Goal: Task Accomplishment & Management: Use online tool/utility

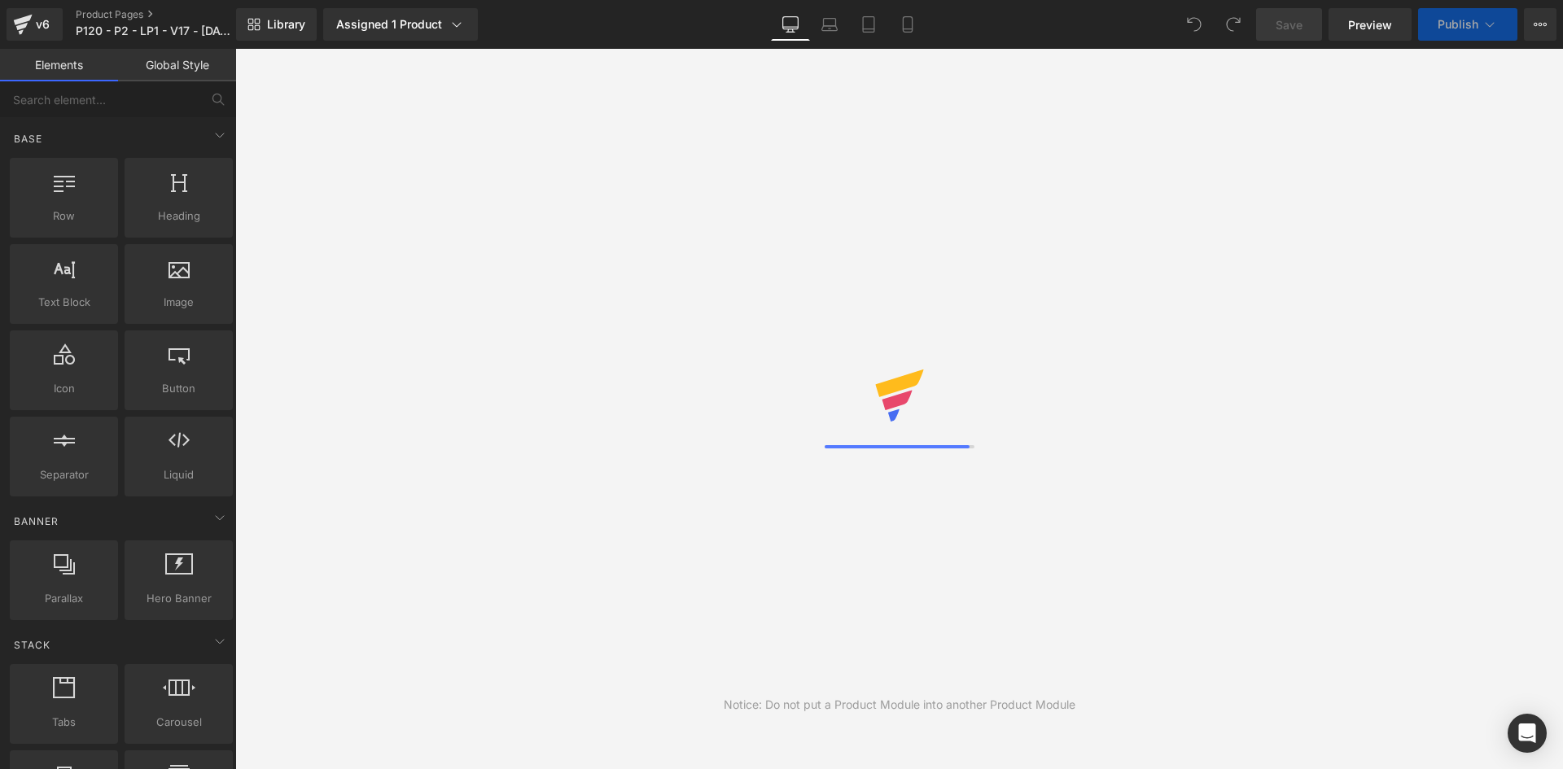
click at [910, 28] on icon at bounding box center [907, 24] width 16 height 16
click at [912, 25] on icon at bounding box center [907, 24] width 9 height 15
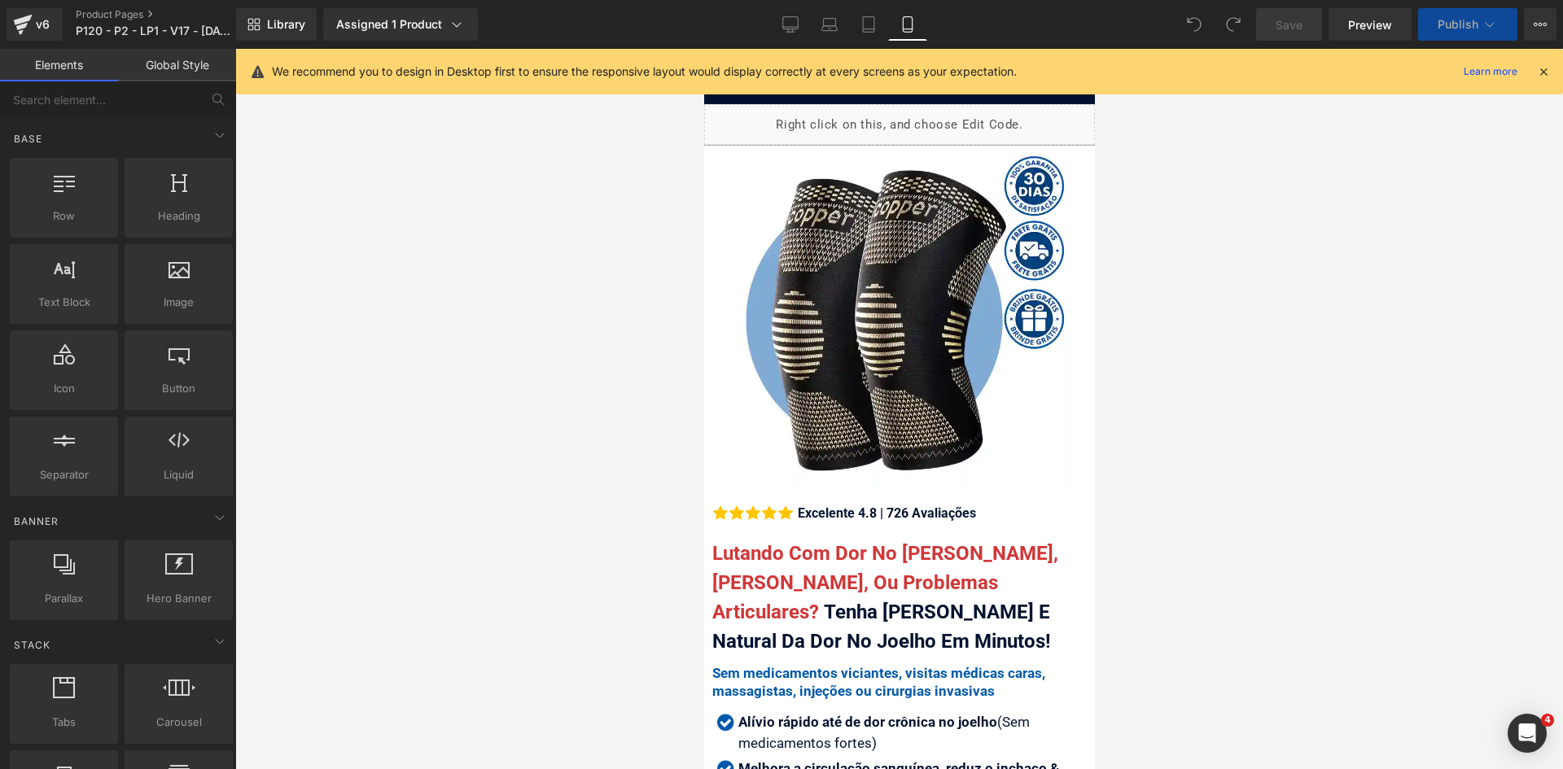
click at [908, 25] on icon at bounding box center [907, 24] width 16 height 16
click at [1540, 72] on icon at bounding box center [1543, 71] width 15 height 15
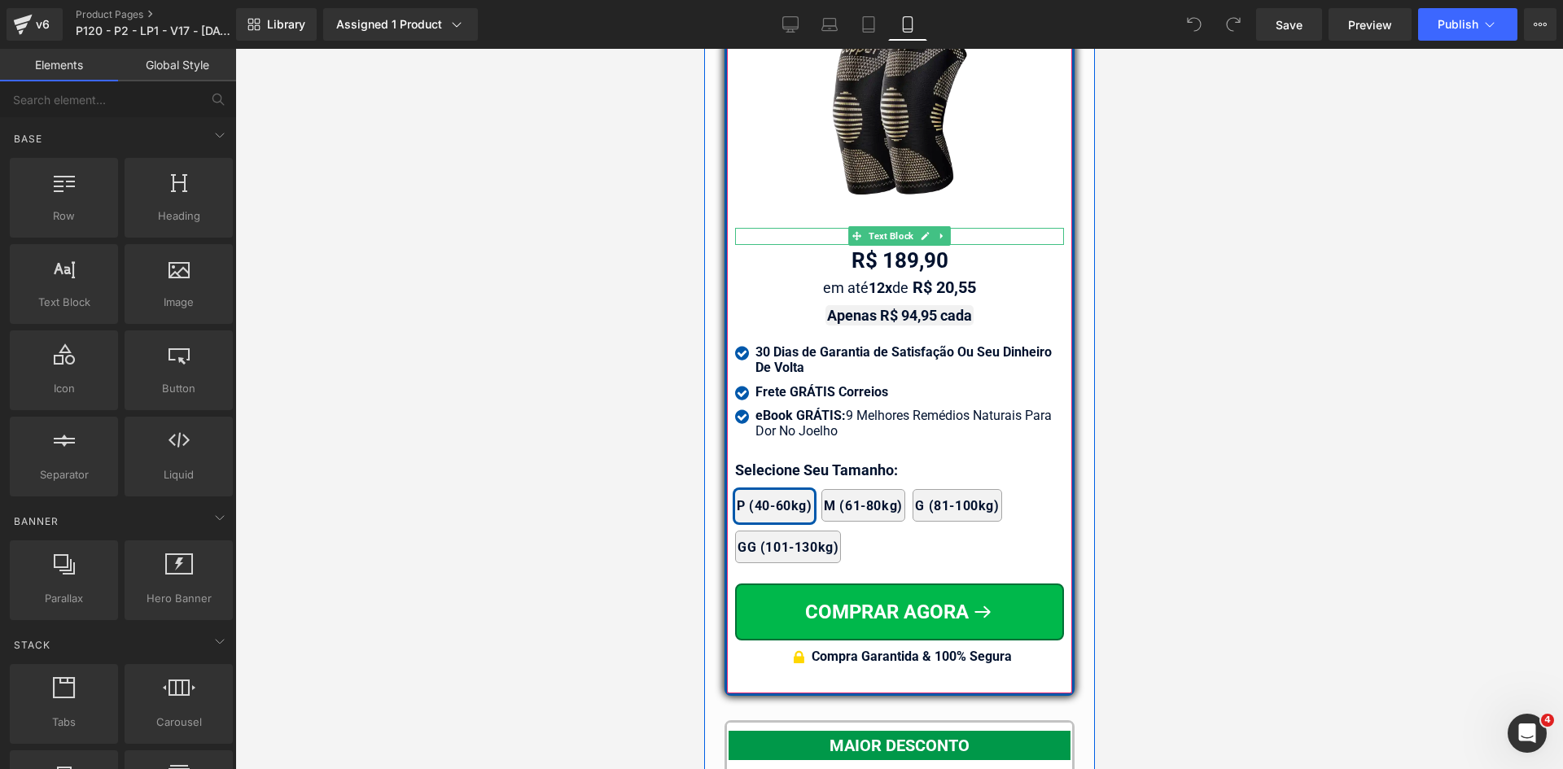
scroll to position [14248, 0]
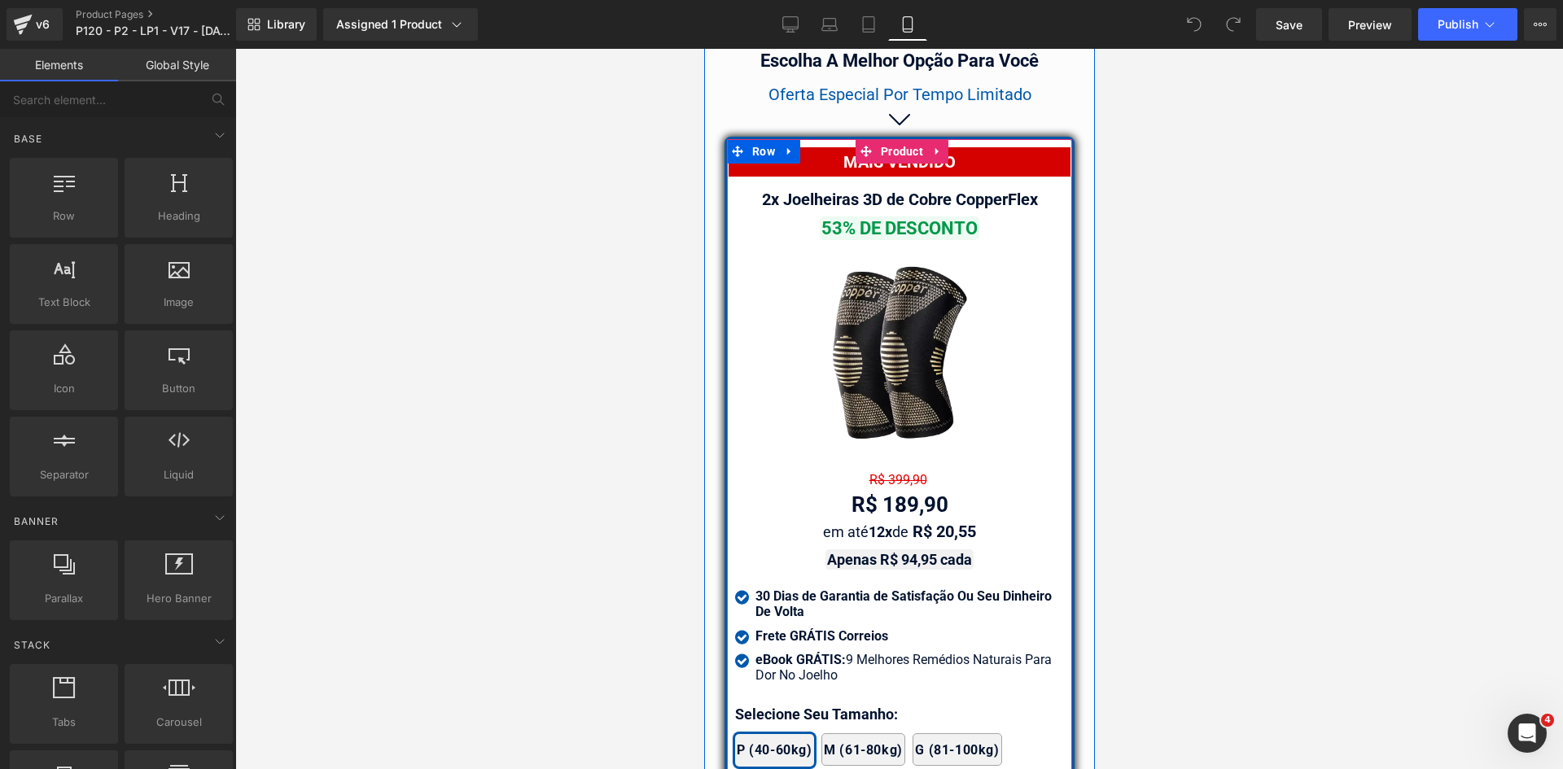
click at [886, 218] on div "53% DE DESCONTO Text Block" at bounding box center [898, 228] width 329 height 21
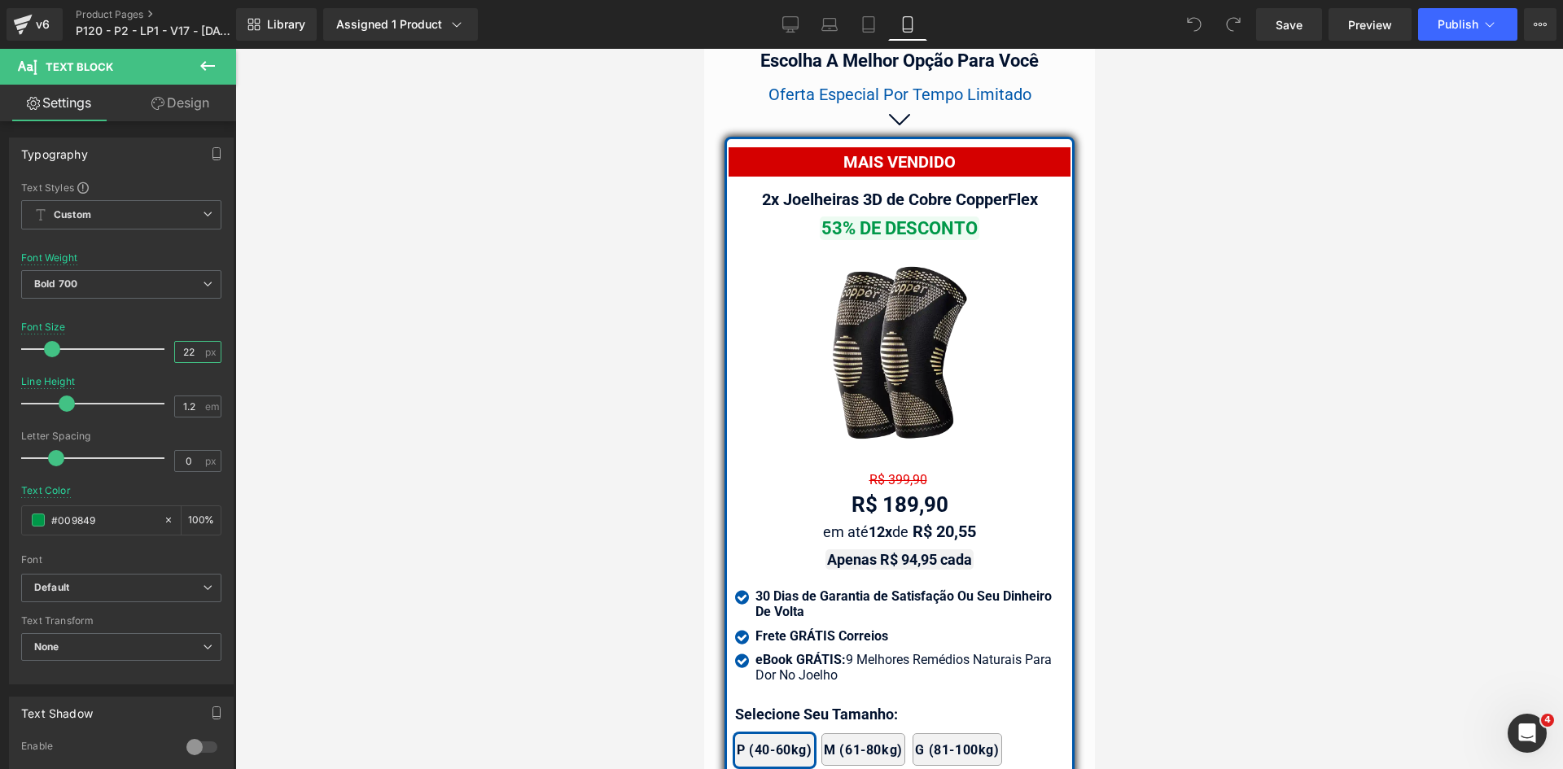
drag, startPoint x: 179, startPoint y: 349, endPoint x: 250, endPoint y: 349, distance: 70.8
click at [250, 349] on div "You are previewing how the will restyle your page. You can not edit Elements in…" at bounding box center [781, 398] width 1563 height 797
type input "20"
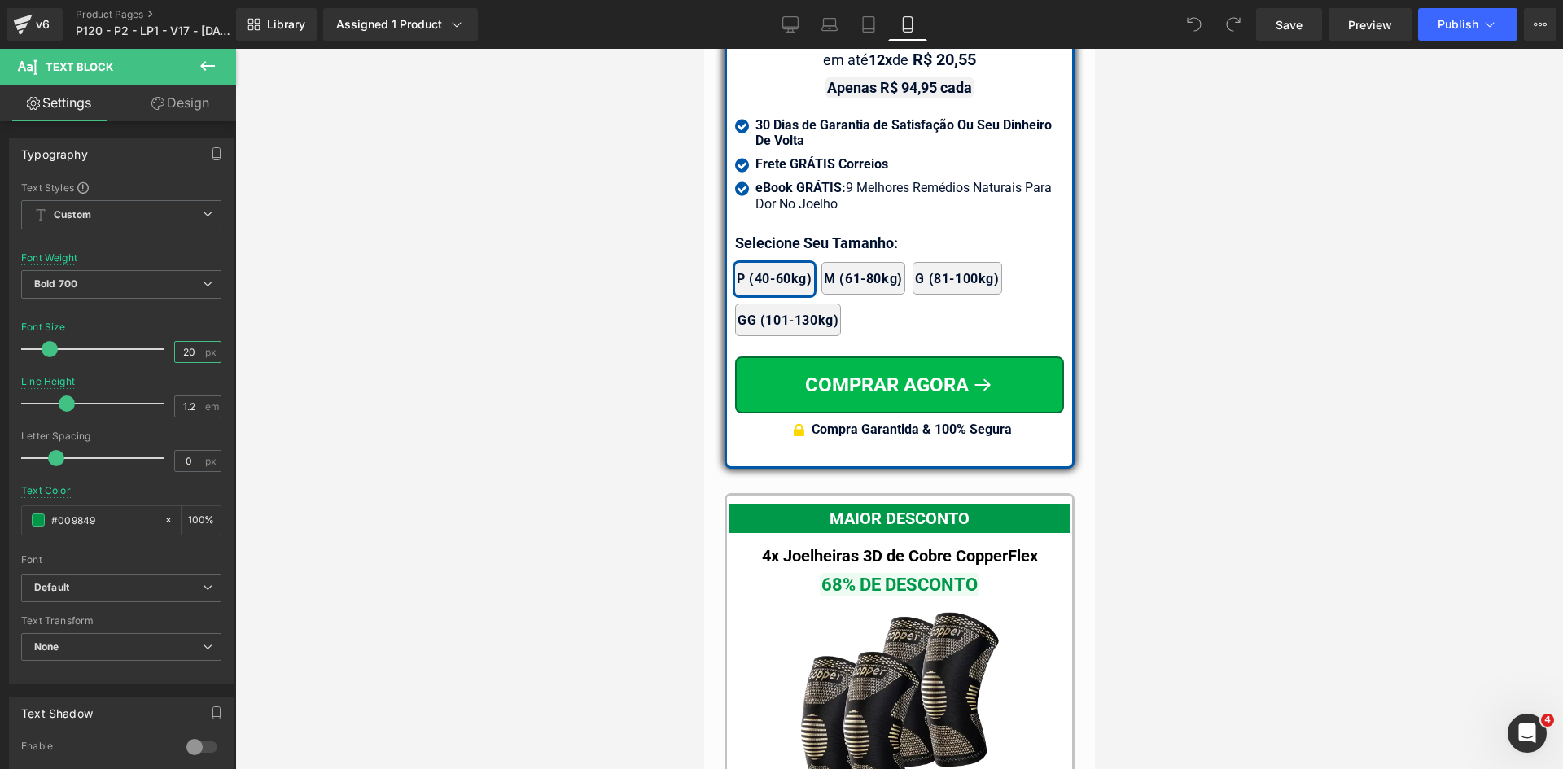
scroll to position [14816, 0]
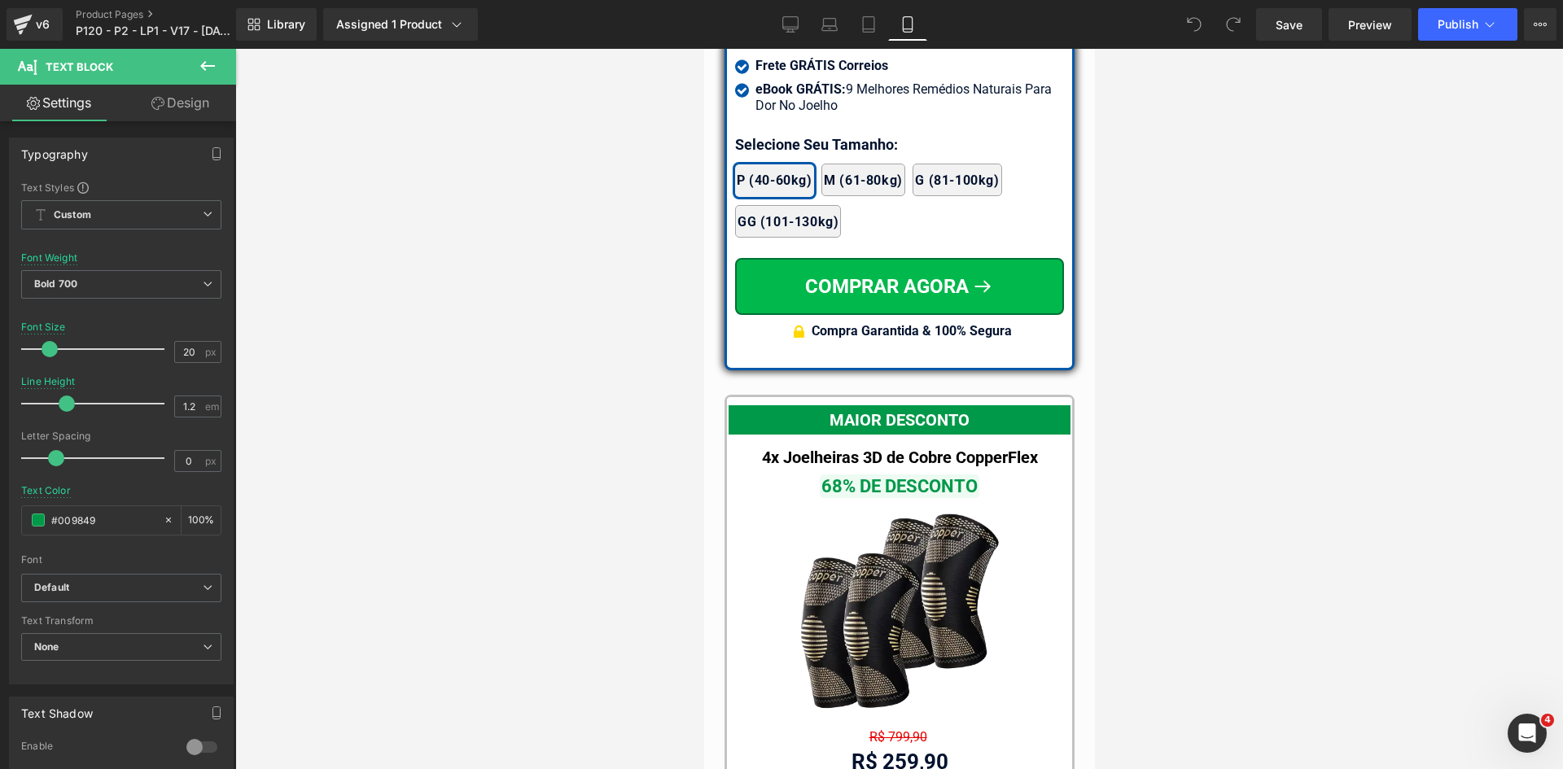
click at [876, 476] on div "68% DE DESCONTO Text Block" at bounding box center [898, 486] width 329 height 21
drag, startPoint x: 176, startPoint y: 351, endPoint x: 242, endPoint y: 348, distance: 66.0
click at [230, 349] on div "Typography Text Styles Custom Custom Setup Global Style Custom Setup Global Sty…" at bounding box center [118, 448] width 236 height 655
type input "20"
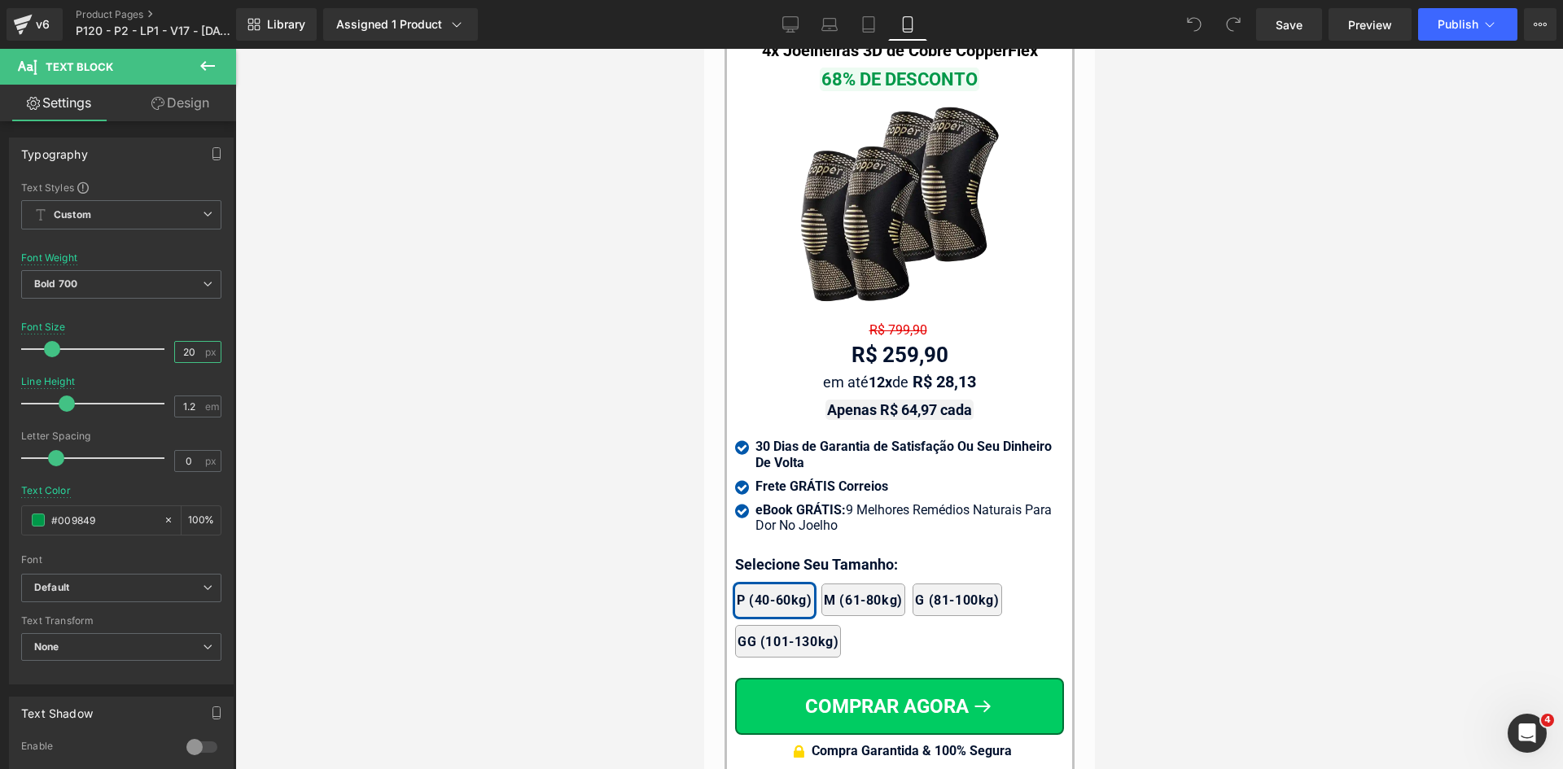
scroll to position [15466, 0]
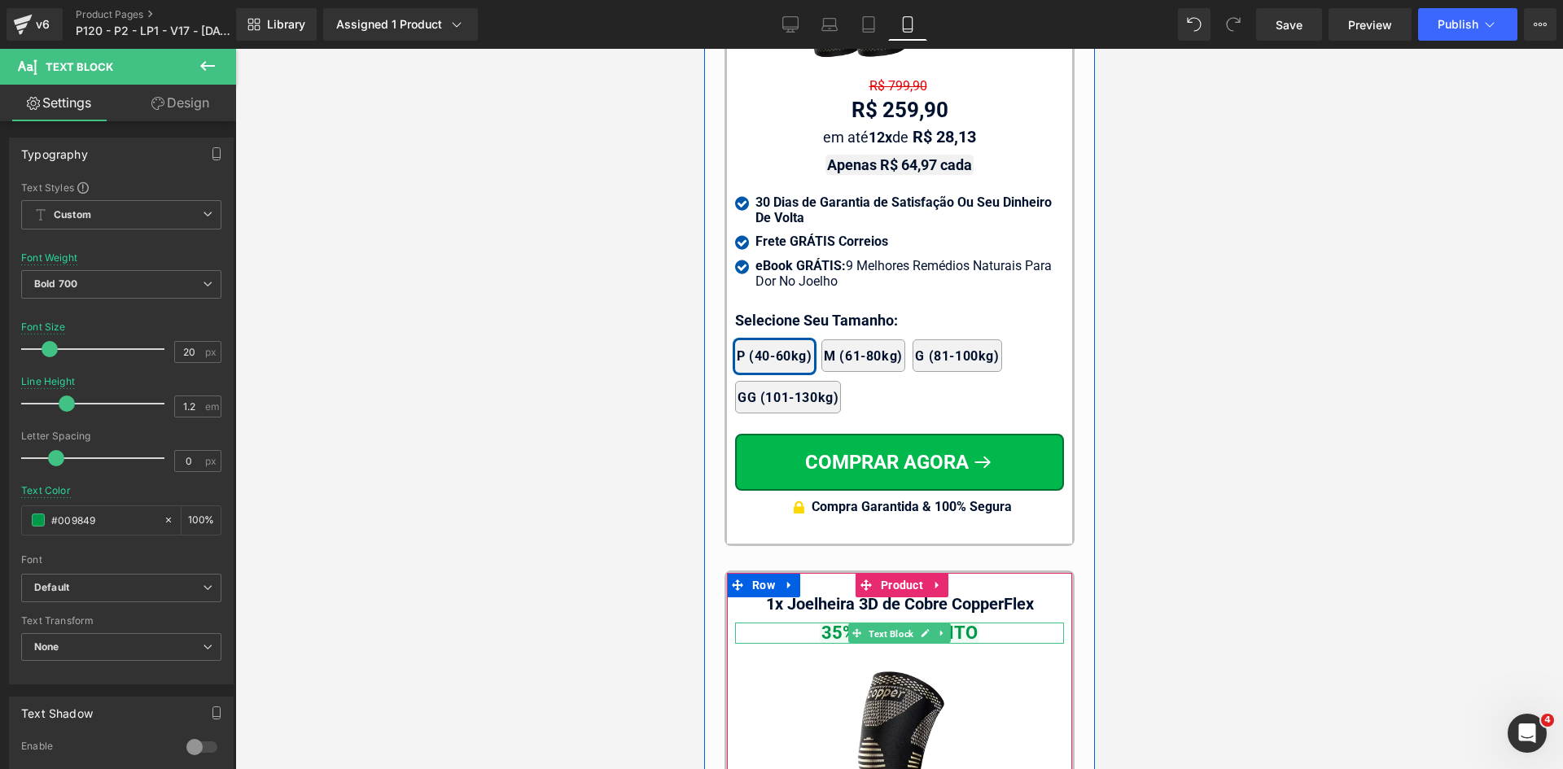
click at [880, 624] on span "Text Block" at bounding box center [889, 634] width 51 height 20
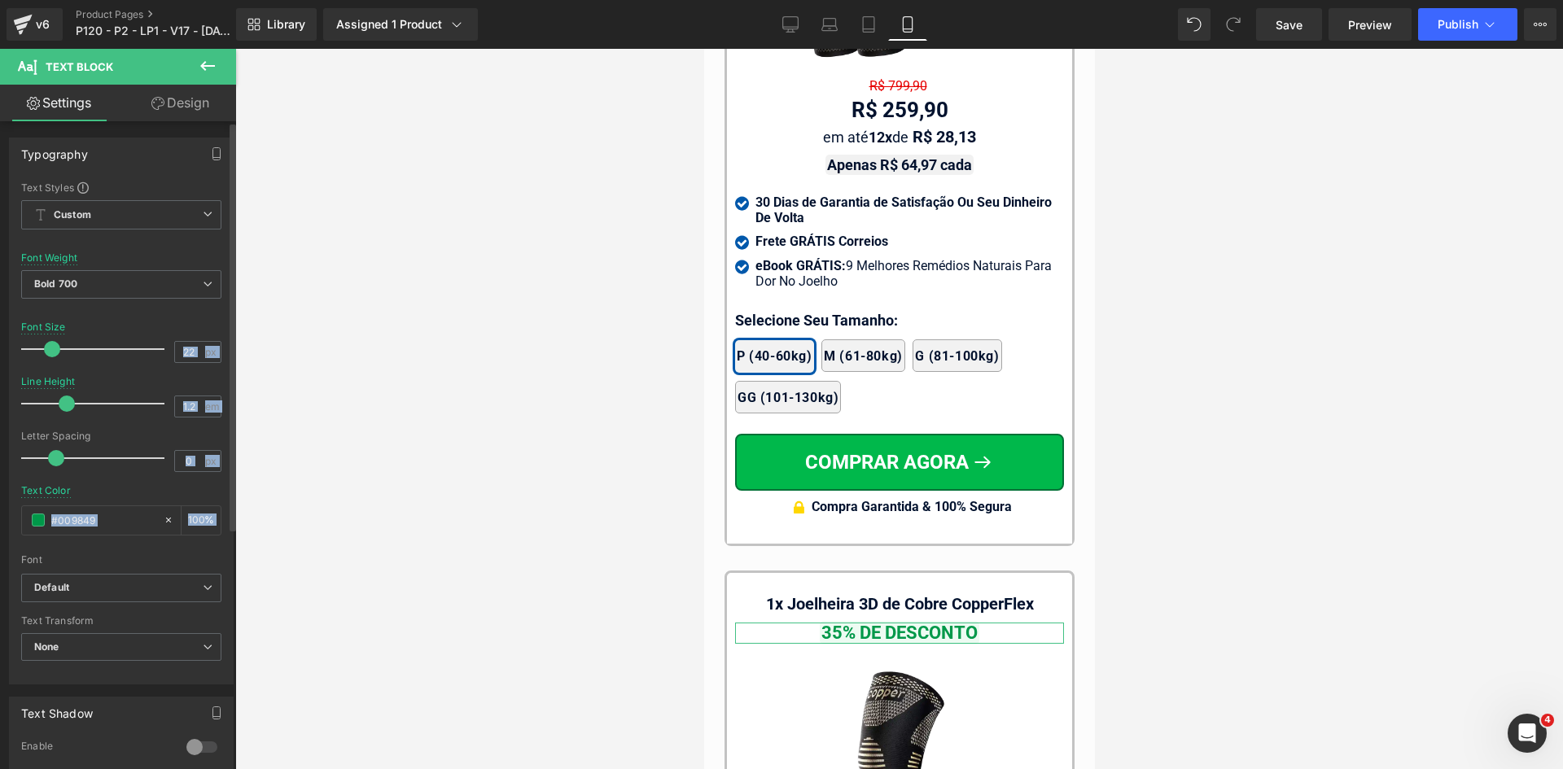
click at [216, 348] on div "Text Styles Custom Custom Setup Global Style Custom Setup Global Style Thin 100…" at bounding box center [121, 432] width 223 height 503
click at [175, 351] on input "22" at bounding box center [189, 352] width 28 height 20
click at [175, 352] on input "22" at bounding box center [189, 352] width 28 height 20
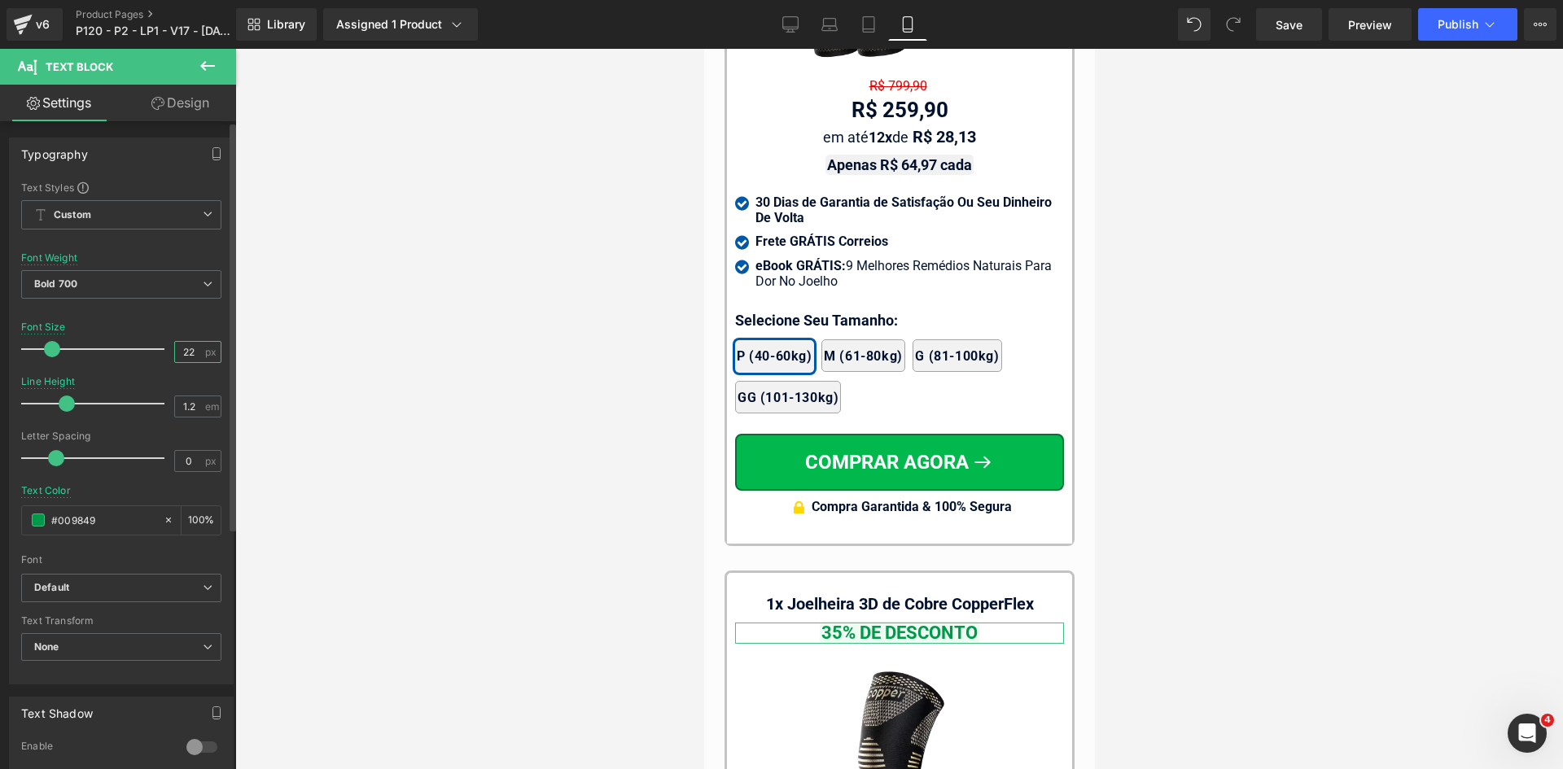
click at [175, 352] on input "22" at bounding box center [189, 352] width 28 height 20
click at [877, 20] on link "Tablet" at bounding box center [868, 24] width 39 height 33
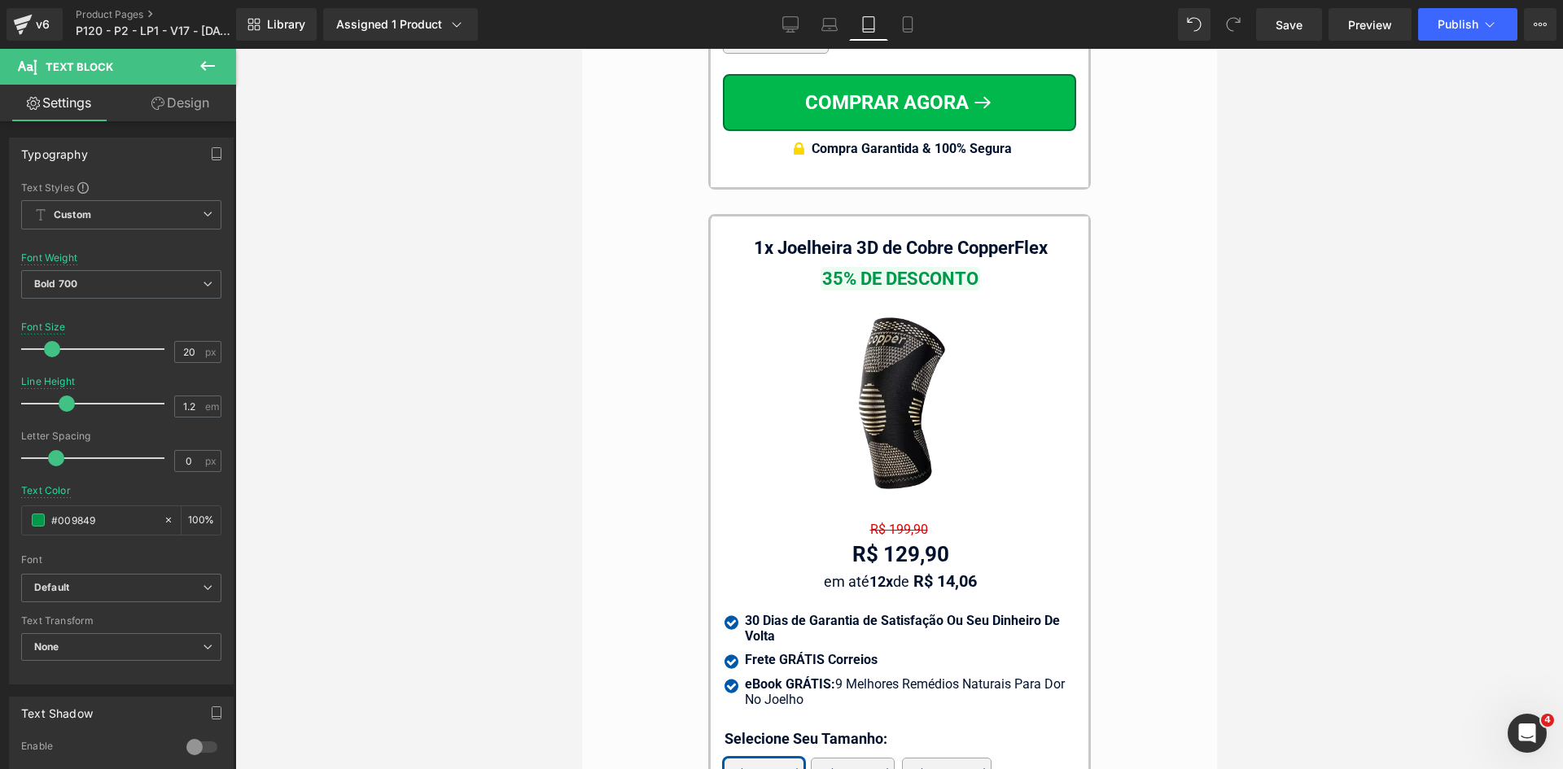
scroll to position [15072, 0]
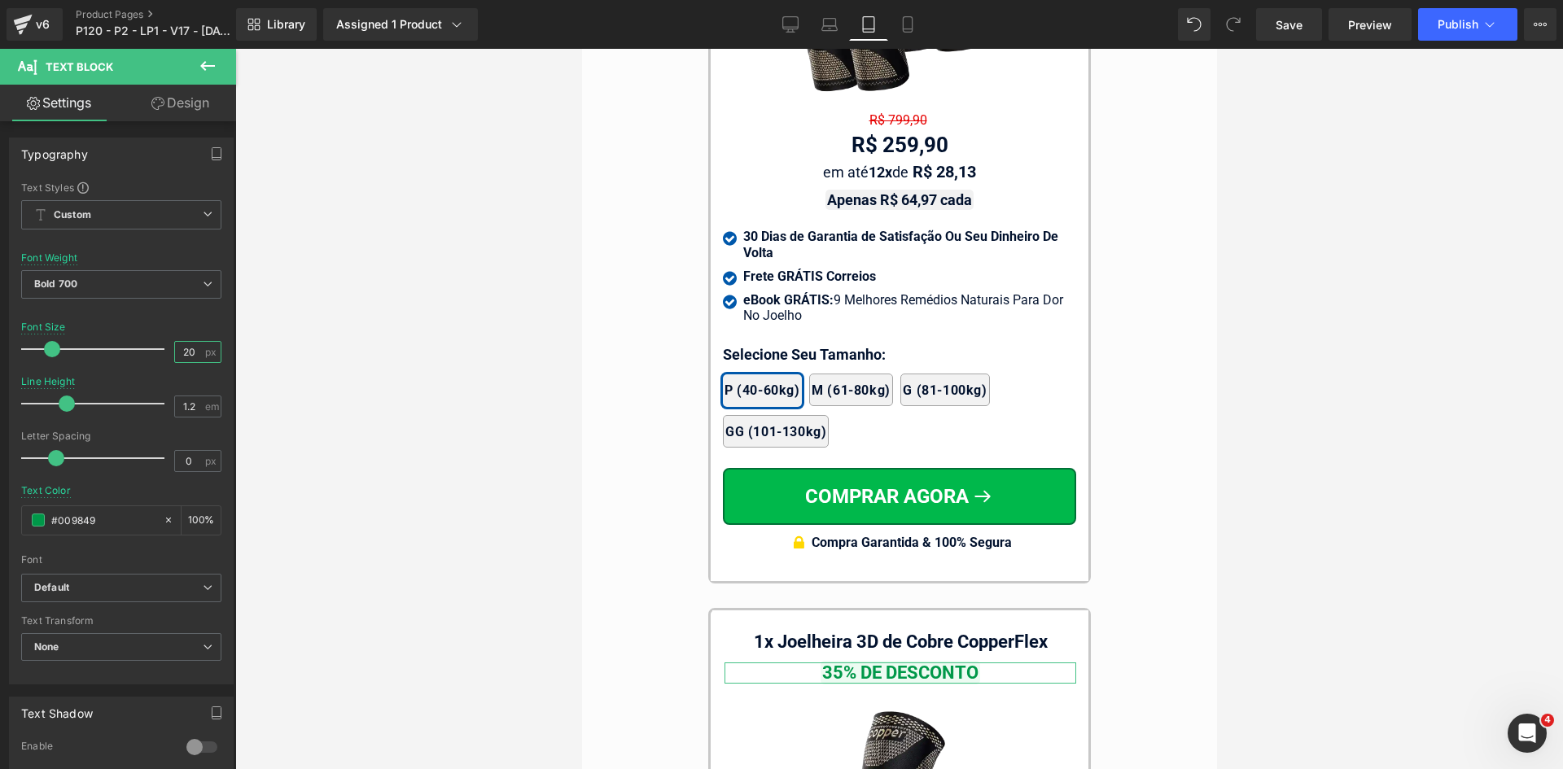
drag, startPoint x: 171, startPoint y: 352, endPoint x: 278, endPoint y: 356, distance: 106.7
click at [227, 352] on div "Typography Text Styles Custom Custom Setup Global Style Custom Setup Global Sty…" at bounding box center [121, 404] width 243 height 559
type input "20"
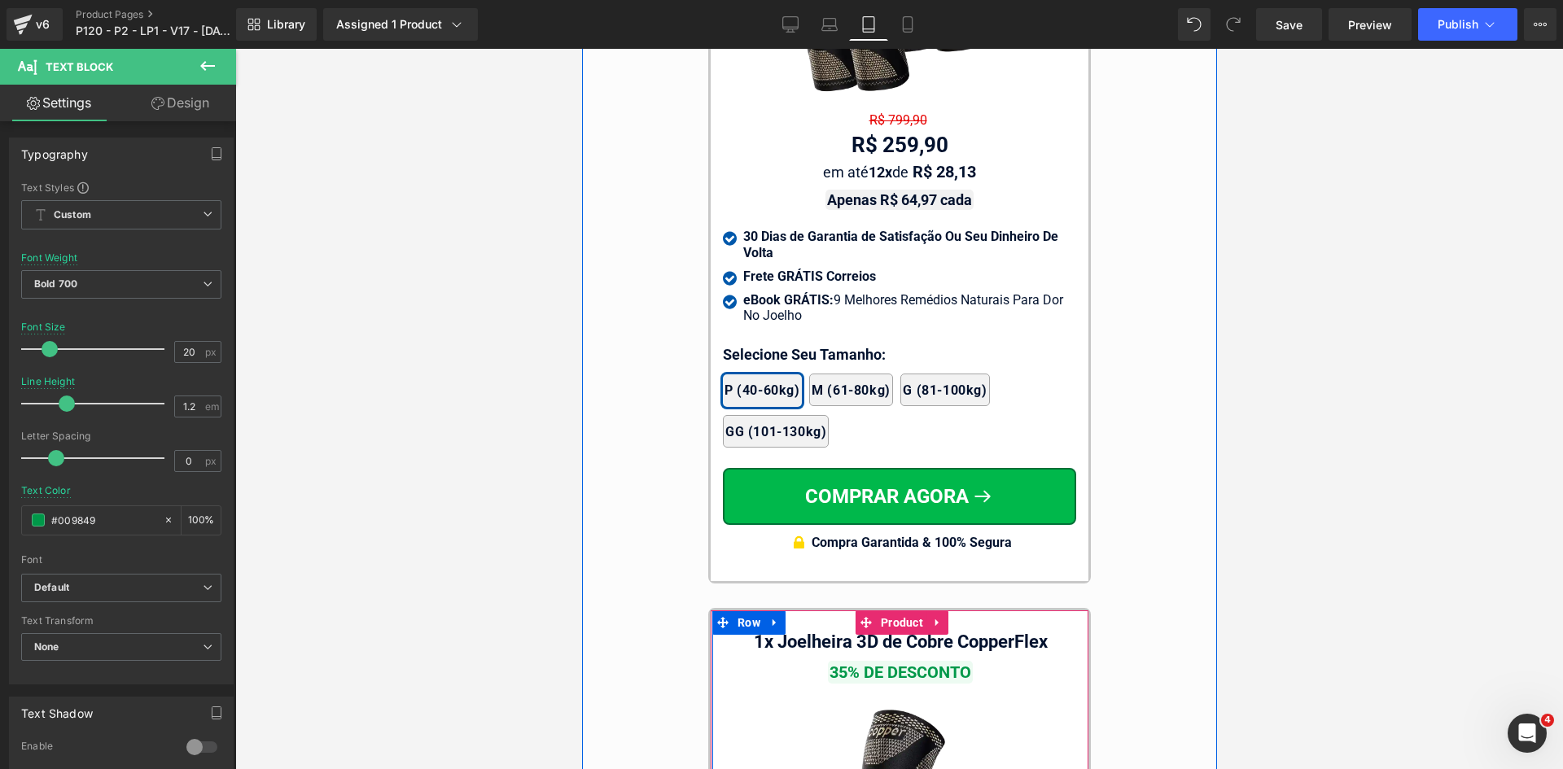
click at [877, 633] on span "Text Block" at bounding box center [890, 643] width 51 height 20
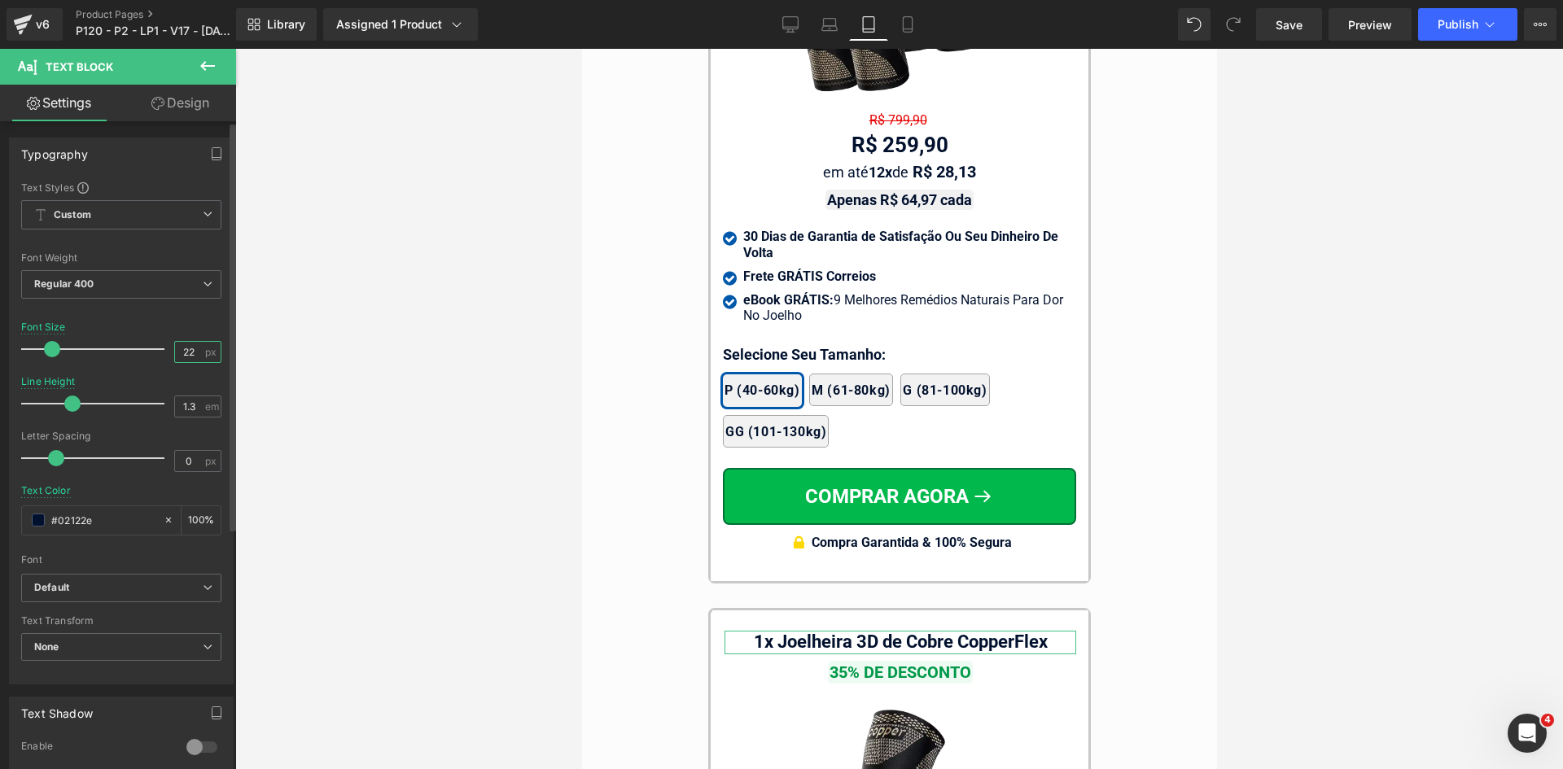
drag, startPoint x: 183, startPoint y: 349, endPoint x: 217, endPoint y: 352, distance: 34.3
click at [214, 352] on div "22 px" at bounding box center [197, 352] width 47 height 22
type input "20"
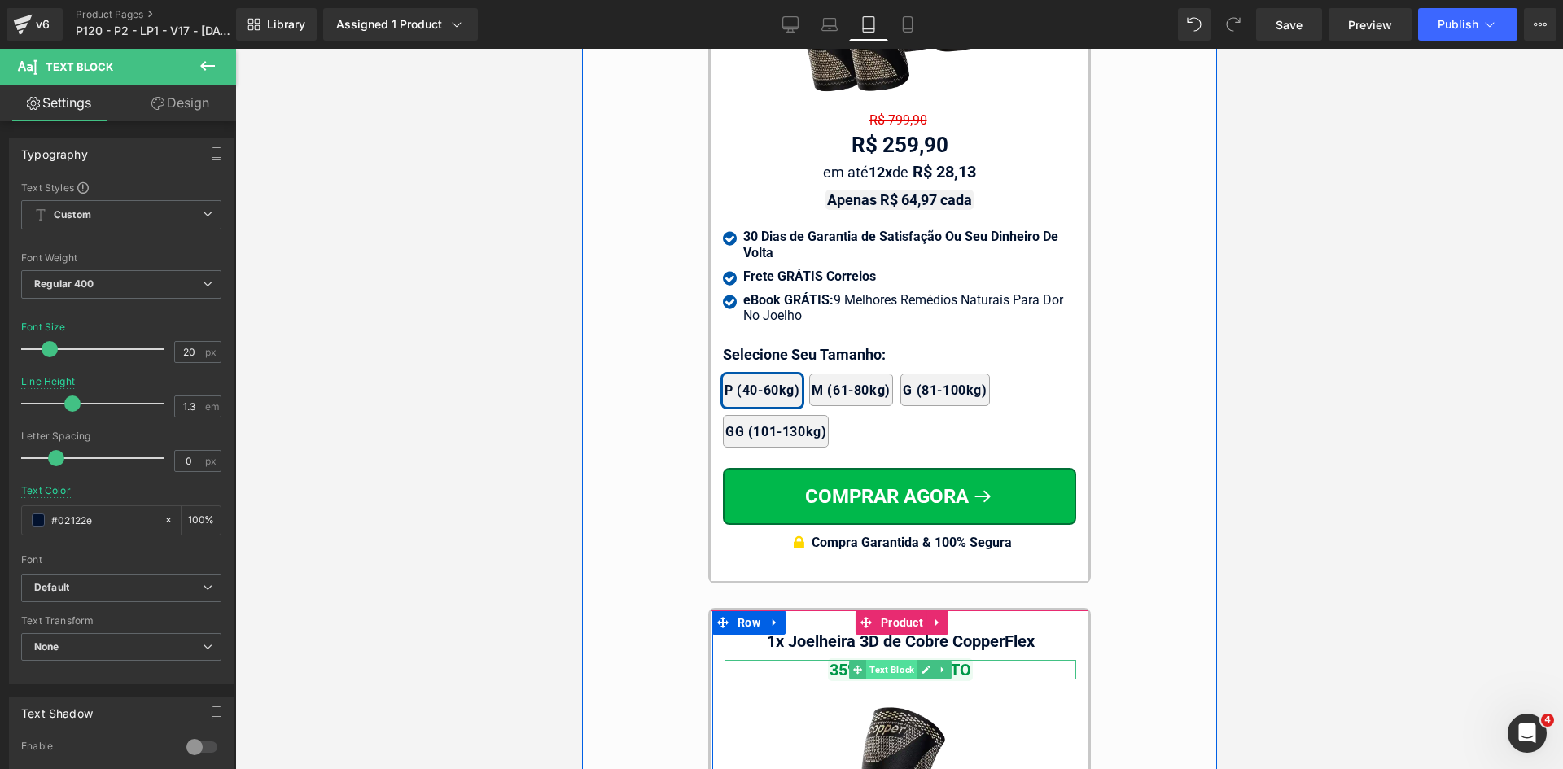
click at [881, 660] on span "Text Block" at bounding box center [890, 670] width 51 height 20
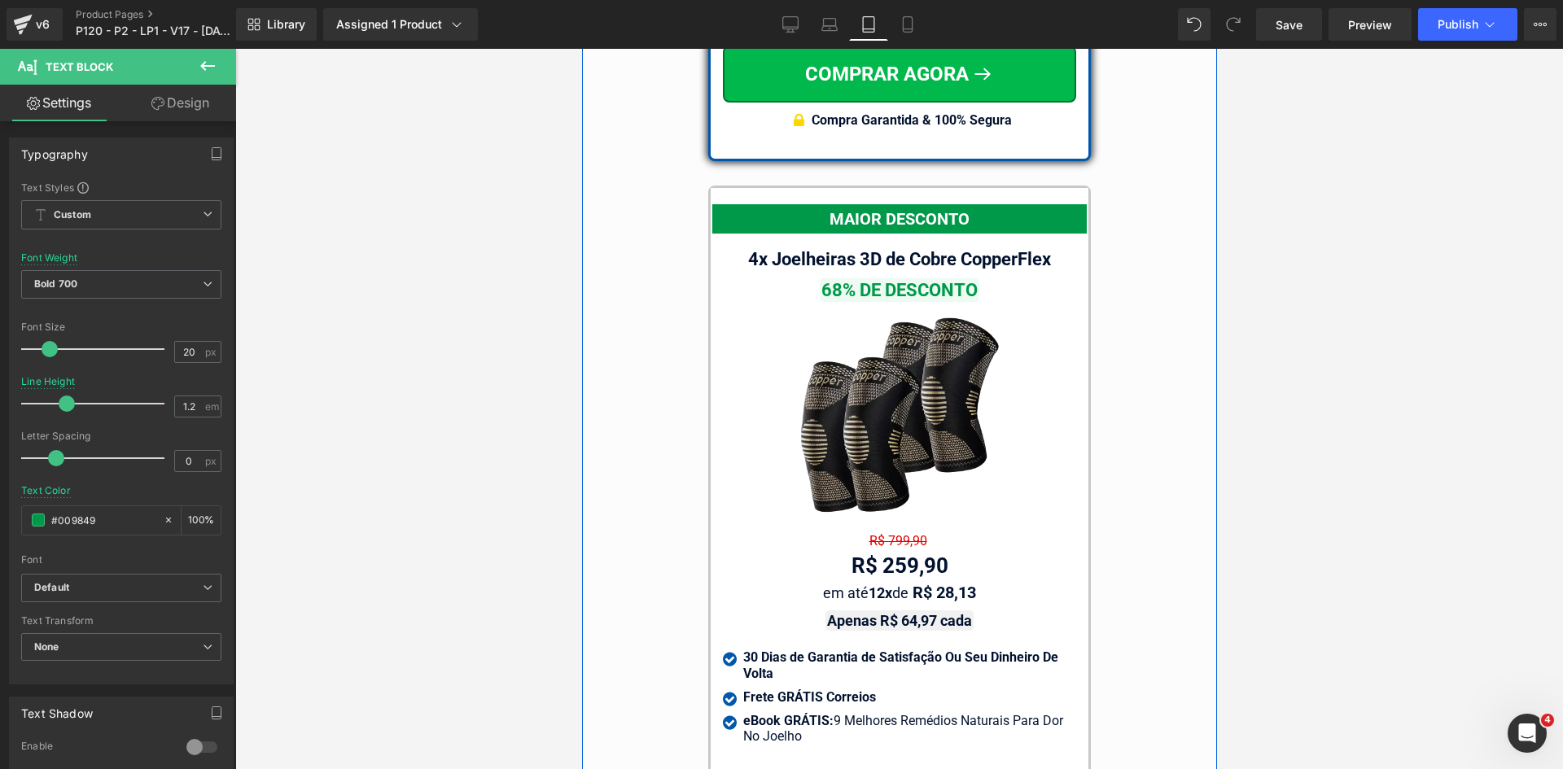
scroll to position [14583, 0]
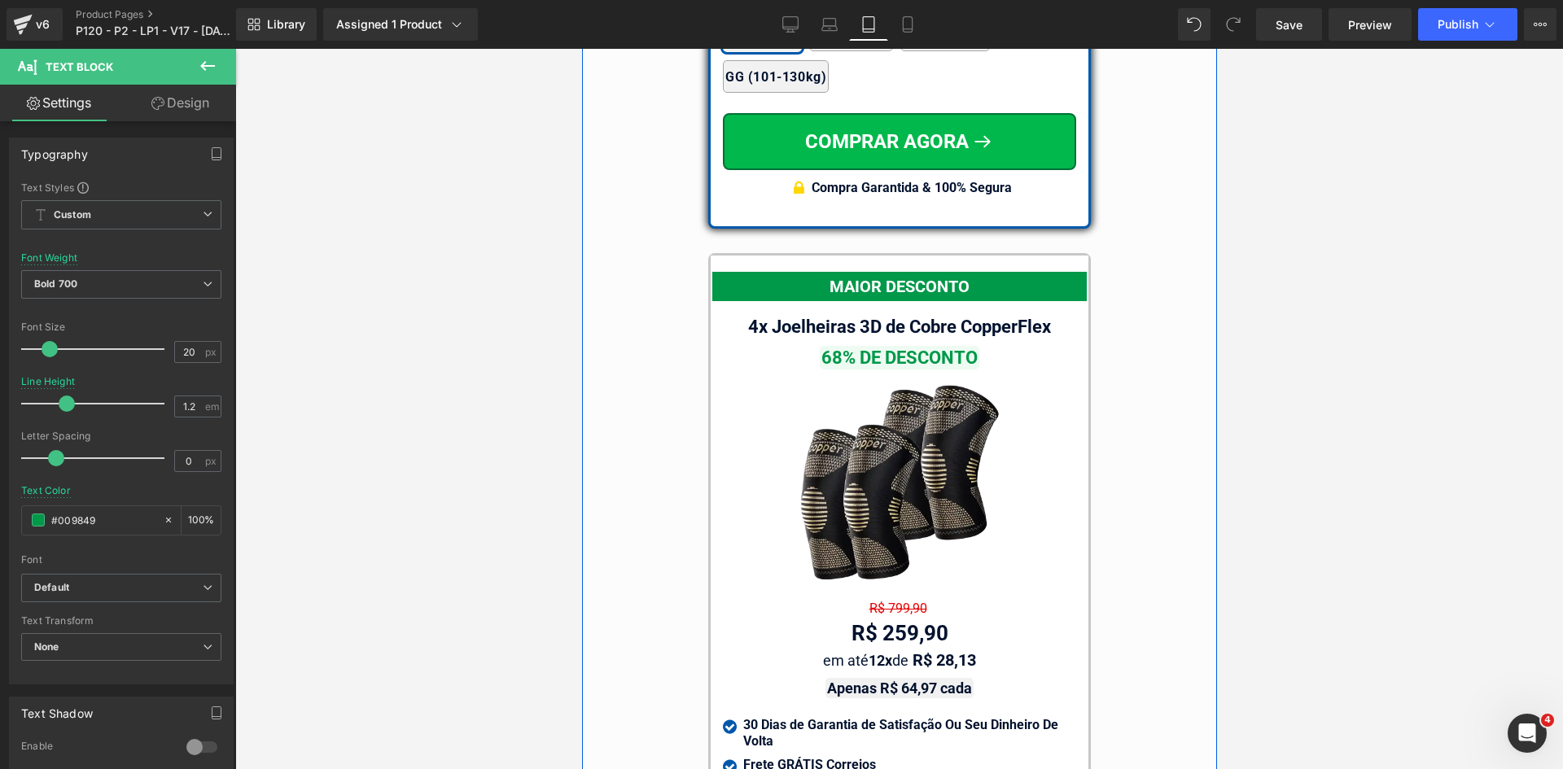
click at [878, 348] on span "Text Block" at bounding box center [877, 358] width 51 height 20
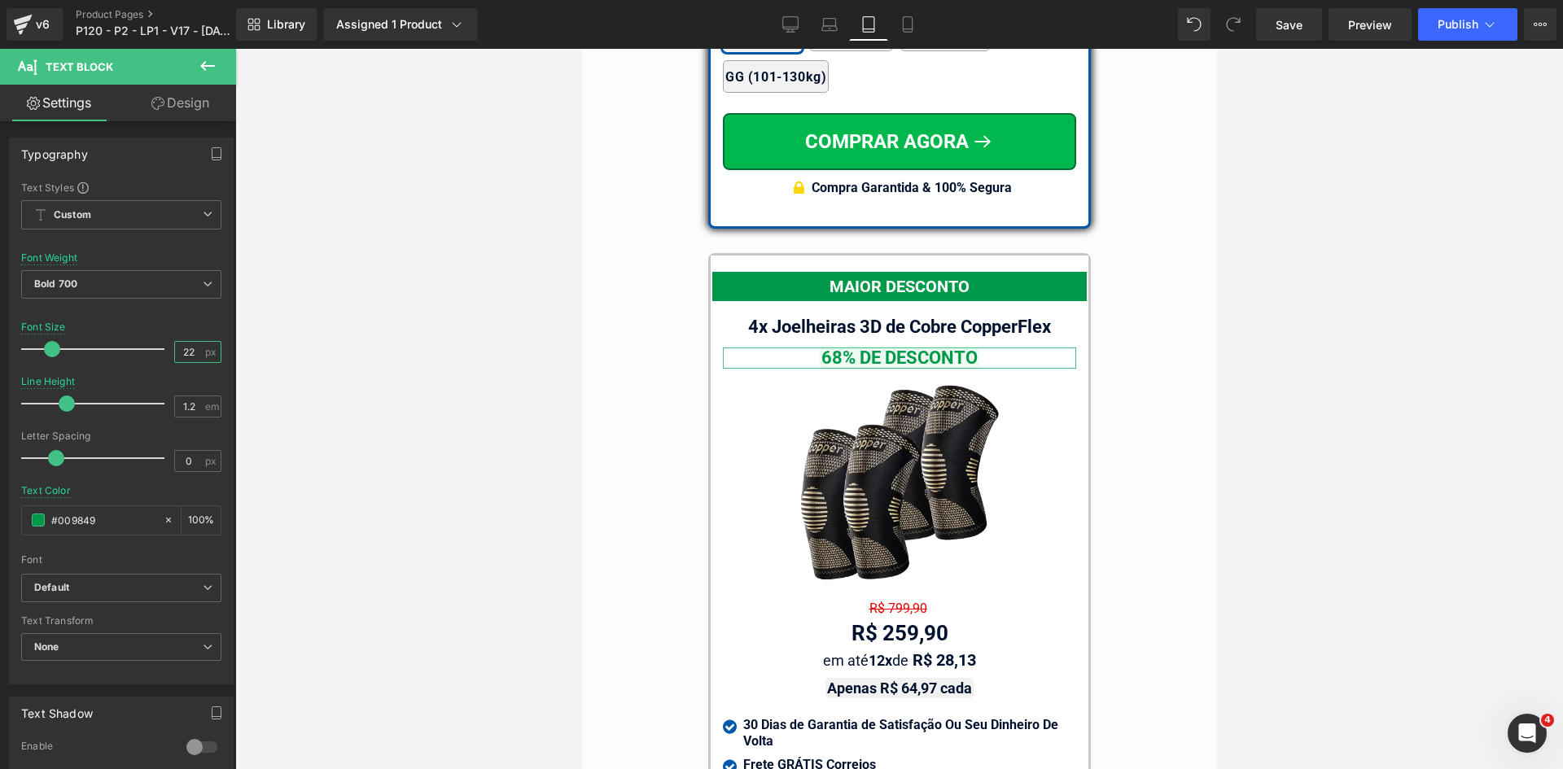
drag, startPoint x: 177, startPoint y: 353, endPoint x: 310, endPoint y: 348, distance: 132.8
click at [237, 348] on div "Text Block You are previewing how the will restyle your page. You can not edit …" at bounding box center [781, 398] width 1563 height 797
type input "20"
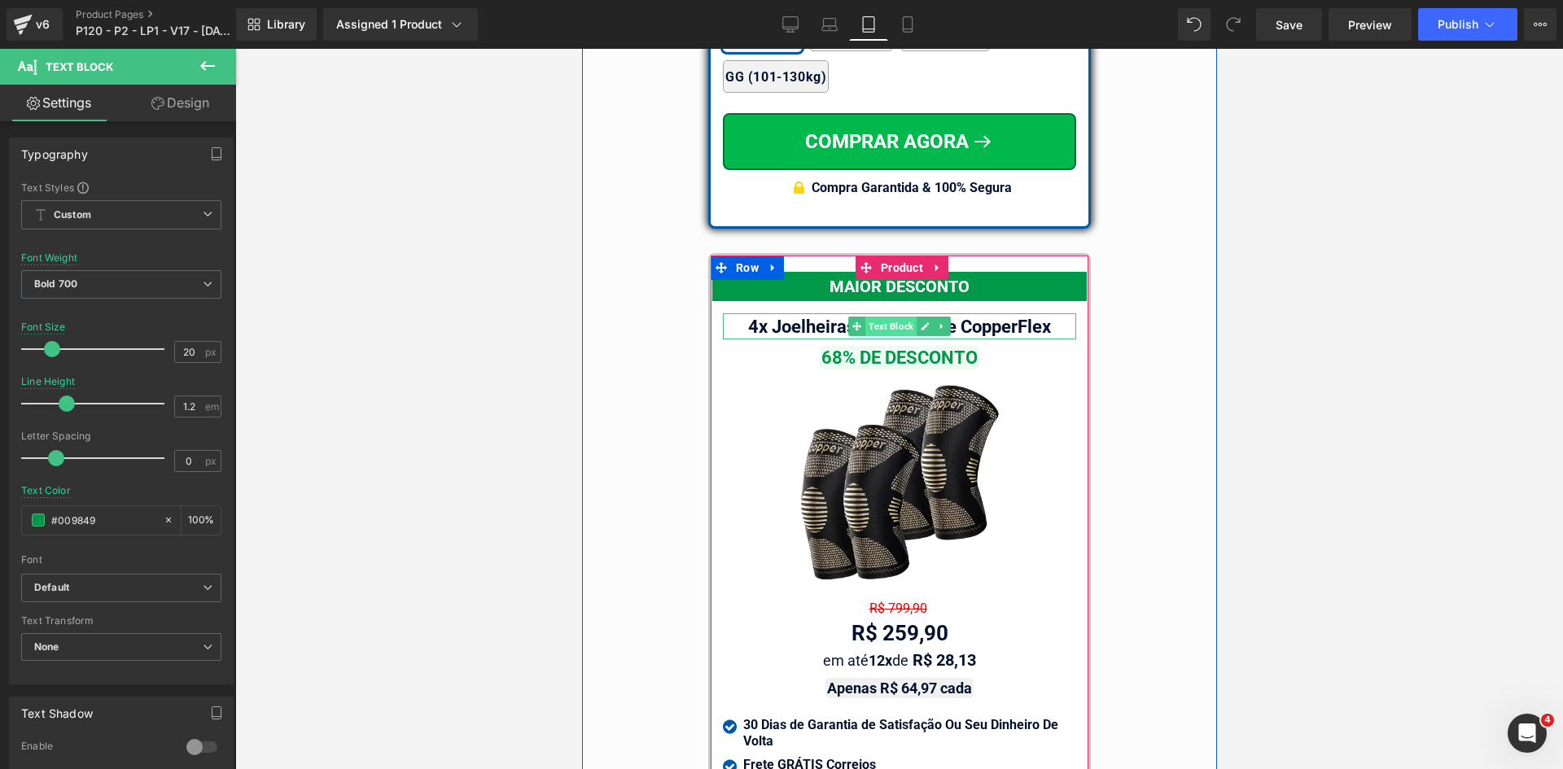
click at [894, 317] on span "Text Block" at bounding box center [889, 327] width 51 height 20
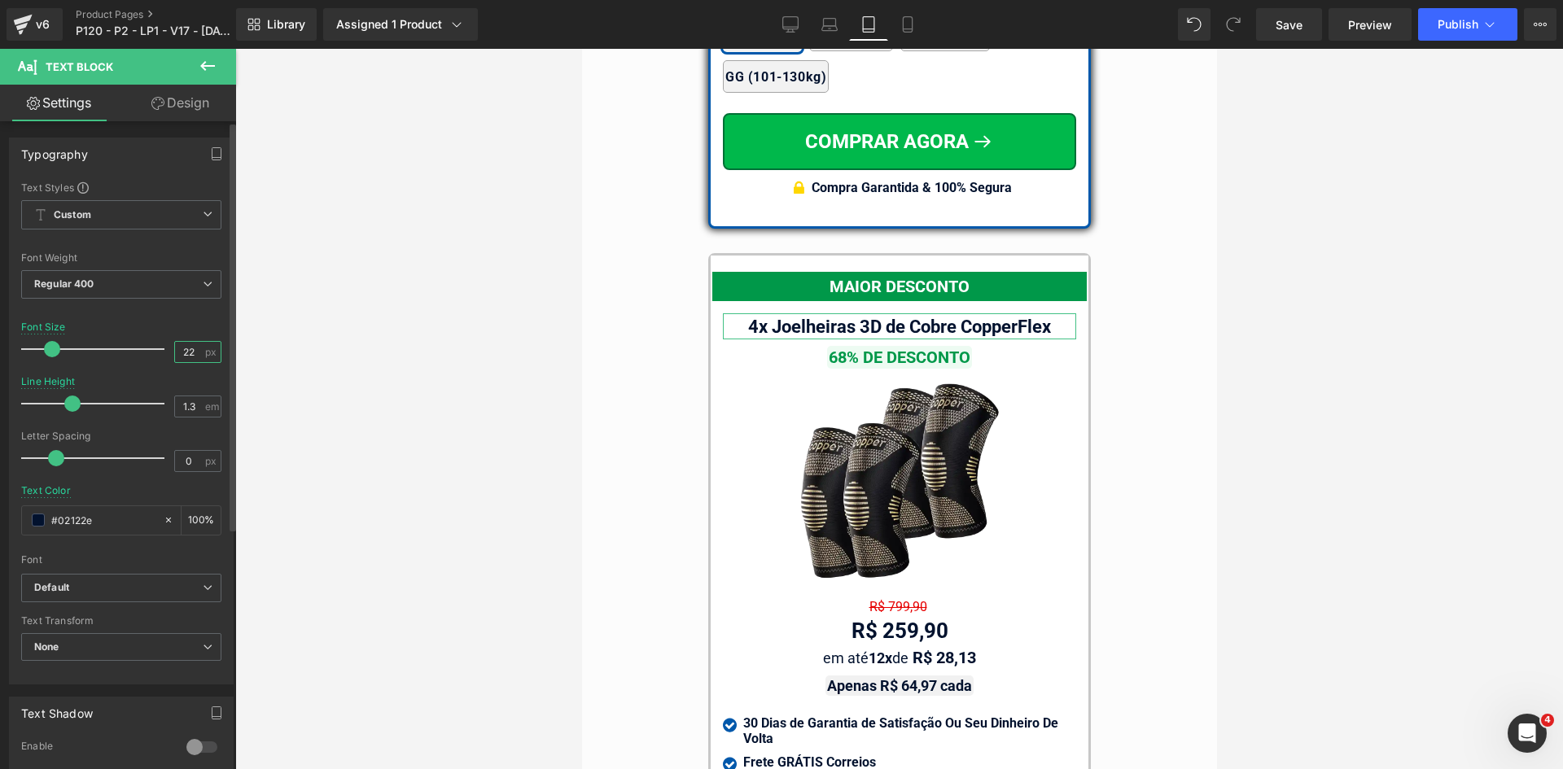
drag, startPoint x: 173, startPoint y: 351, endPoint x: 228, endPoint y: 352, distance: 54.5
click at [228, 352] on div "Typography Text Styles Custom Custom Setup Global Style Custom Setup Global Sty…" at bounding box center [121, 404] width 243 height 559
type input "20"
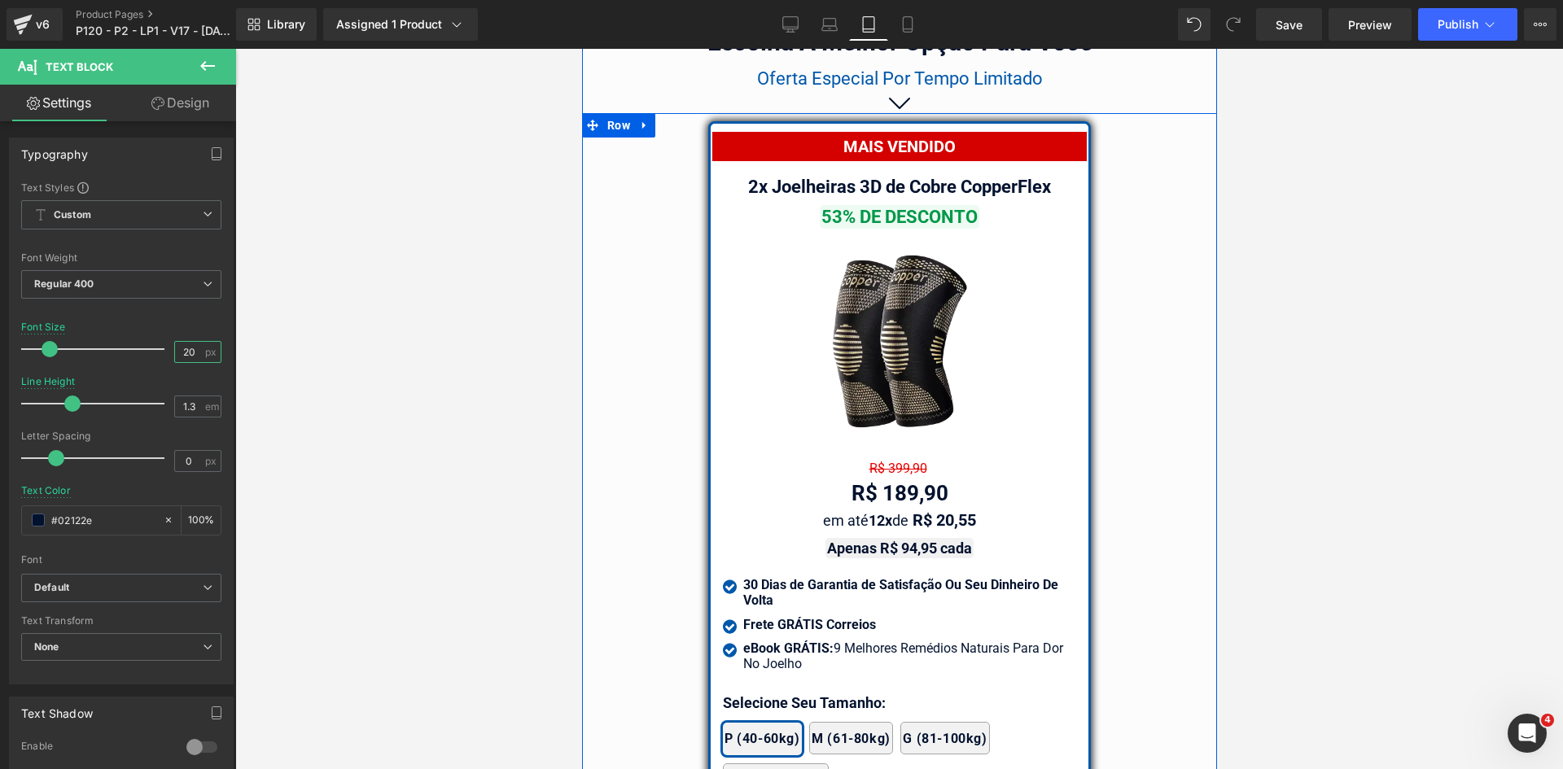
scroll to position [13851, 0]
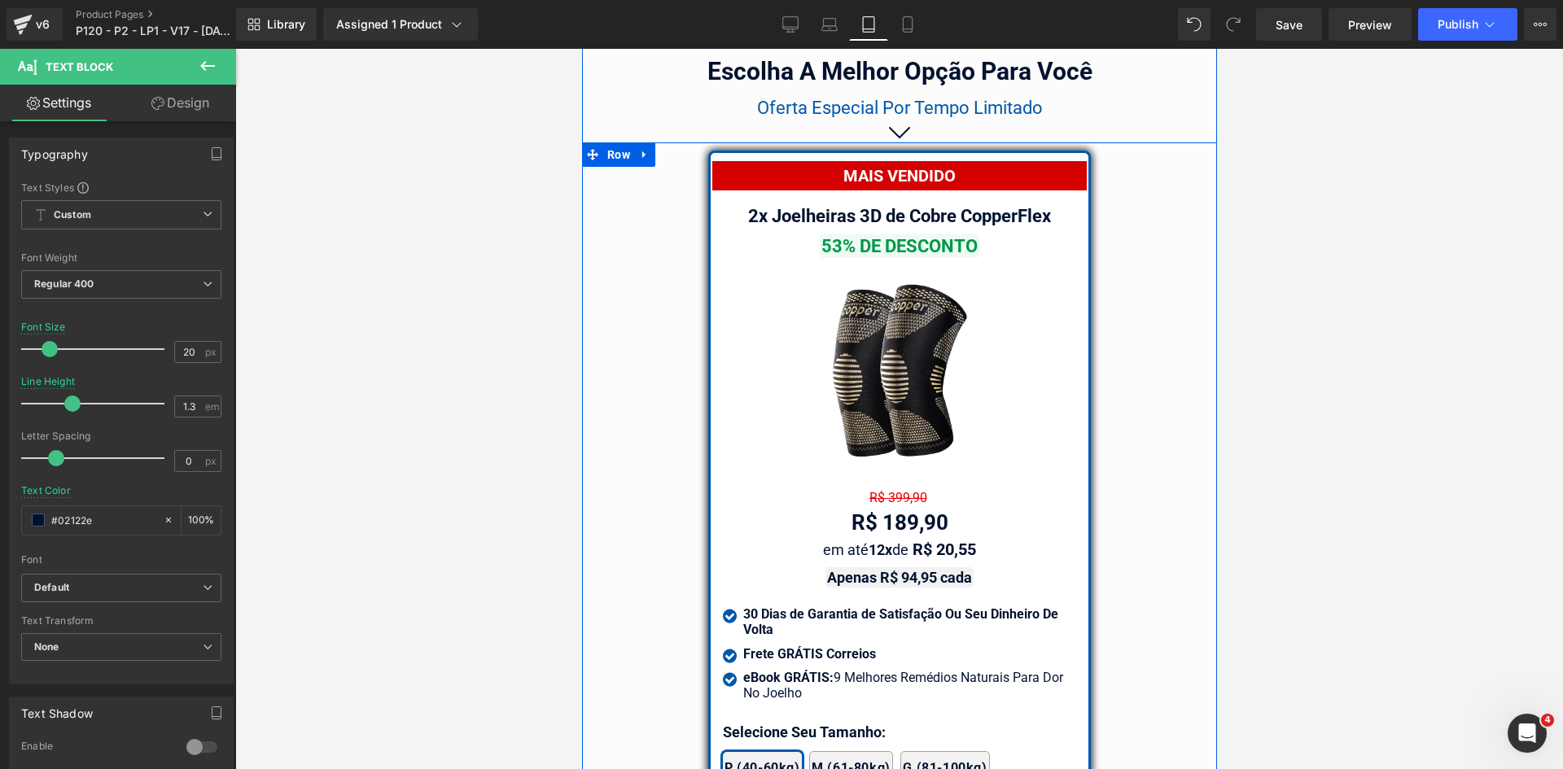
click at [888, 203] on div "2x Joelheiras 3D de Cobre CopperFlex Text Block" at bounding box center [898, 216] width 353 height 26
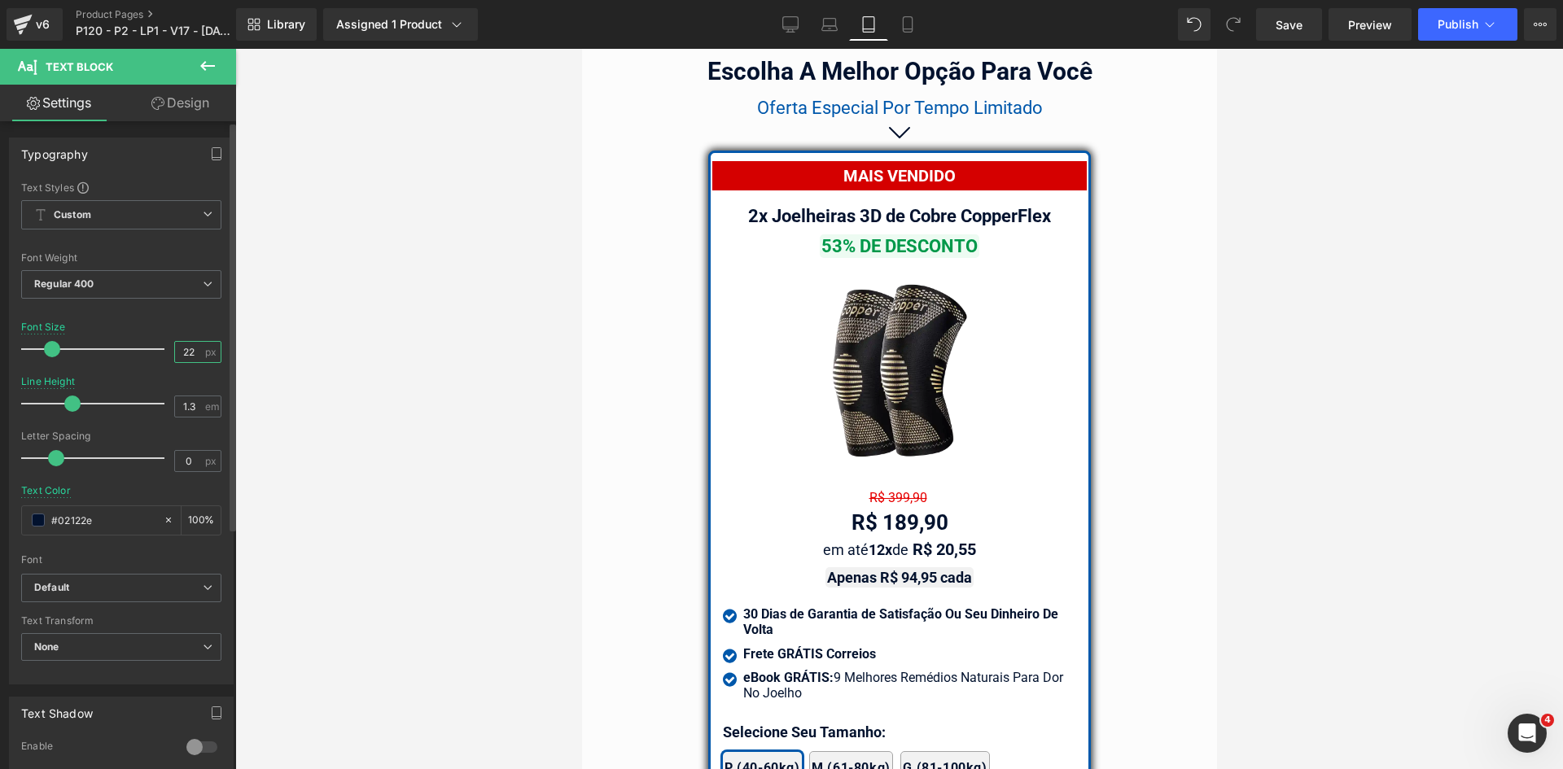
drag, startPoint x: 177, startPoint y: 345, endPoint x: 221, endPoint y: 345, distance: 44.8
click at [220, 345] on div "Text Styles Custom Custom Setup Global Style Custom Setup Global Style Thin 100…" at bounding box center [121, 432] width 223 height 503
type input "20"
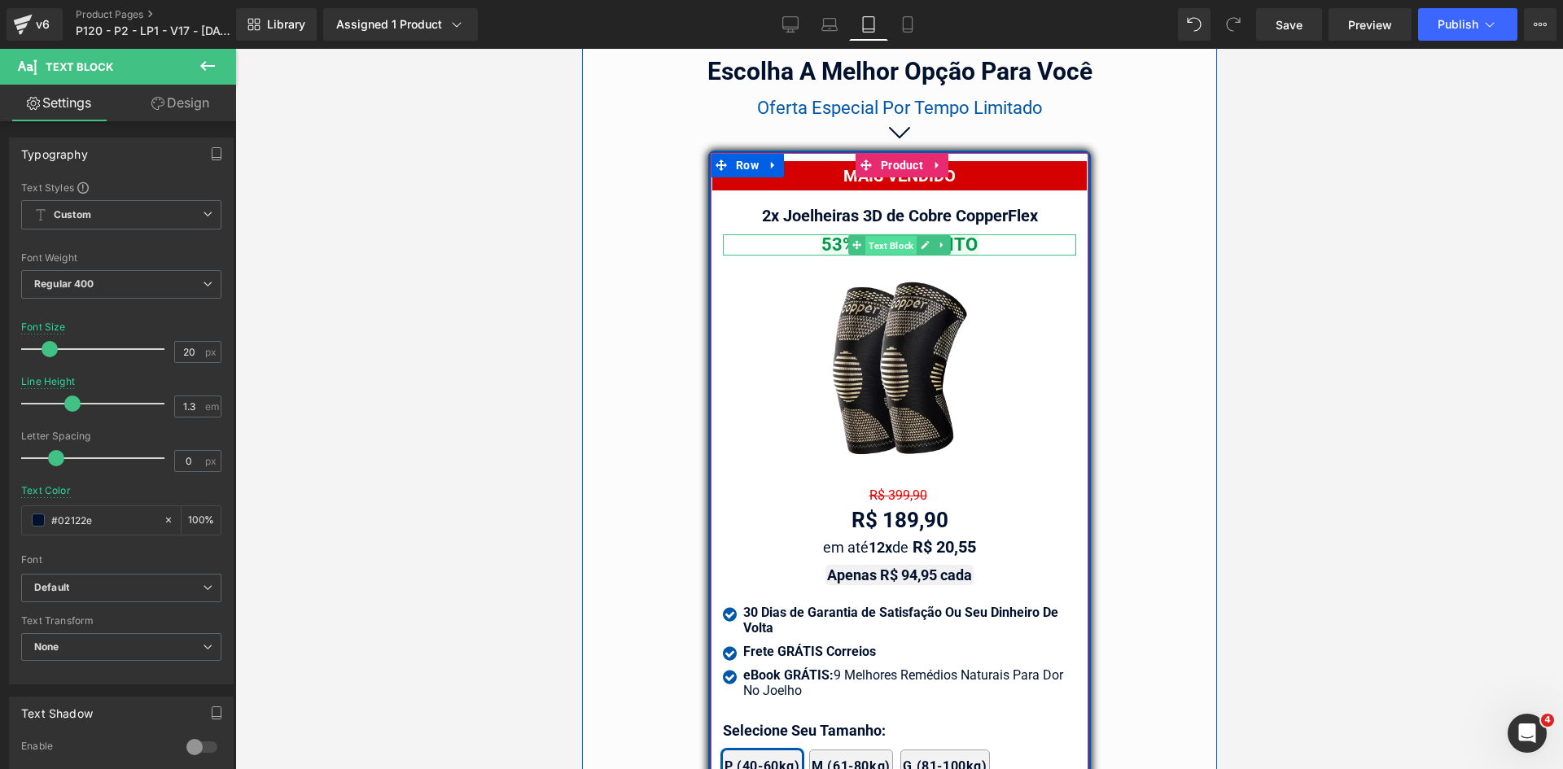
click at [877, 236] on span "Text Block" at bounding box center [889, 246] width 51 height 20
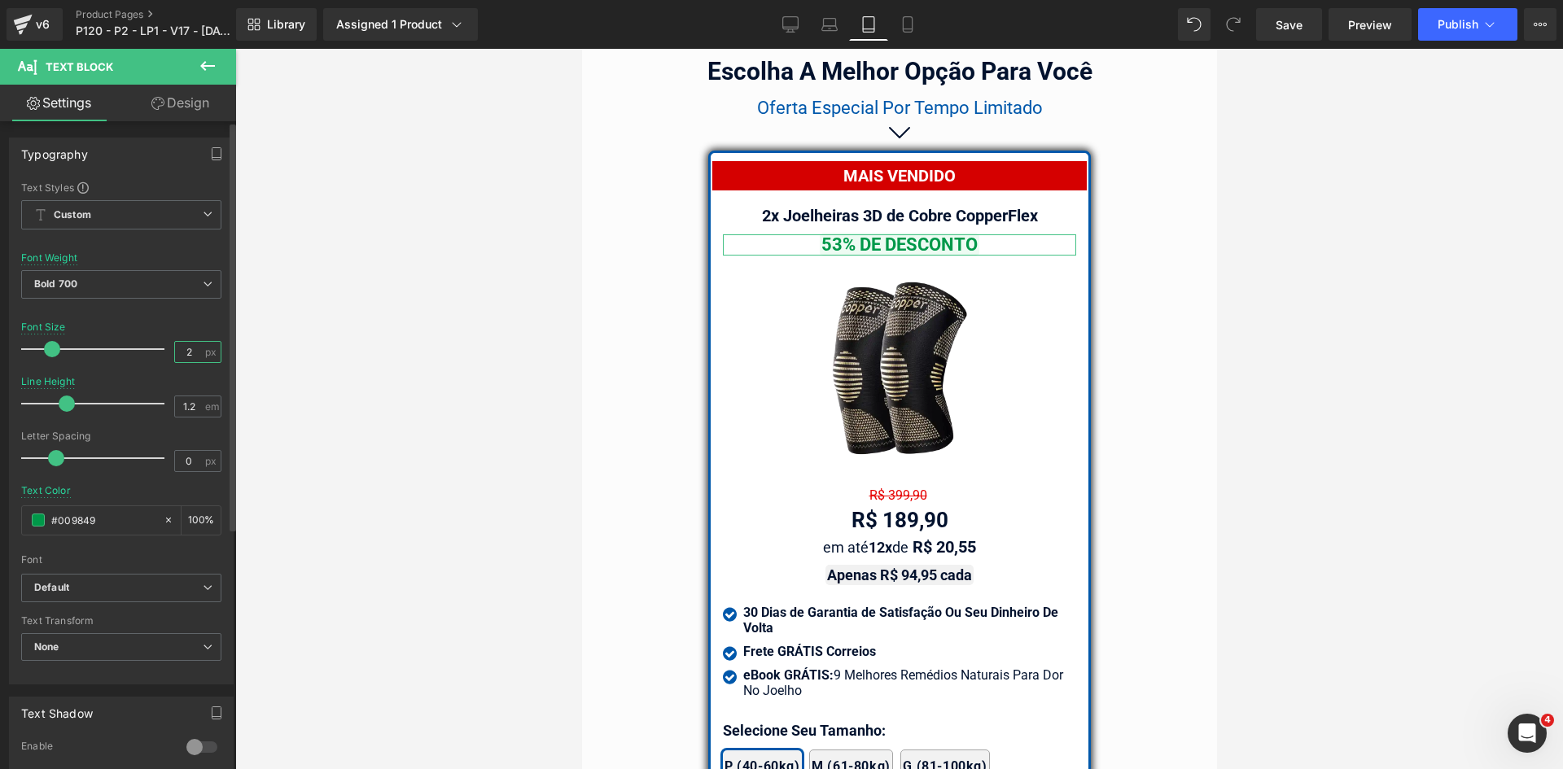
drag, startPoint x: 177, startPoint y: 350, endPoint x: 205, endPoint y: 348, distance: 28.5
click at [204, 348] on div "2 px" at bounding box center [197, 352] width 47 height 22
type input "20"
click at [830, 28] on icon at bounding box center [830, 28] width 2 height 0
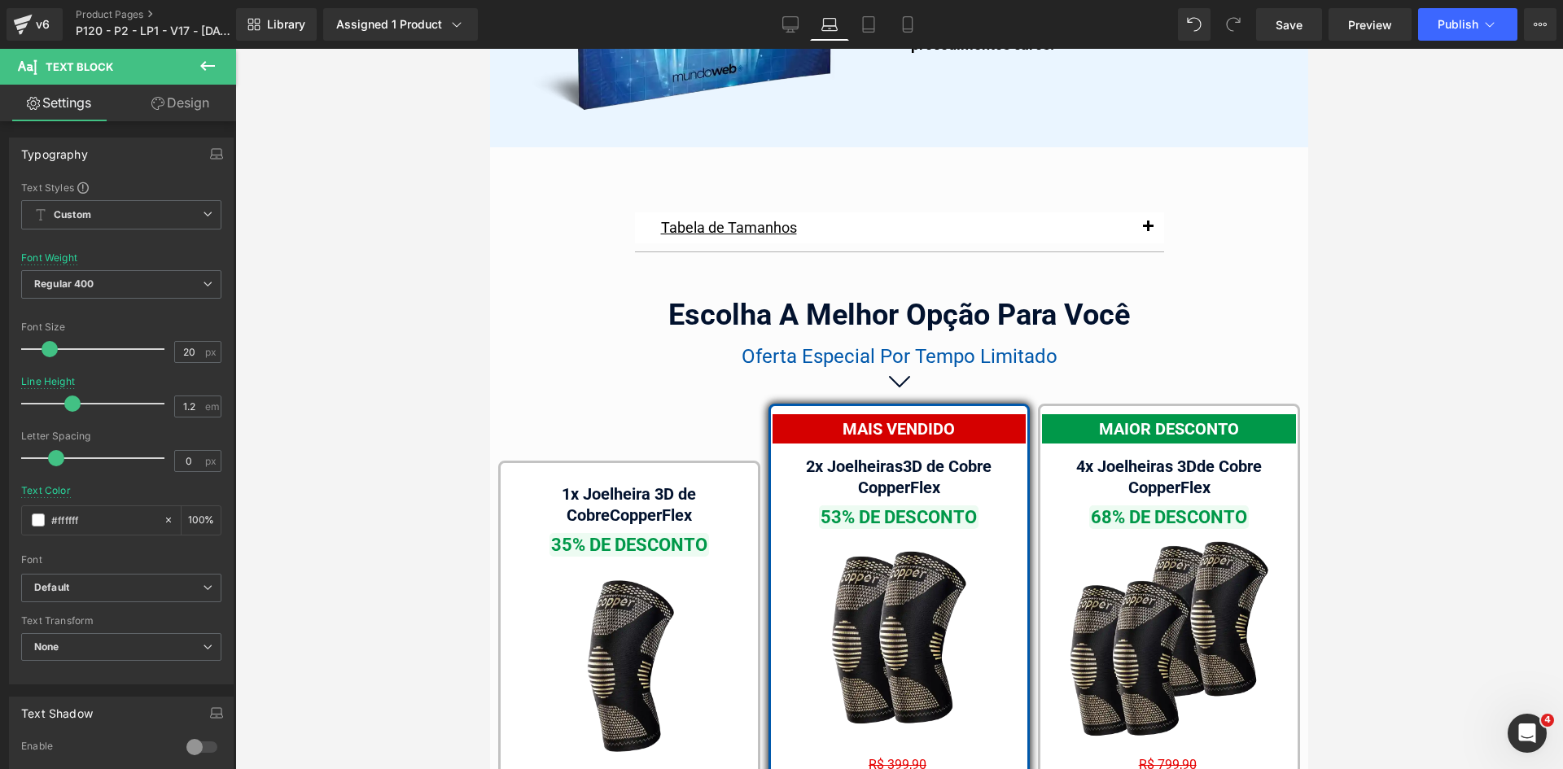
scroll to position [9886, 0]
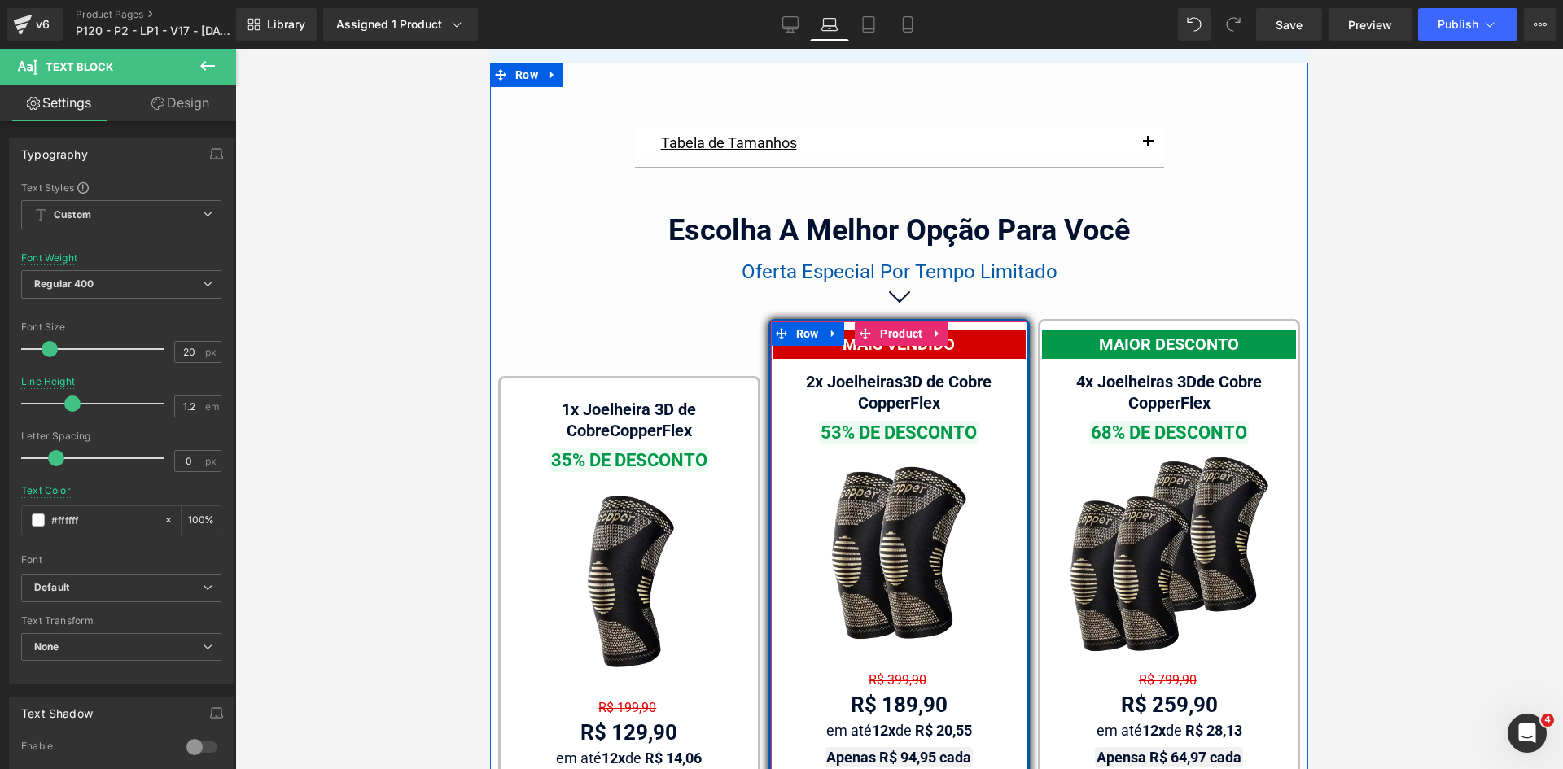
click at [876, 423] on span "Text Block" at bounding box center [889, 433] width 51 height 20
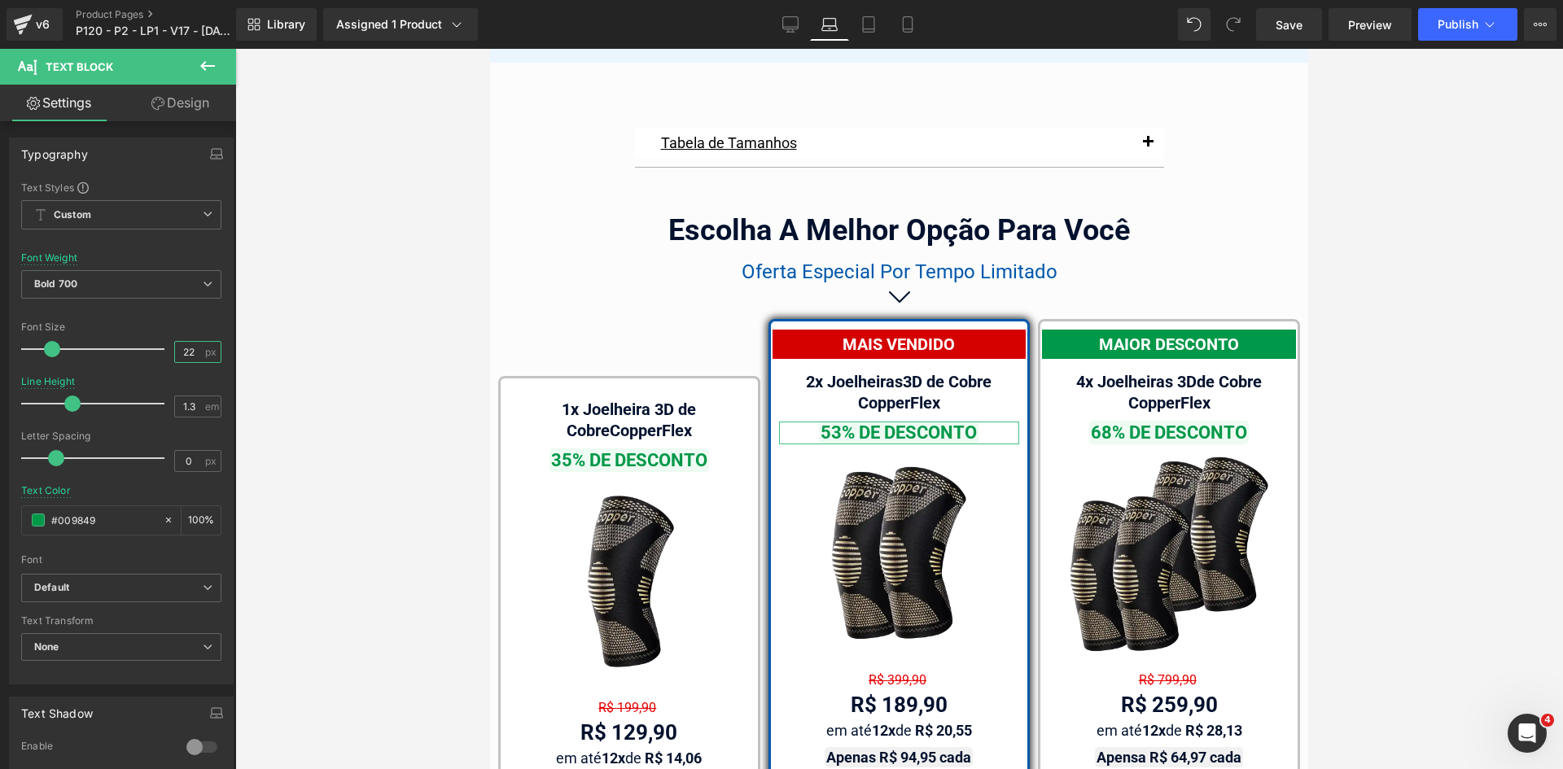
drag, startPoint x: 172, startPoint y: 350, endPoint x: 467, endPoint y: 362, distance: 295.7
click at [260, 359] on div "Text Block You are previewing how the will restyle your page. You can not edit …" at bounding box center [781, 398] width 1563 height 797
type input "20"
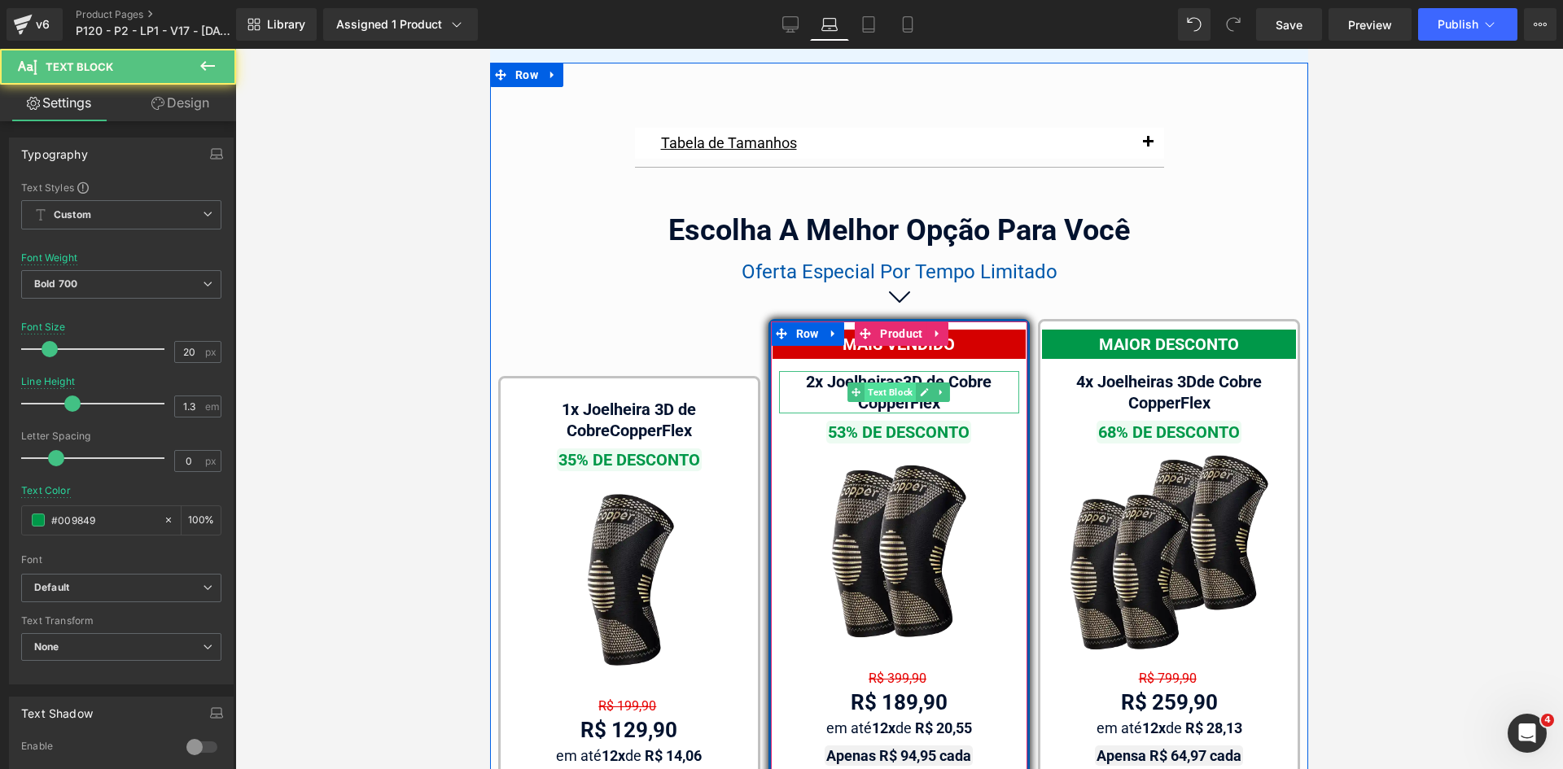
click at [869, 383] on span "Text Block" at bounding box center [889, 393] width 51 height 20
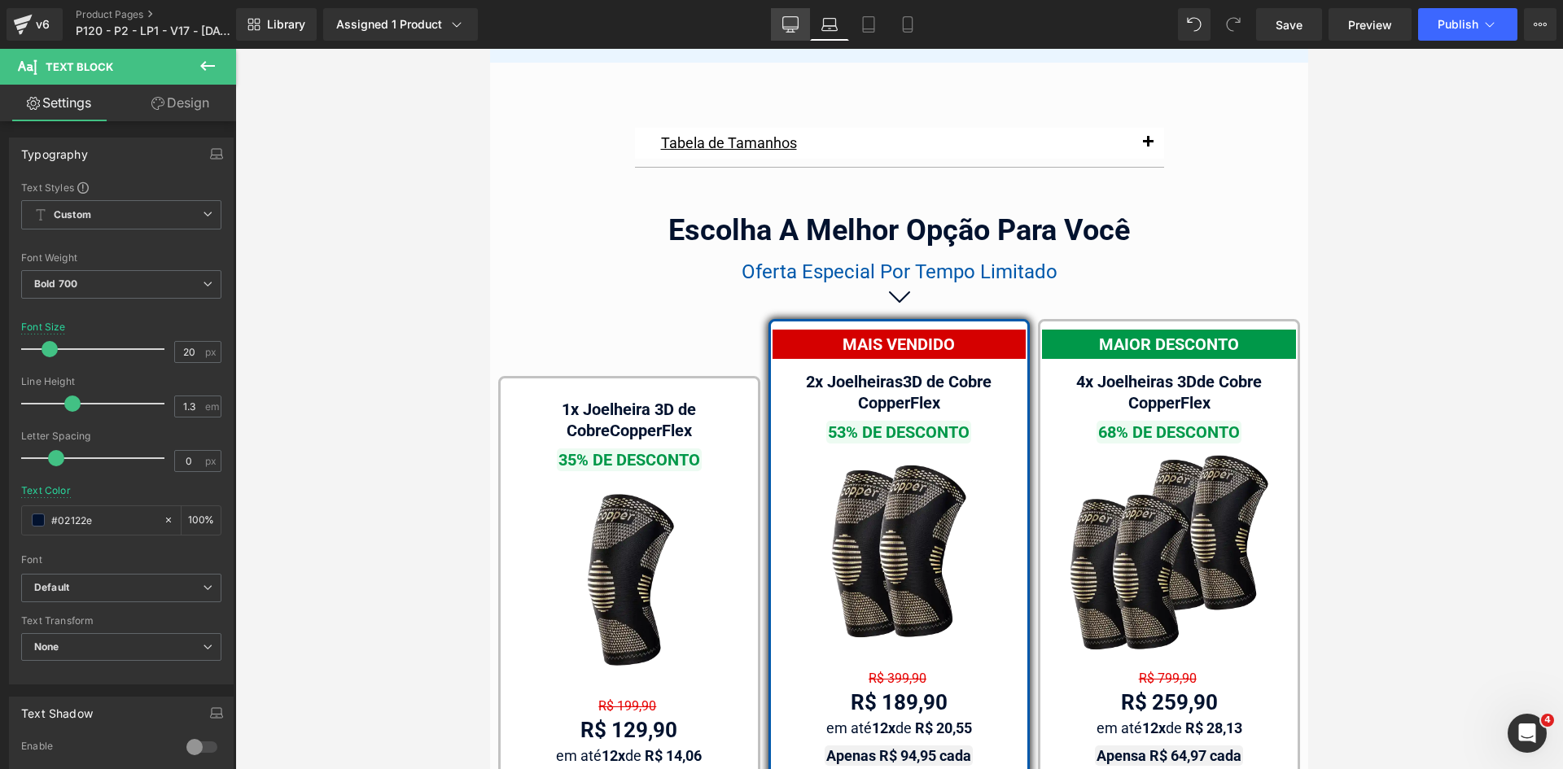
click at [797, 23] on icon at bounding box center [790, 24] width 16 height 16
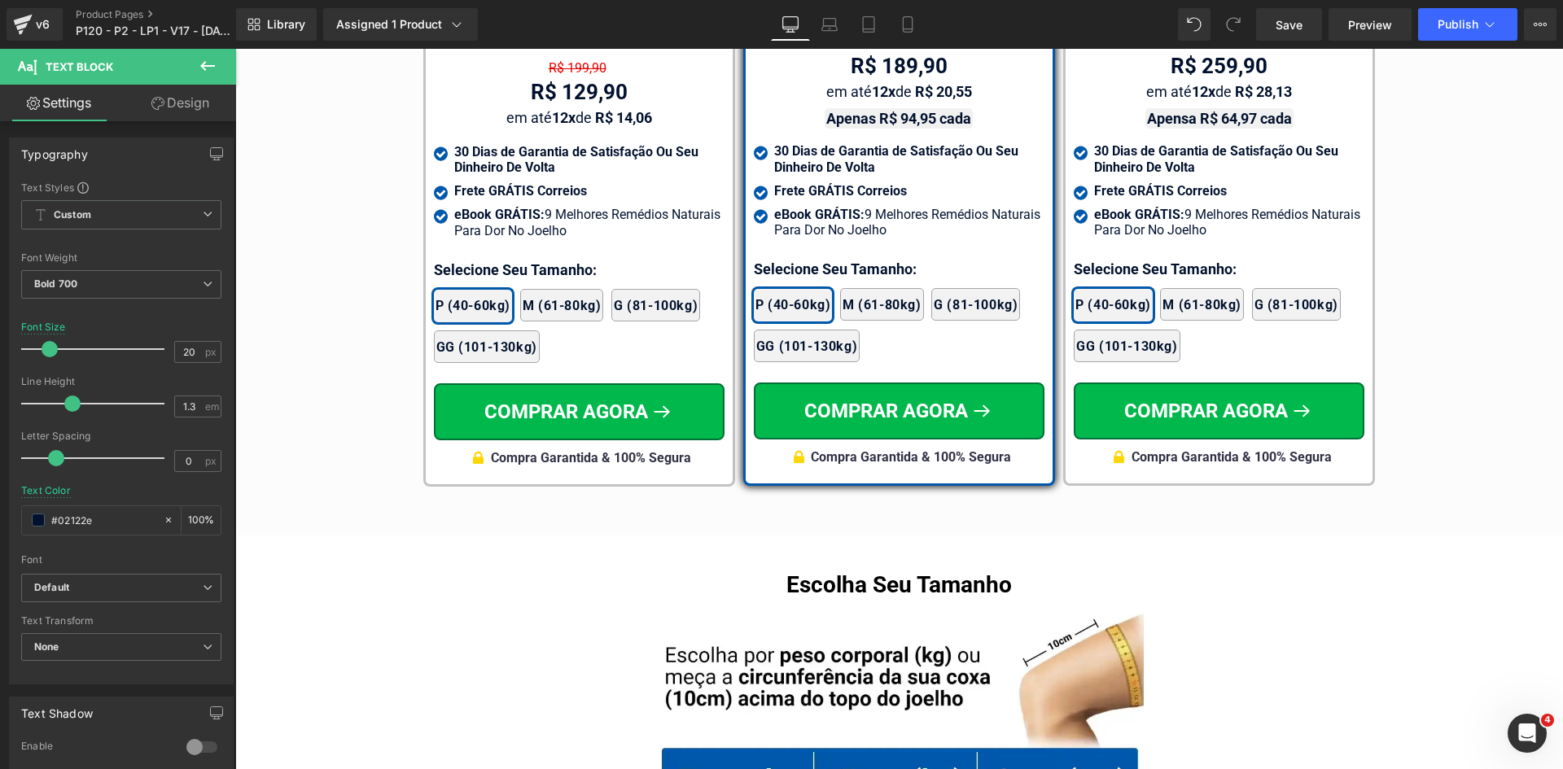
scroll to position [9273, 0]
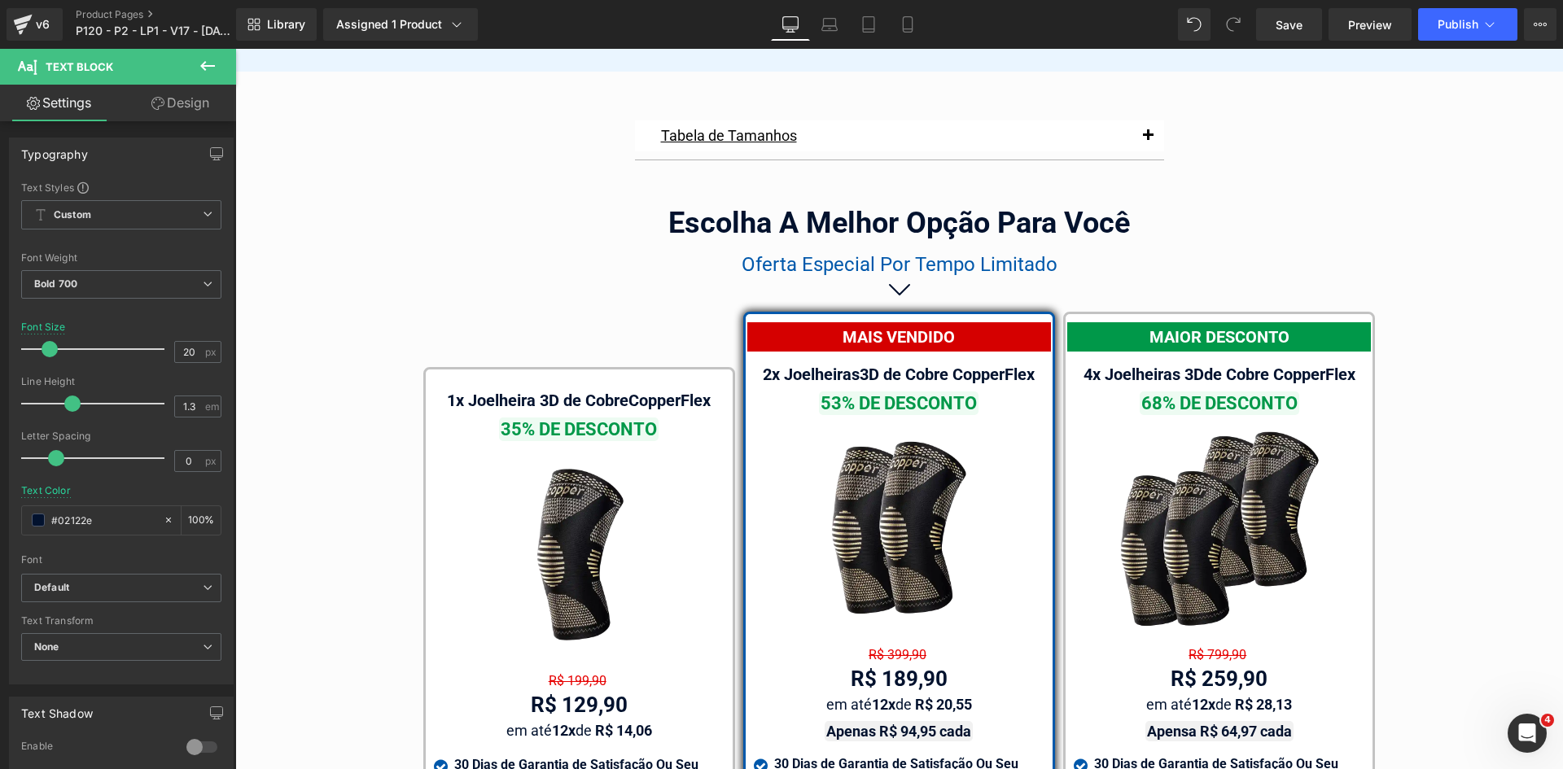
click at [881, 393] on div "53% DE DESCONTO Text Block" at bounding box center [899, 403] width 291 height 21
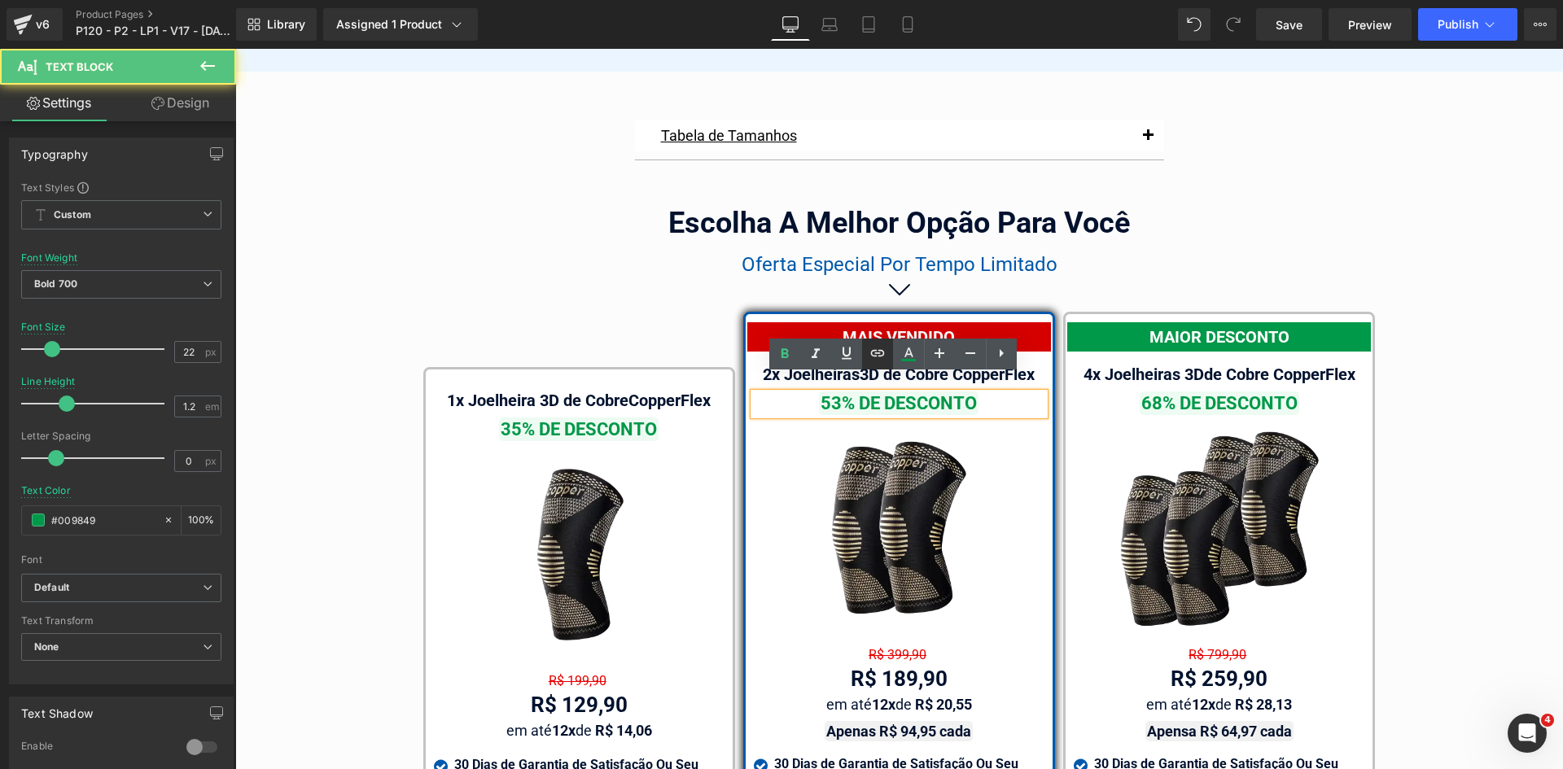
click at [877, 365] on link at bounding box center [877, 354] width 31 height 31
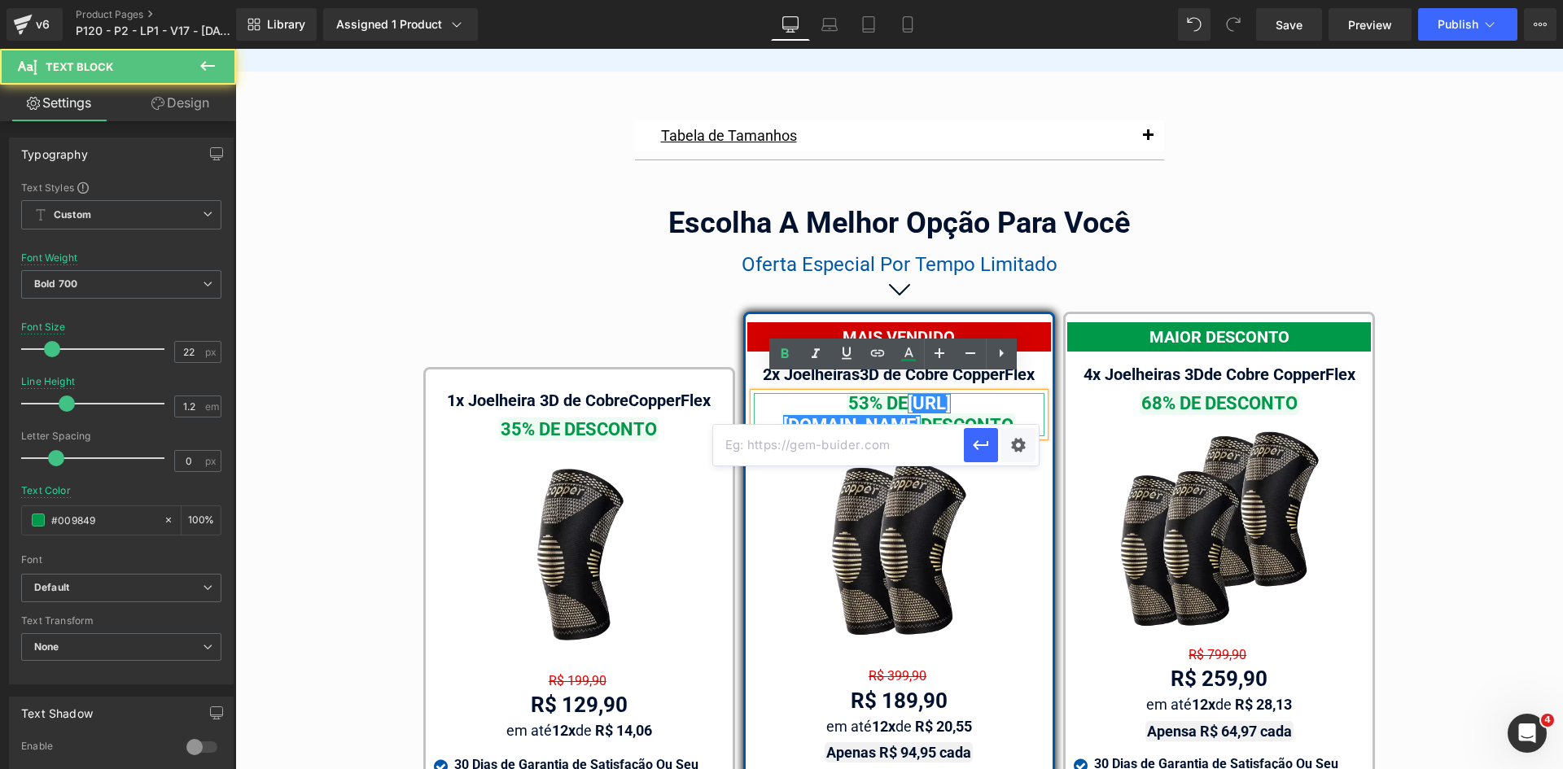
click at [887, 393] on link "[URL][DOMAIN_NAME]" at bounding box center [867, 414] width 168 height 42
click at [884, 393] on link "[URL][DOMAIN_NAME]" at bounding box center [867, 414] width 168 height 42
drag, startPoint x: 873, startPoint y: 384, endPoint x: 899, endPoint y: 409, distance: 35.7
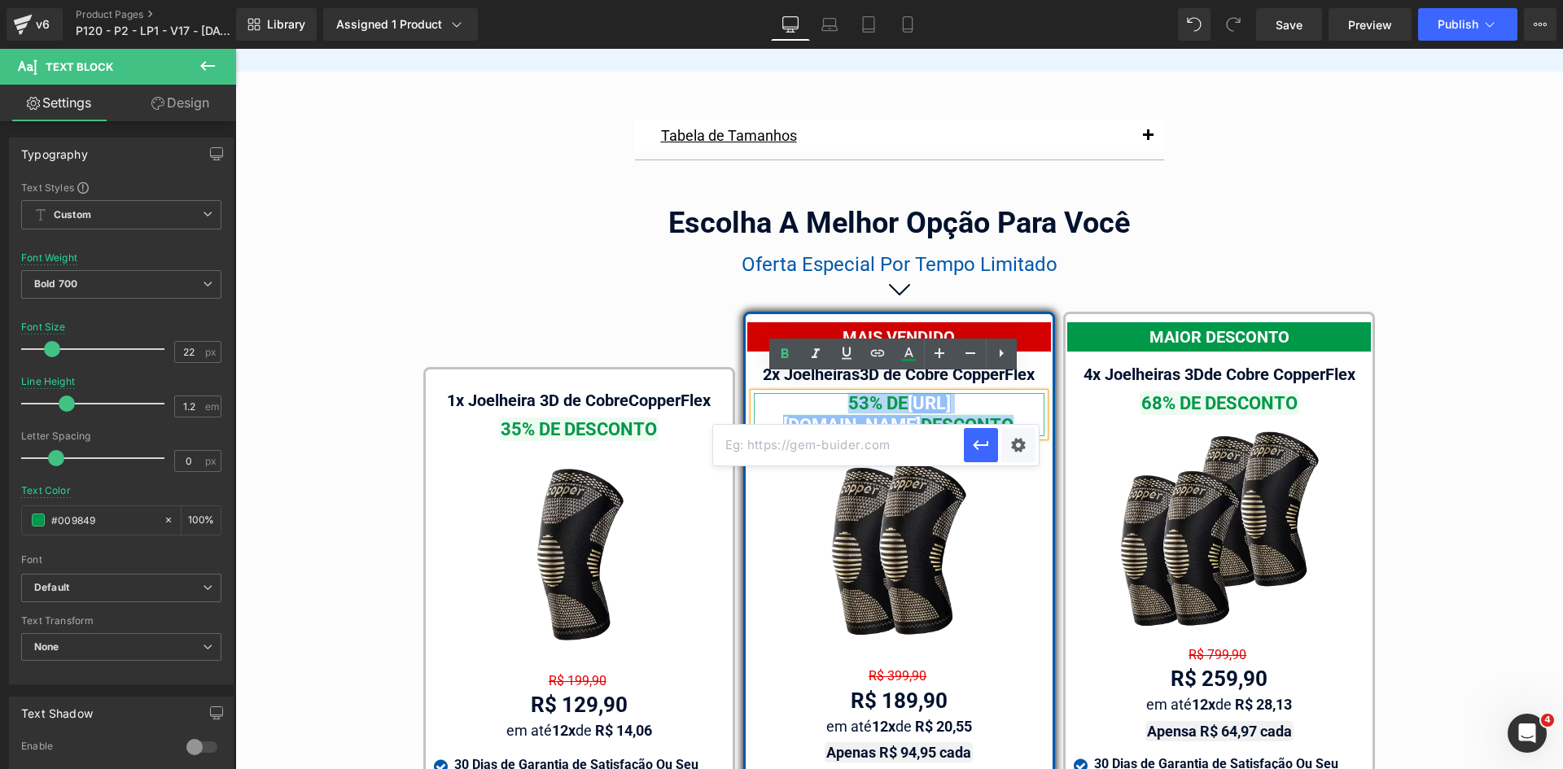
click at [899, 409] on span "53% DE [URL][DOMAIN_NAME] DESCONTO" at bounding box center [899, 413] width 232 height 45
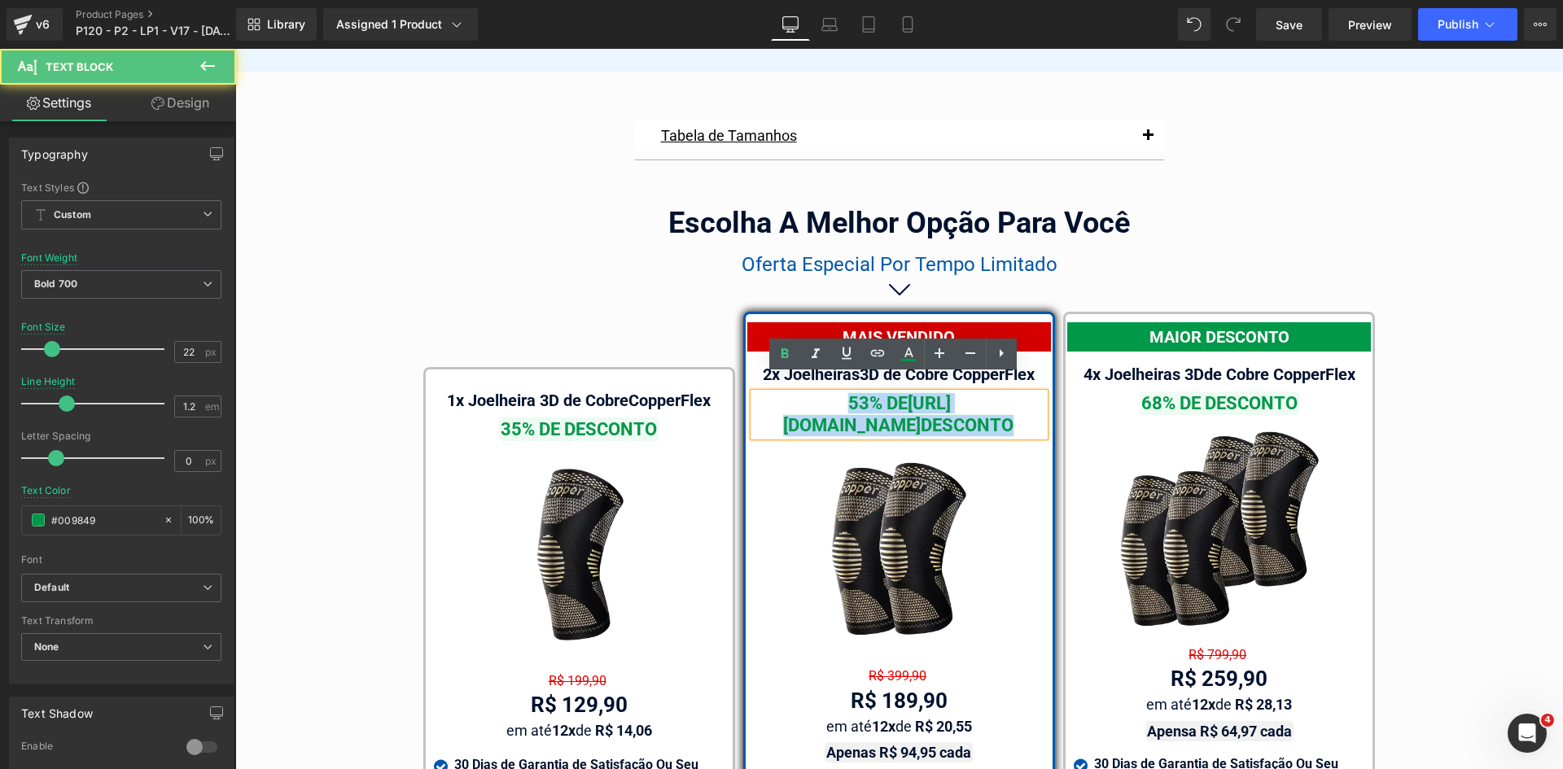
drag, startPoint x: 900, startPoint y: 409, endPoint x: 877, endPoint y: 385, distance: 33.4
click at [877, 391] on span "53% DE [URL][DOMAIN_NAME] DESCONTO" at bounding box center [899, 413] width 232 height 45
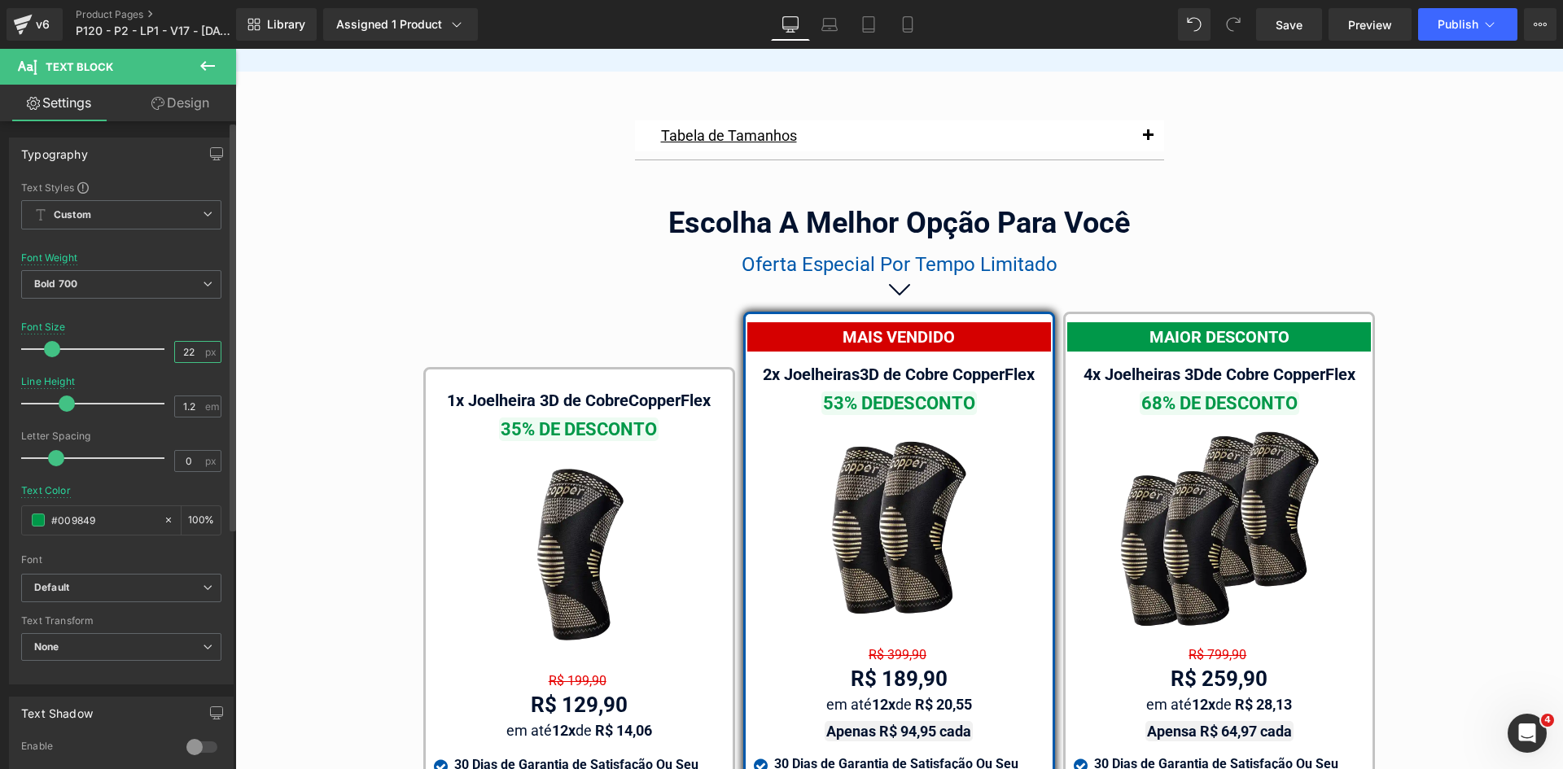
drag, startPoint x: 185, startPoint y: 348, endPoint x: 209, endPoint y: 352, distance: 24.8
click at [204, 350] on div "22 px" at bounding box center [197, 352] width 47 height 22
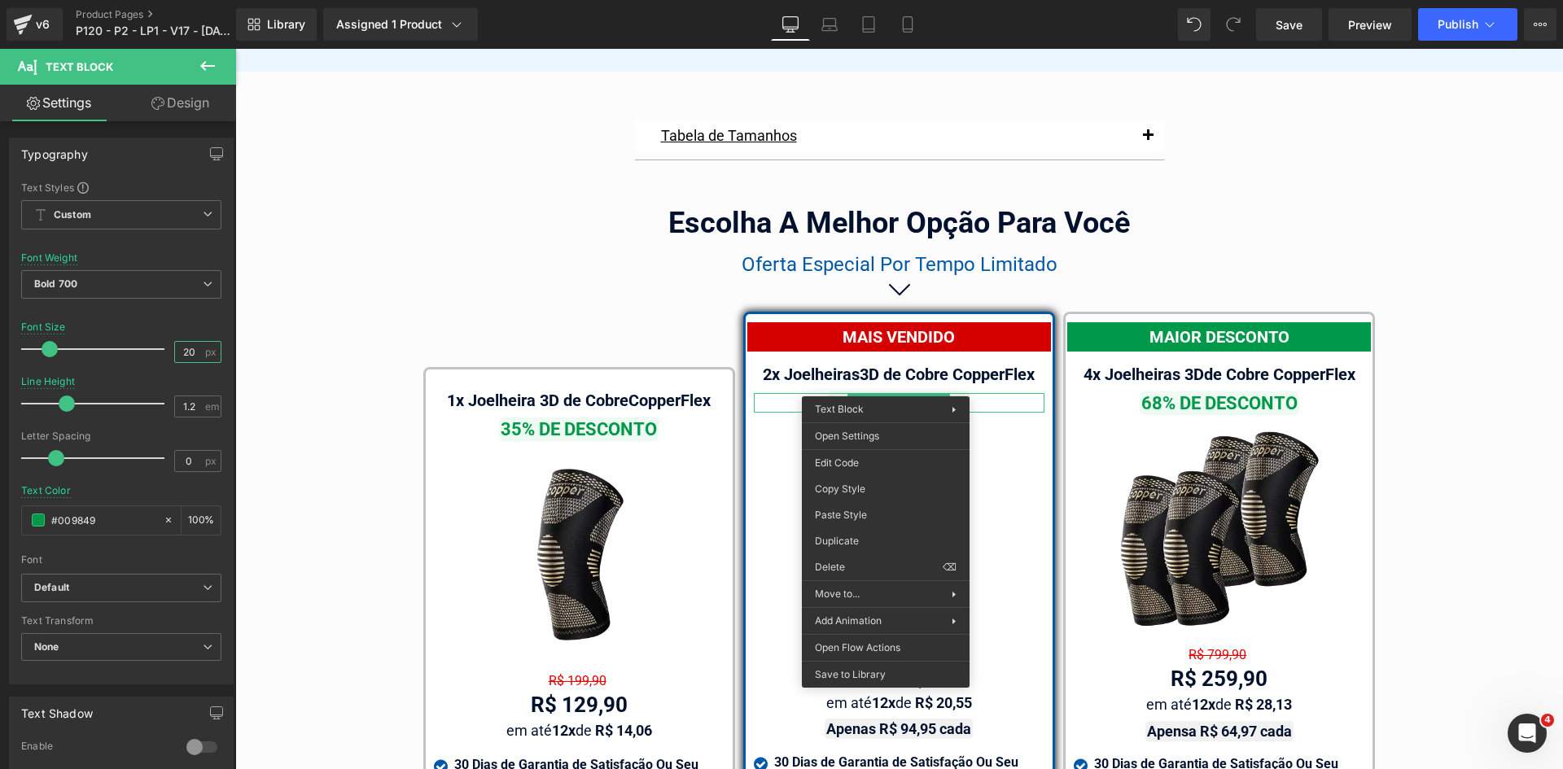
drag, startPoint x: 1090, startPoint y: 532, endPoint x: 874, endPoint y: 481, distance: 221.7
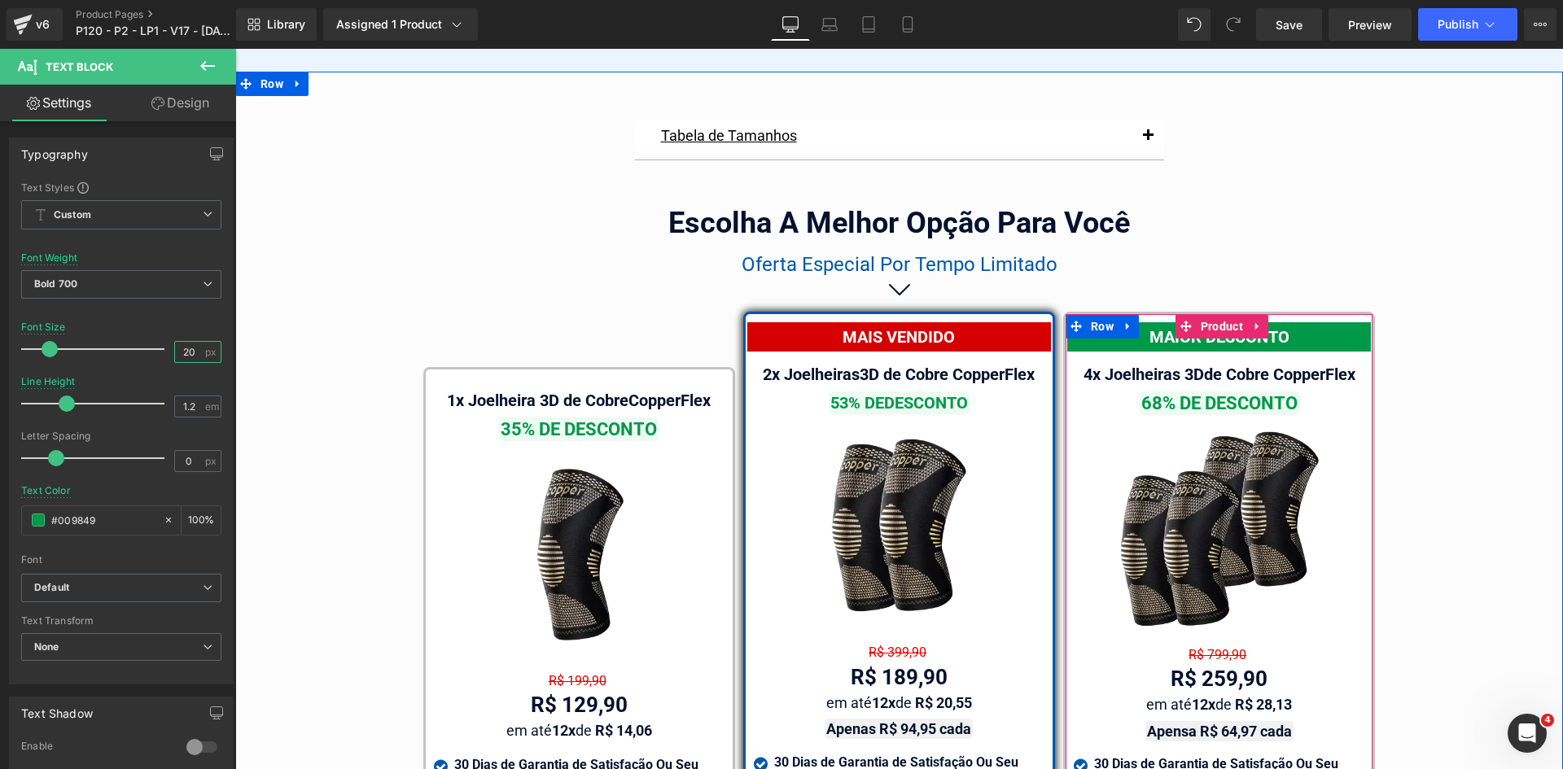
type input "20"
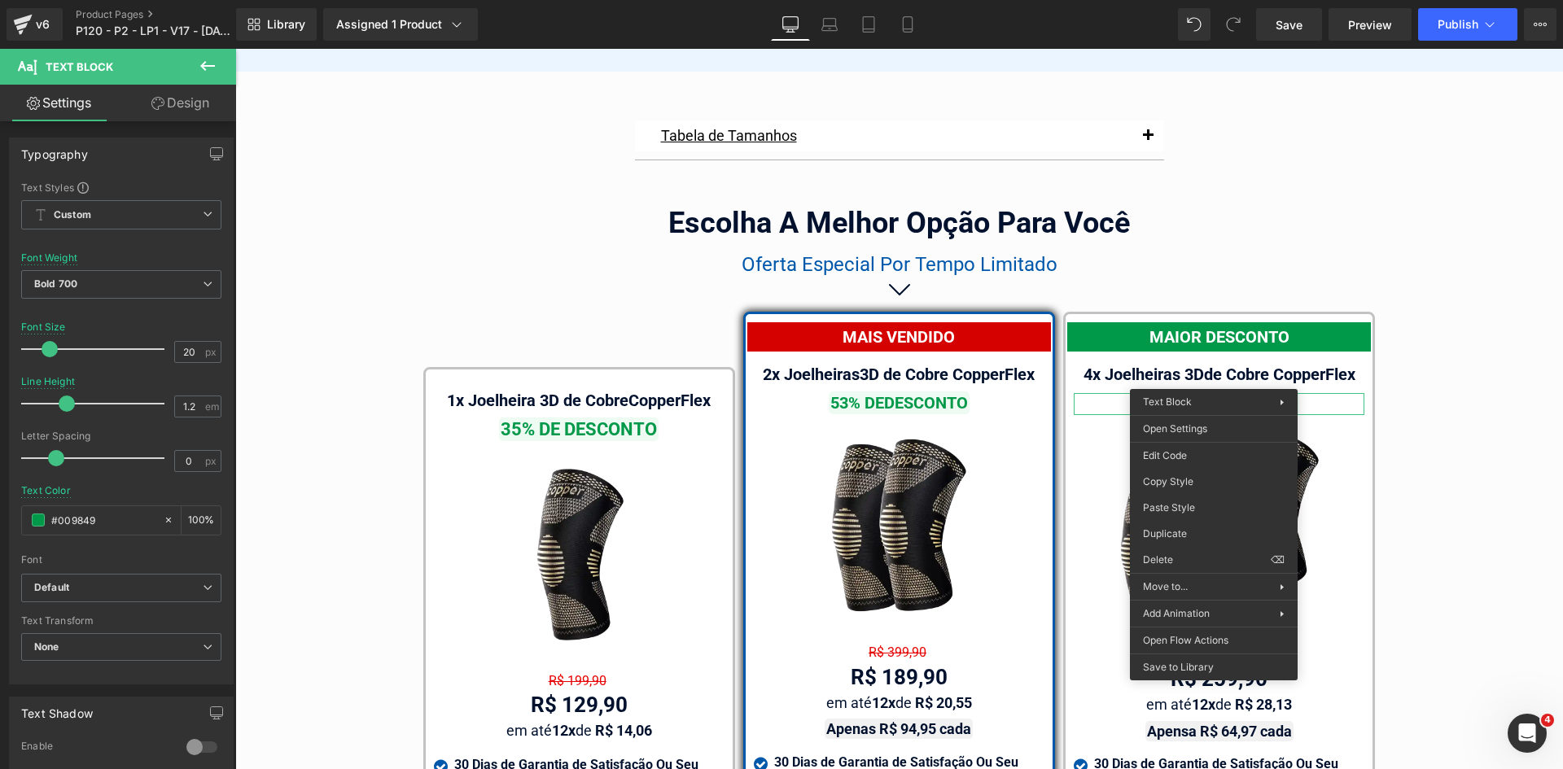
drag, startPoint x: 1396, startPoint y: 549, endPoint x: 549, endPoint y: 427, distance: 855.1
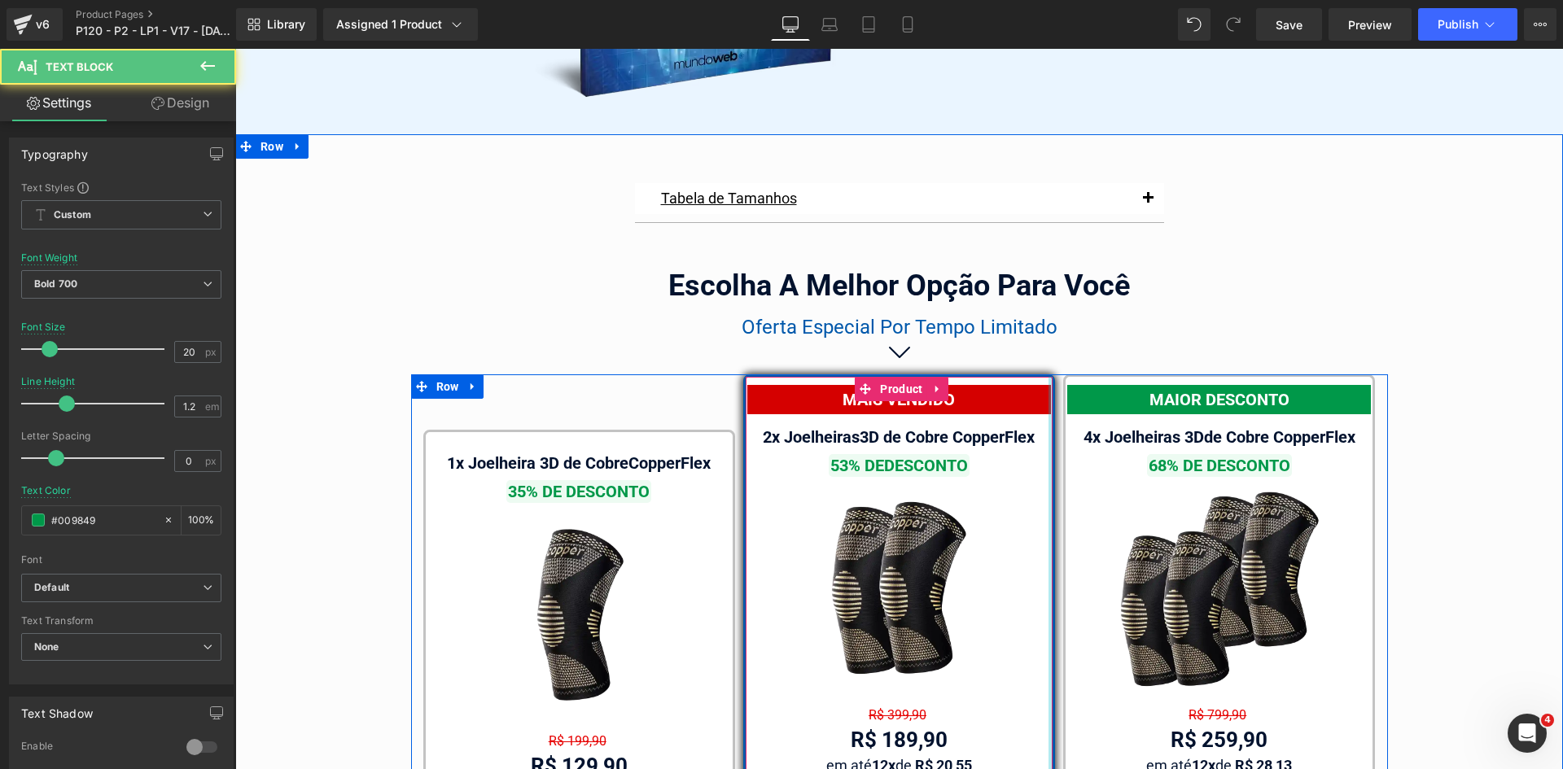
scroll to position [9191, 0]
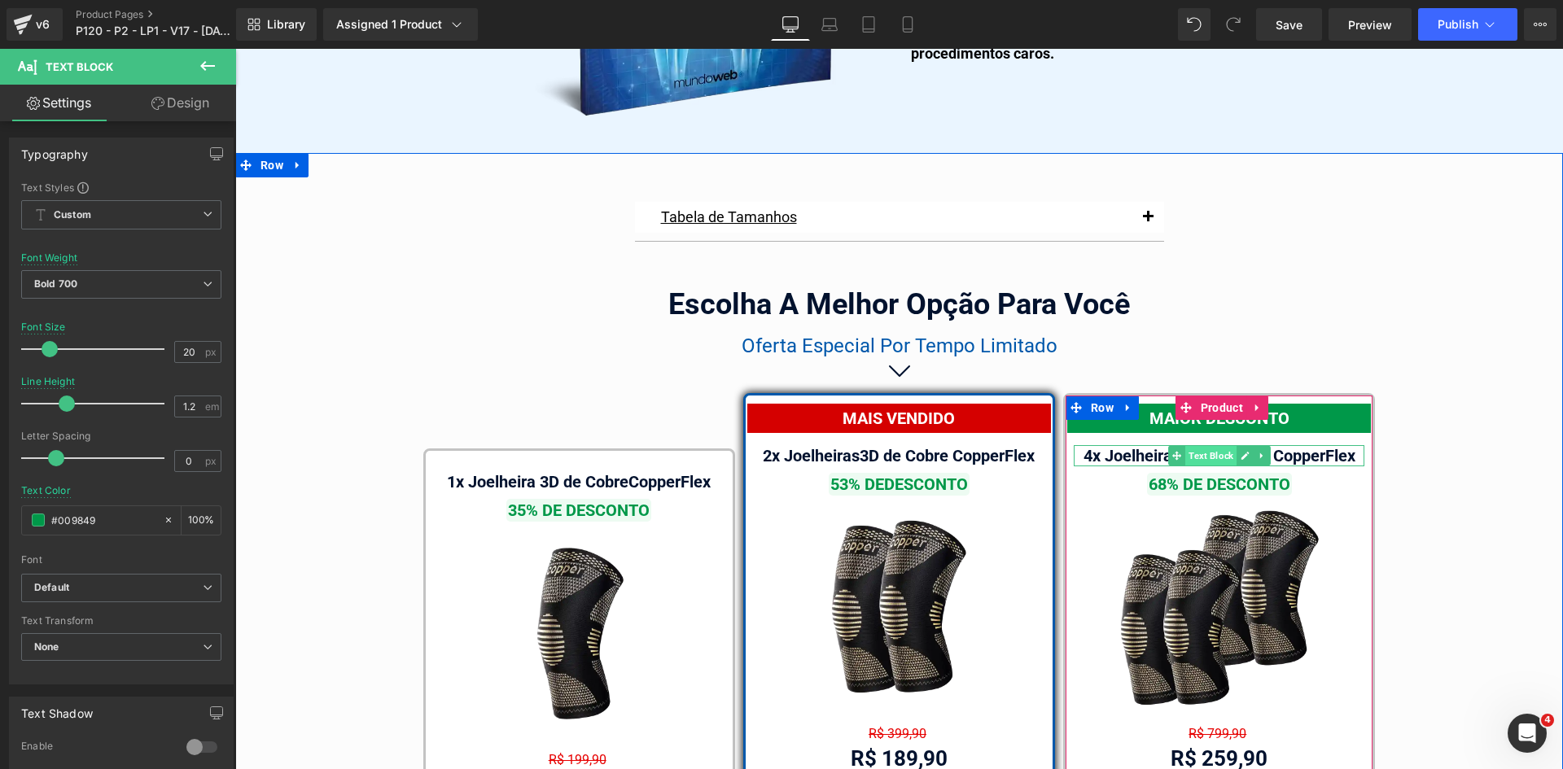
click at [1210, 446] on span "Text Block" at bounding box center [1210, 456] width 51 height 20
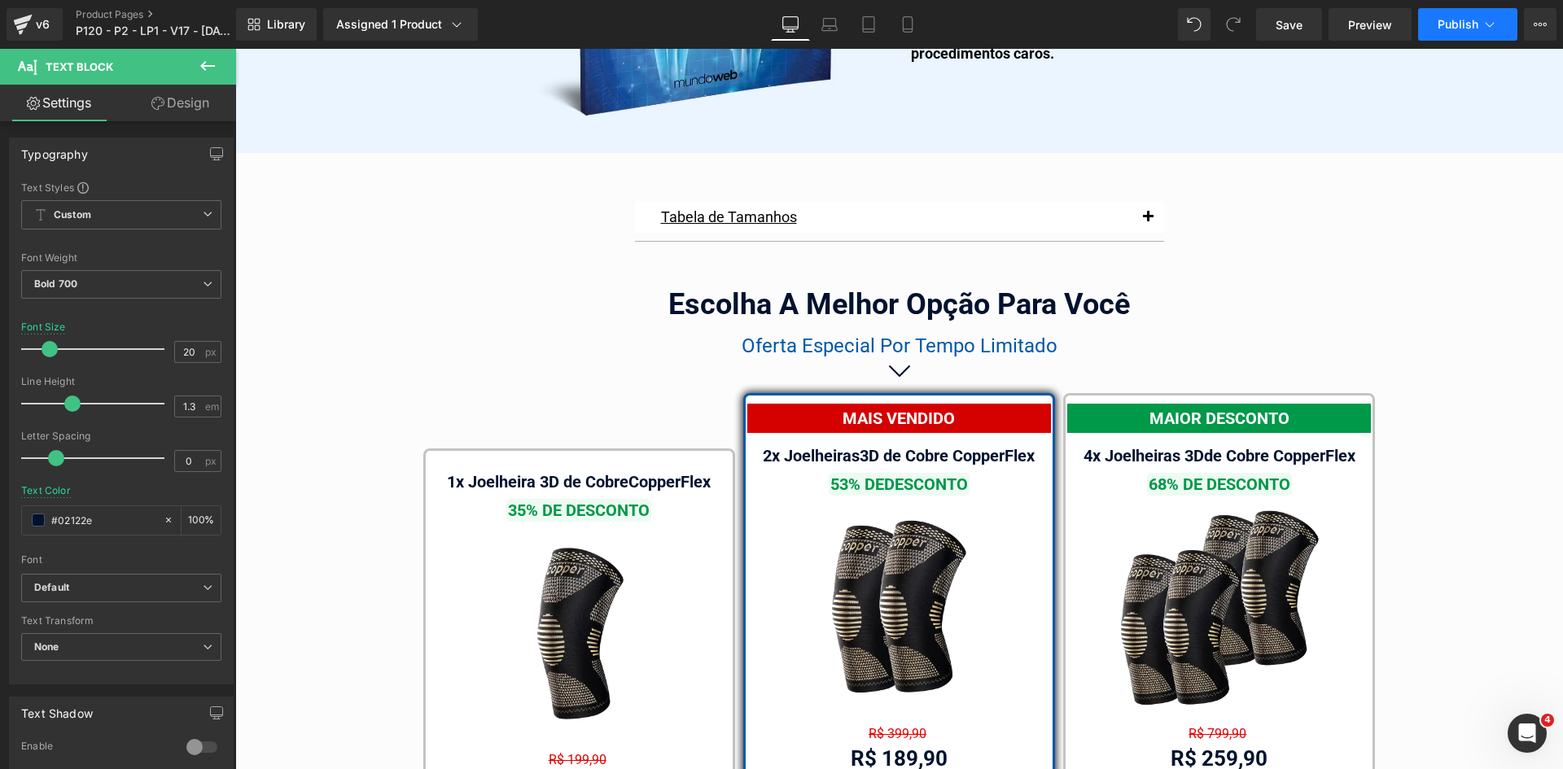
click at [1485, 28] on icon at bounding box center [1489, 24] width 16 height 16
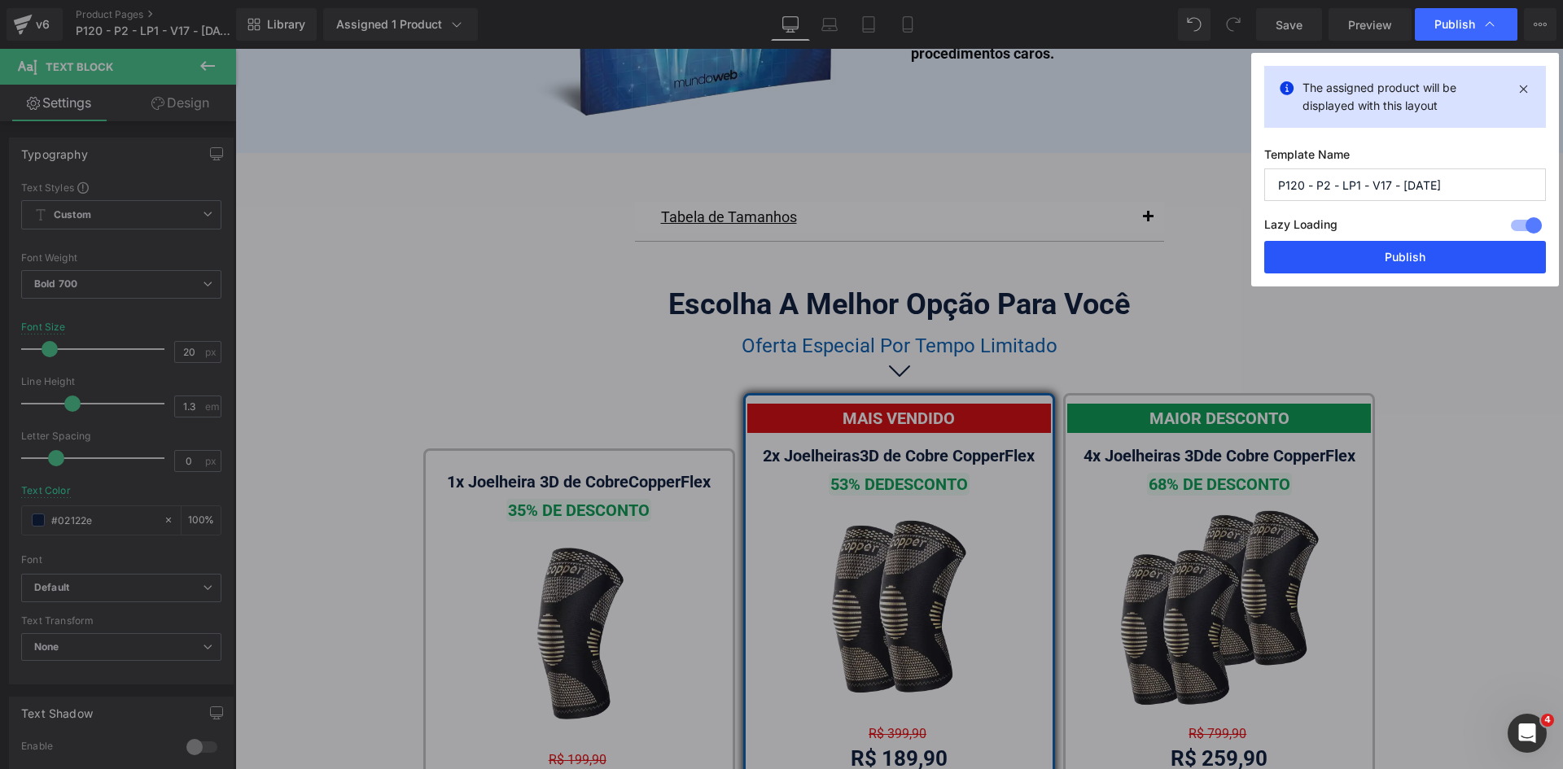
drag, startPoint x: 1152, startPoint y: 215, endPoint x: 1387, endPoint y: 265, distance: 240.4
click at [1387, 265] on button "Publish" at bounding box center [1405, 257] width 282 height 33
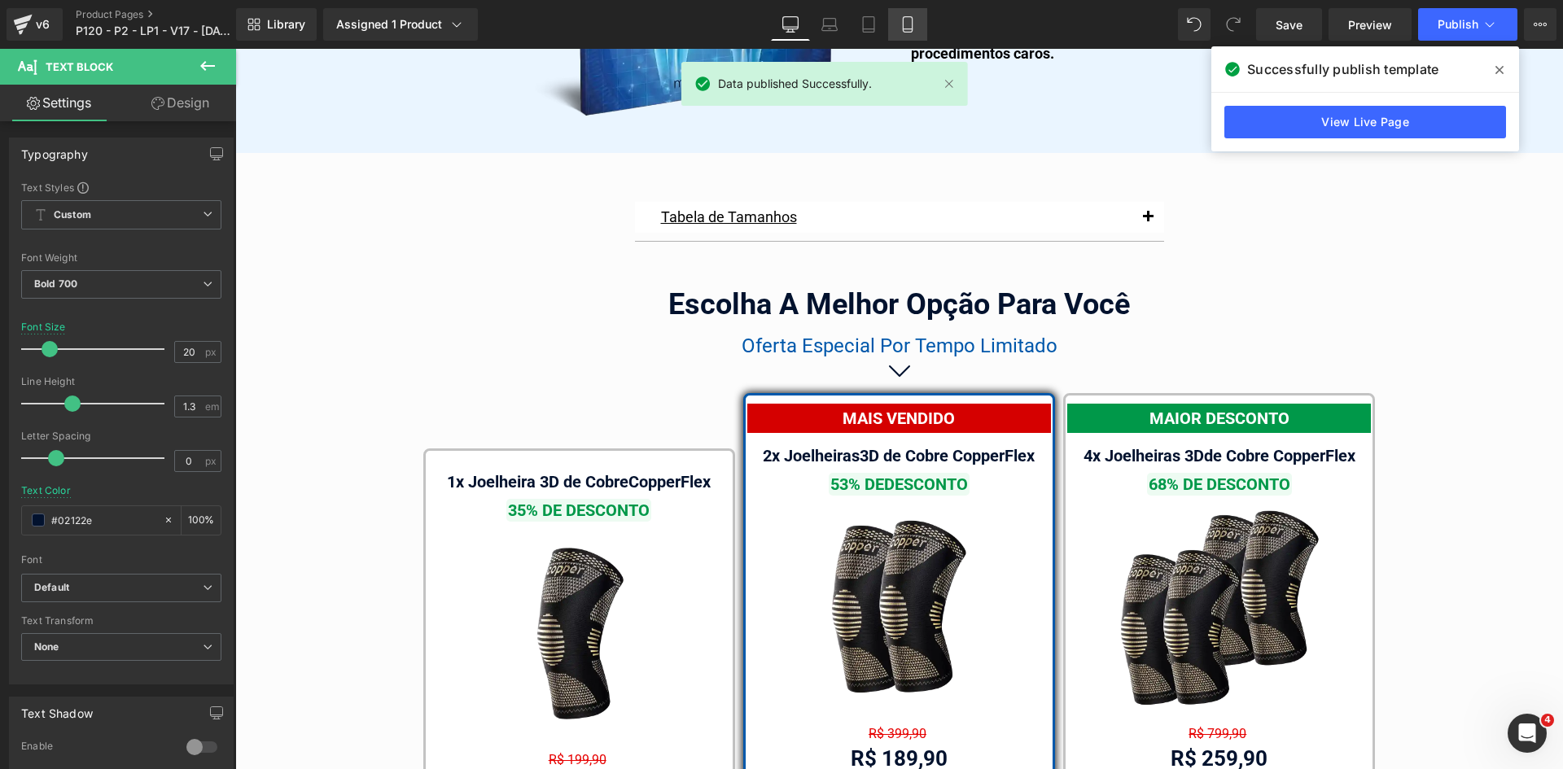
click at [912, 28] on icon at bounding box center [907, 24] width 9 height 15
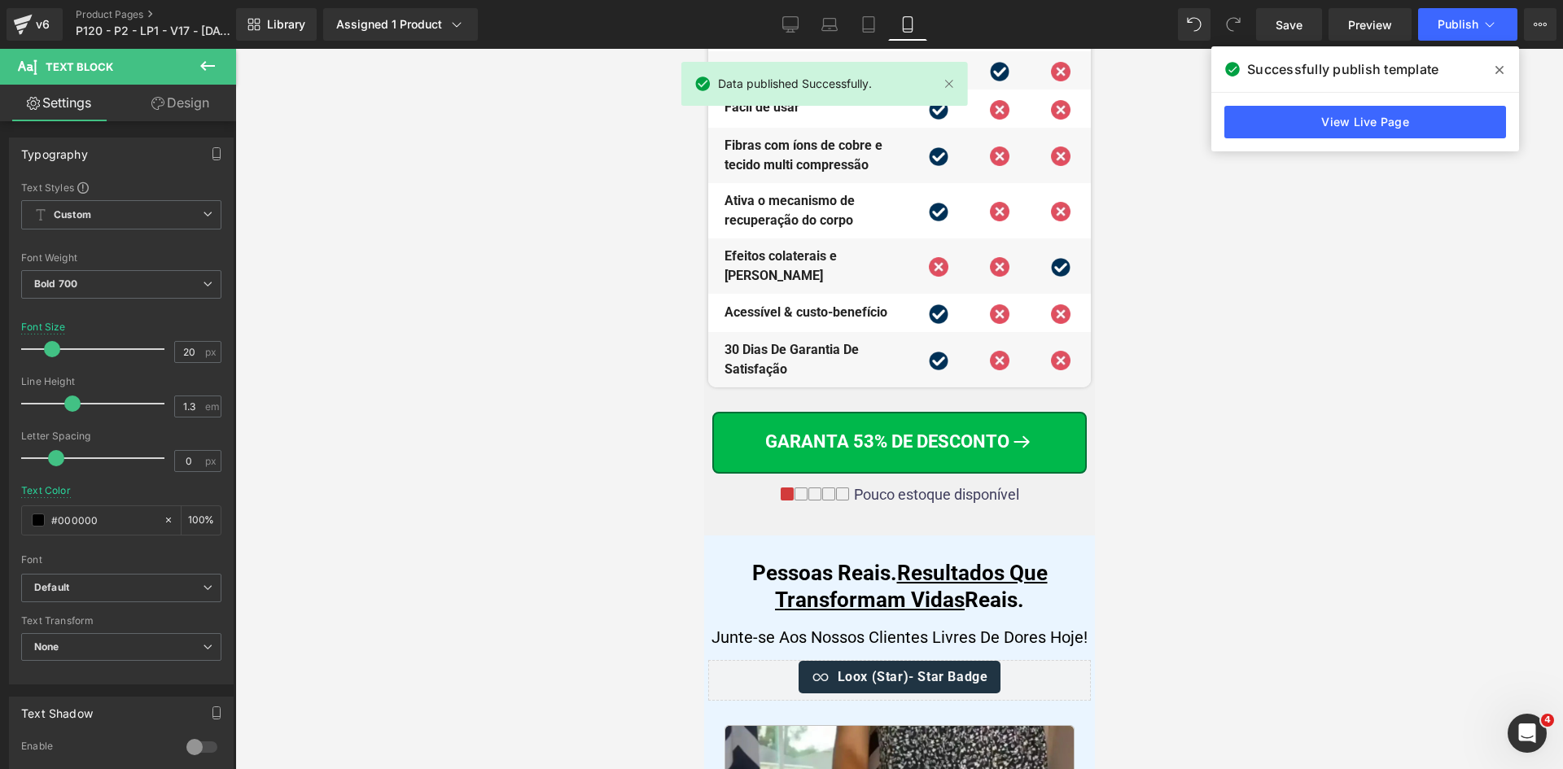
click at [1505, 68] on span at bounding box center [1499, 70] width 26 height 26
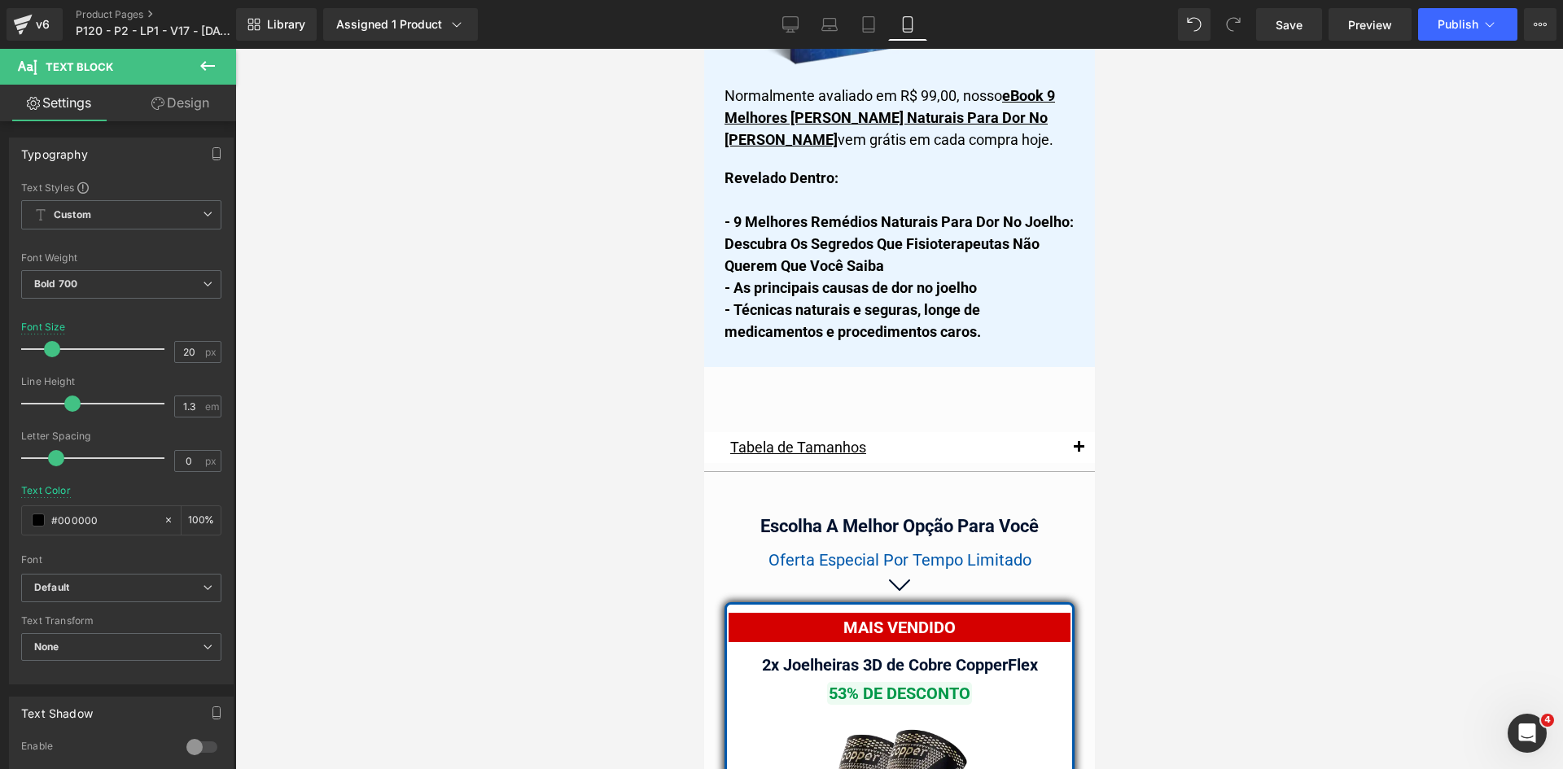
scroll to position [13945, 0]
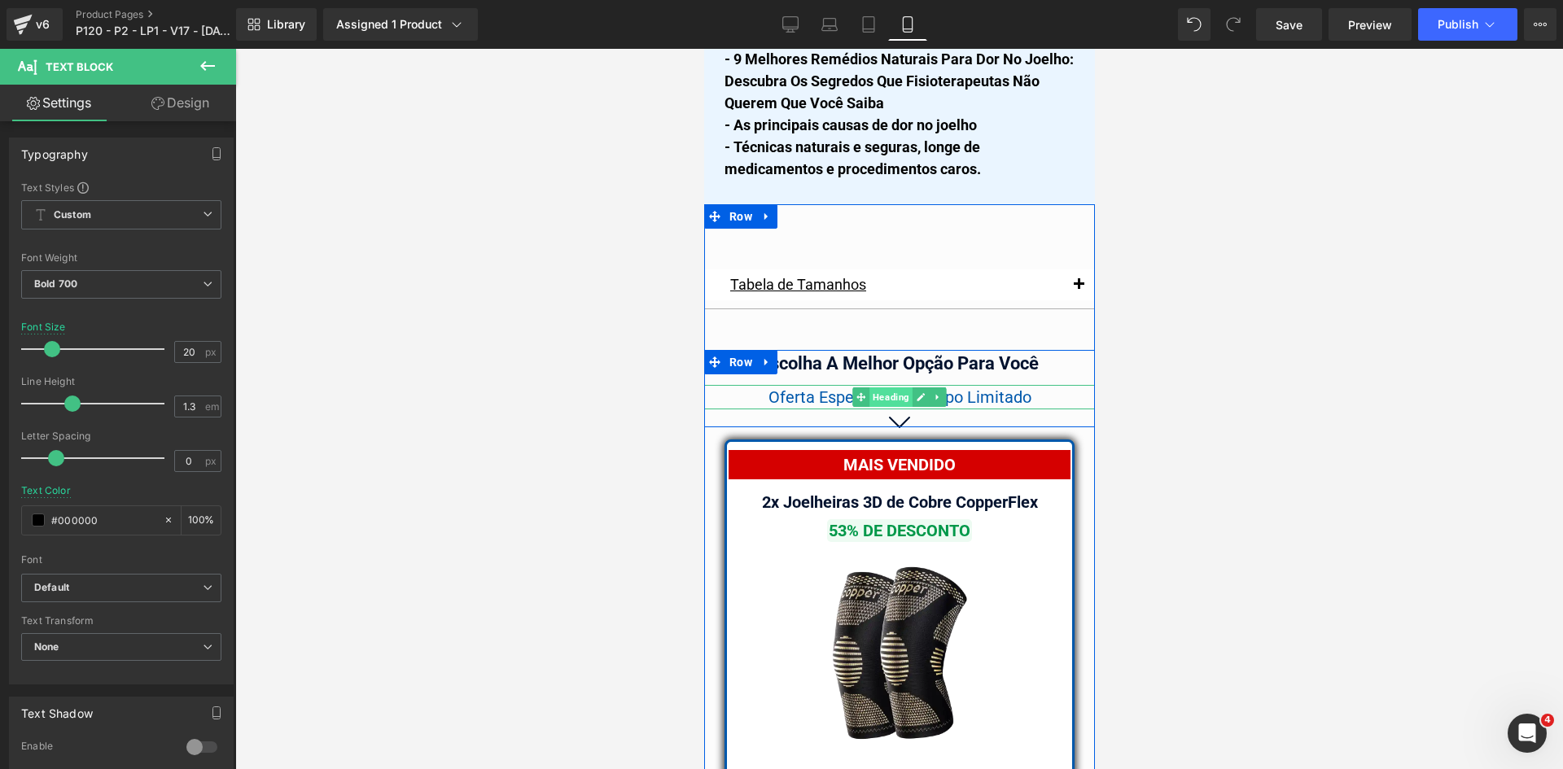
click at [871, 387] on span "Heading" at bounding box center [889, 397] width 43 height 20
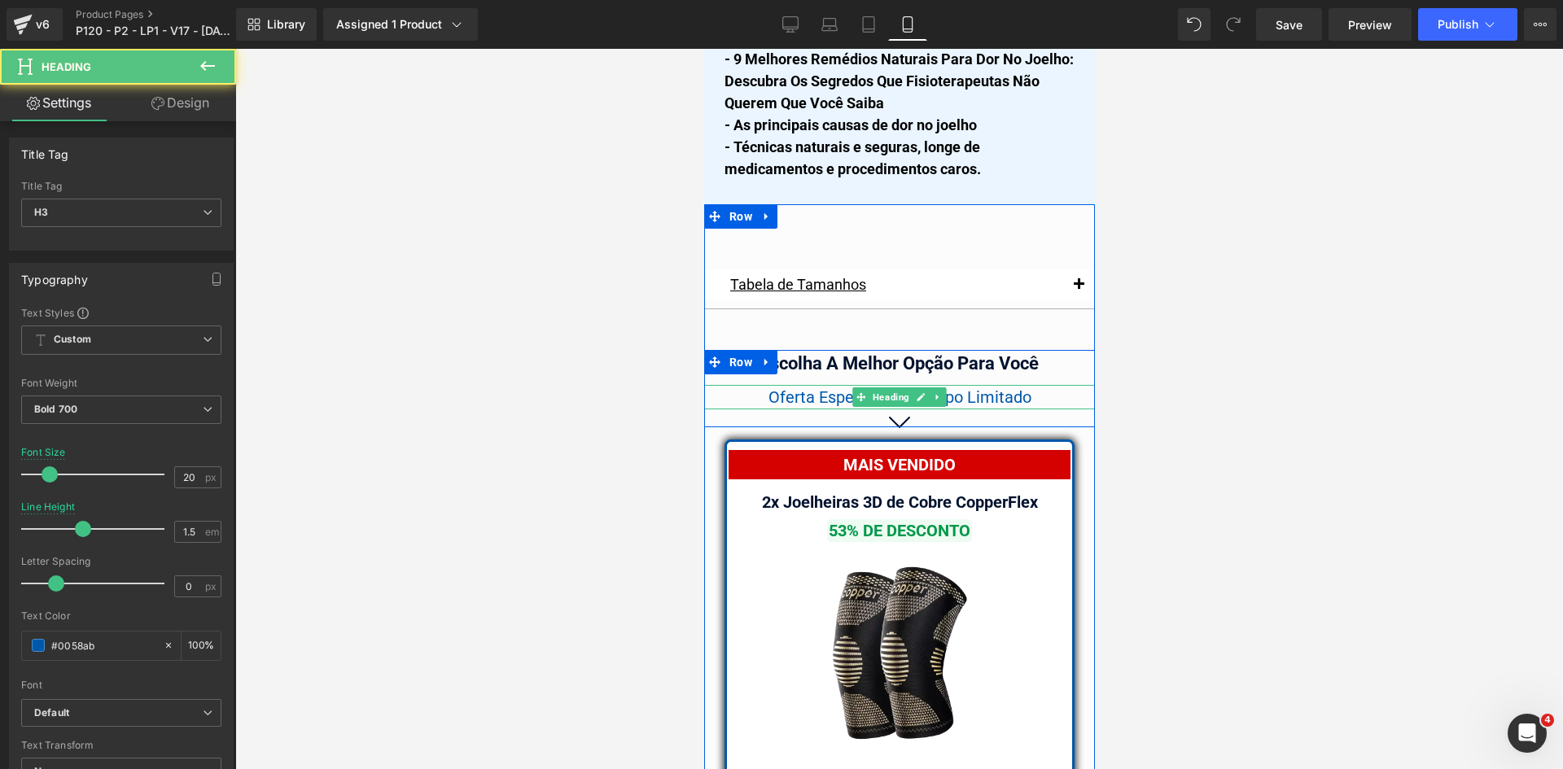
click at [808, 387] on span "Oferta Especial Por Tempo Limitado" at bounding box center [898, 397] width 263 height 20
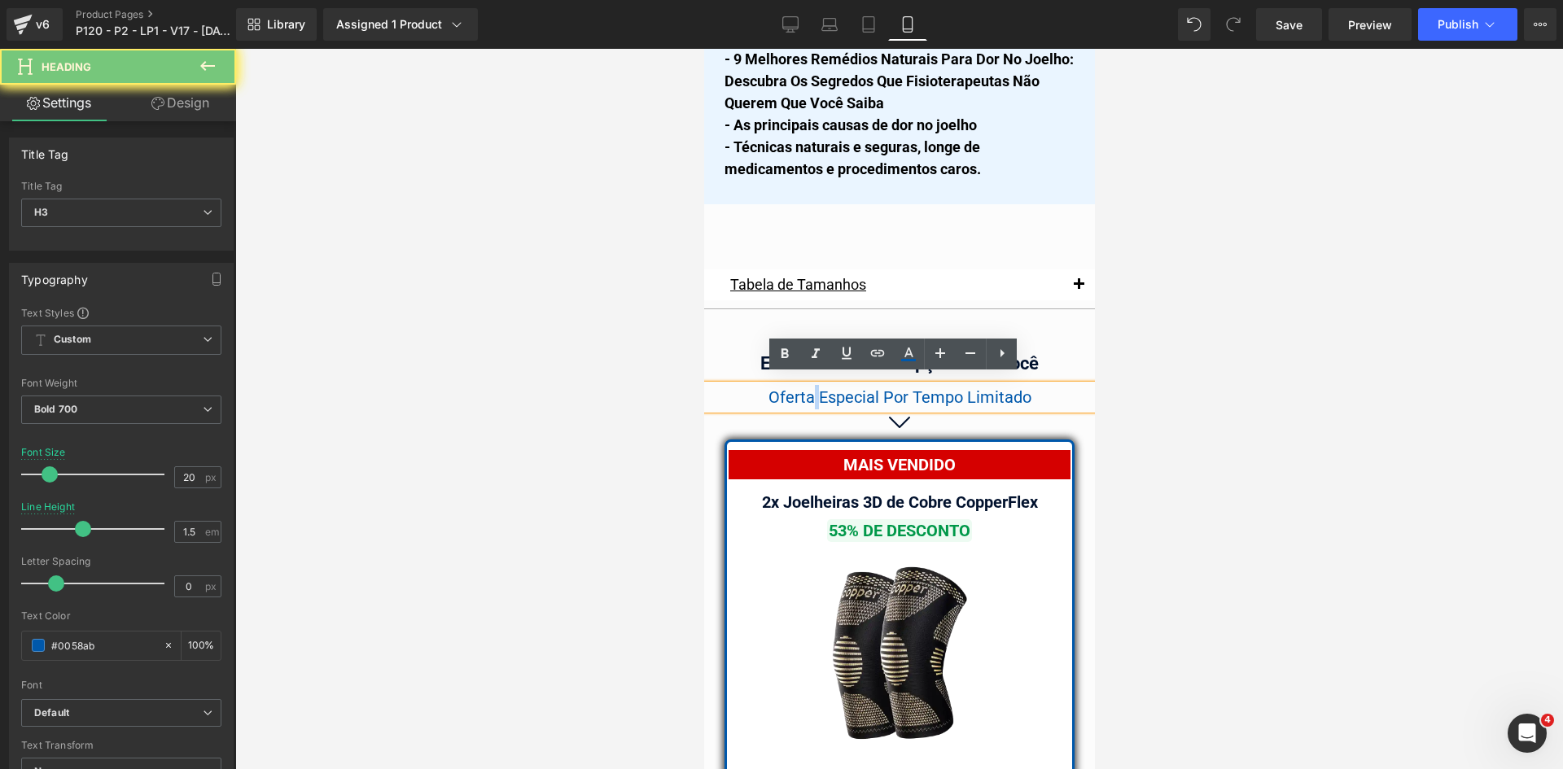
click at [808, 387] on span "Oferta Especial Por Tempo Limitado" at bounding box center [898, 397] width 263 height 20
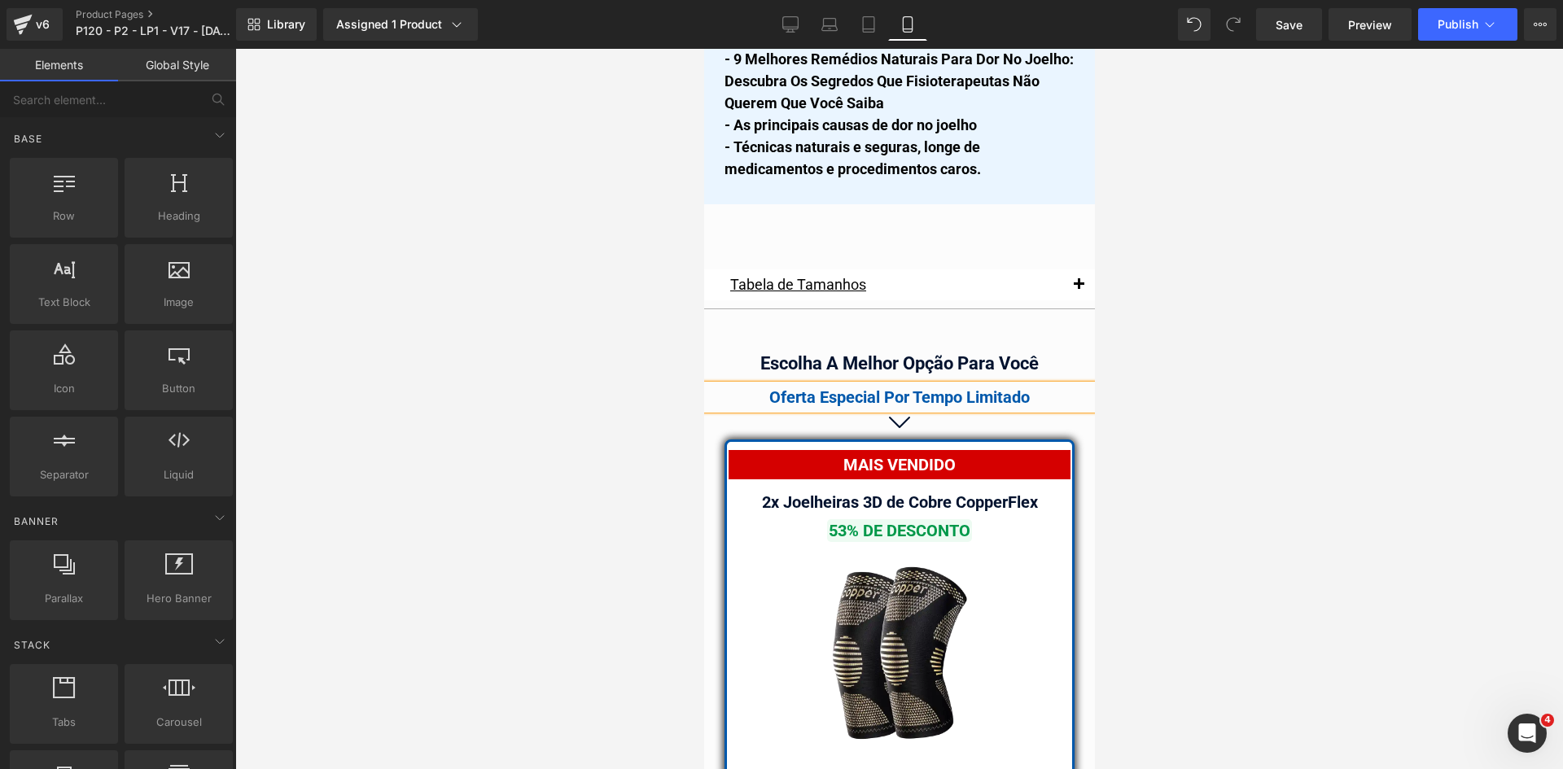
click at [1209, 374] on div at bounding box center [898, 409] width 1327 height 720
click at [874, 20] on icon at bounding box center [868, 24] width 11 height 15
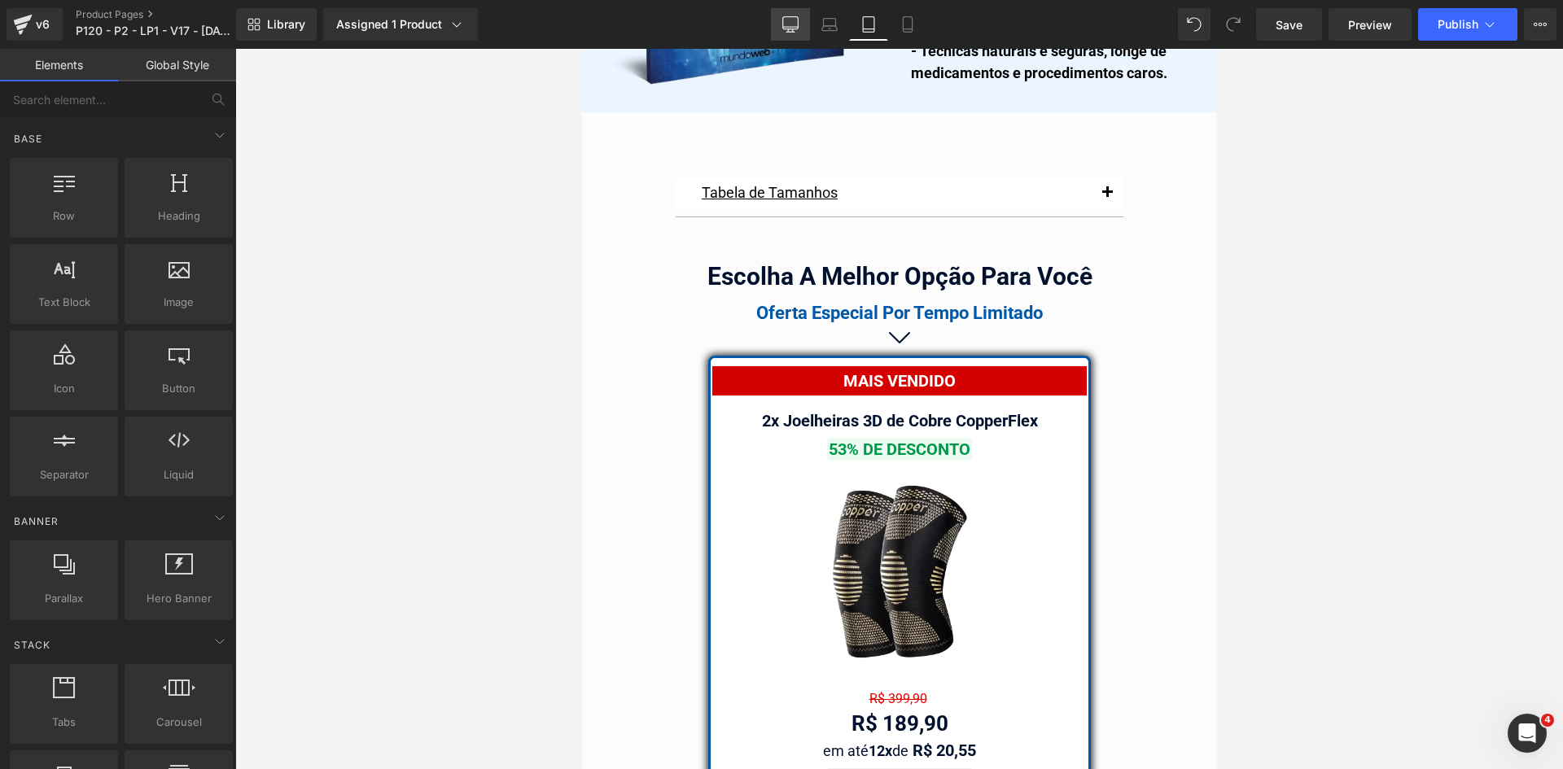
click at [784, 30] on icon at bounding box center [790, 24] width 16 height 16
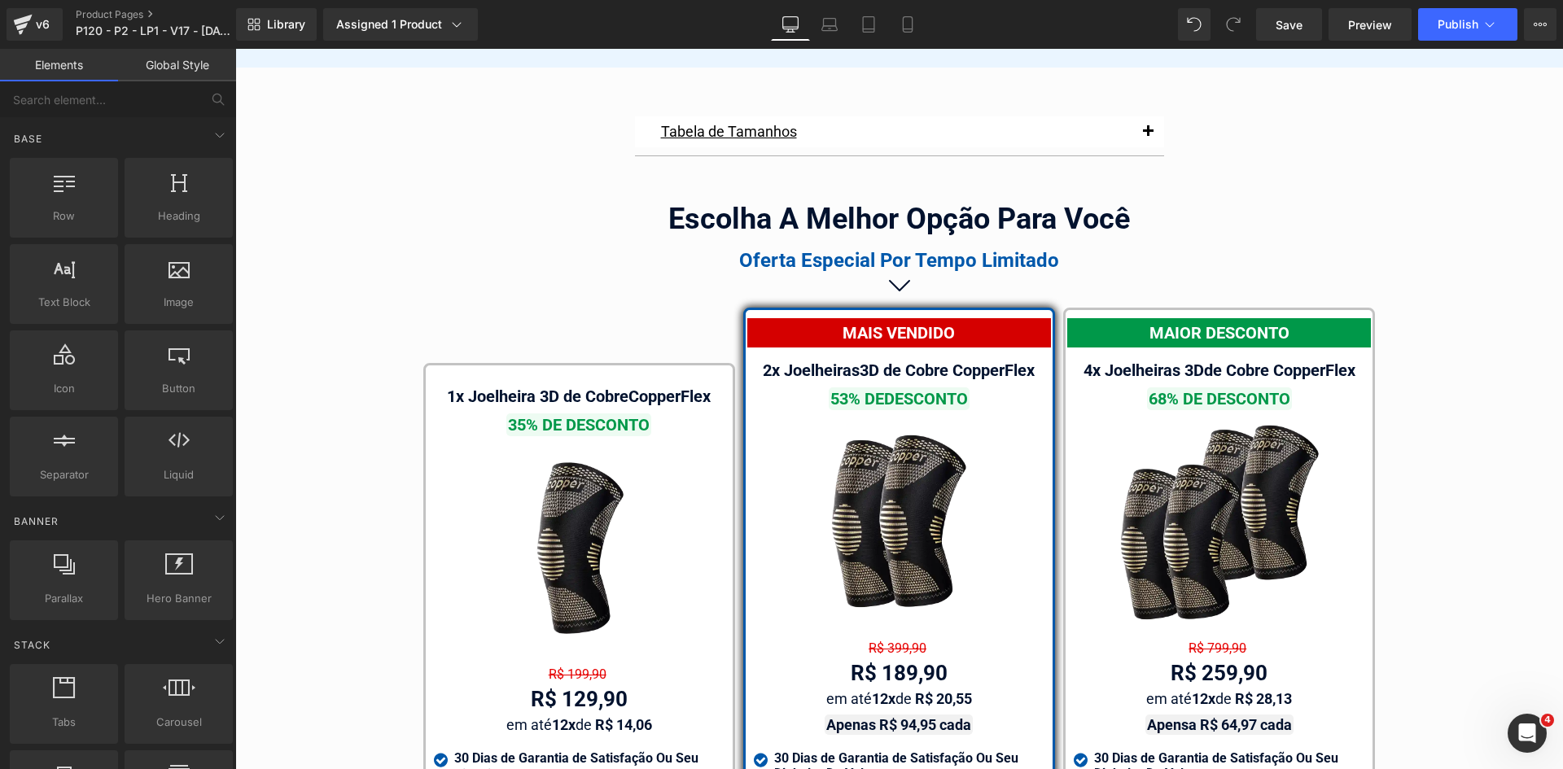
scroll to position [9278, 0]
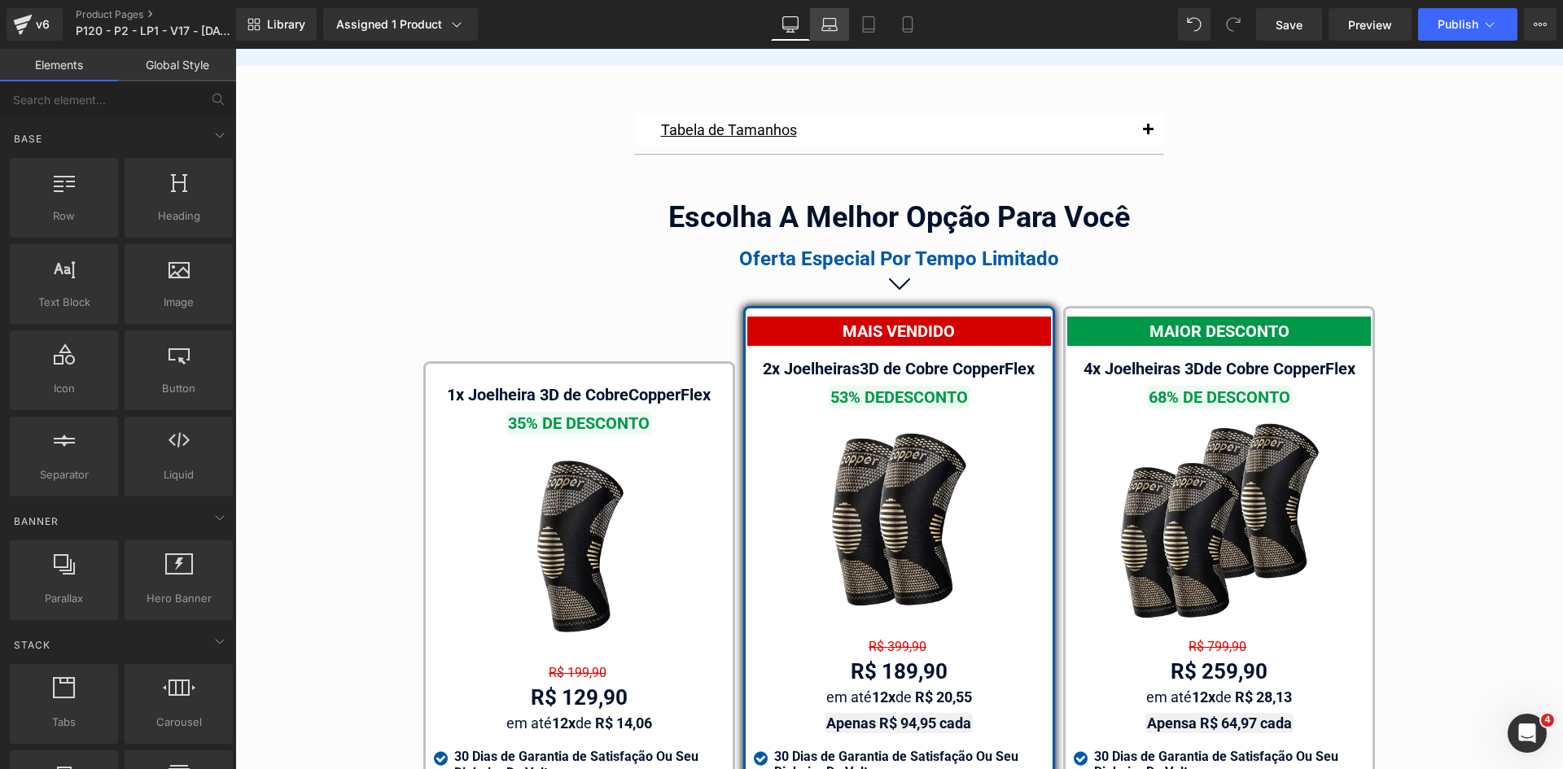
click at [827, 32] on icon at bounding box center [829, 24] width 16 height 16
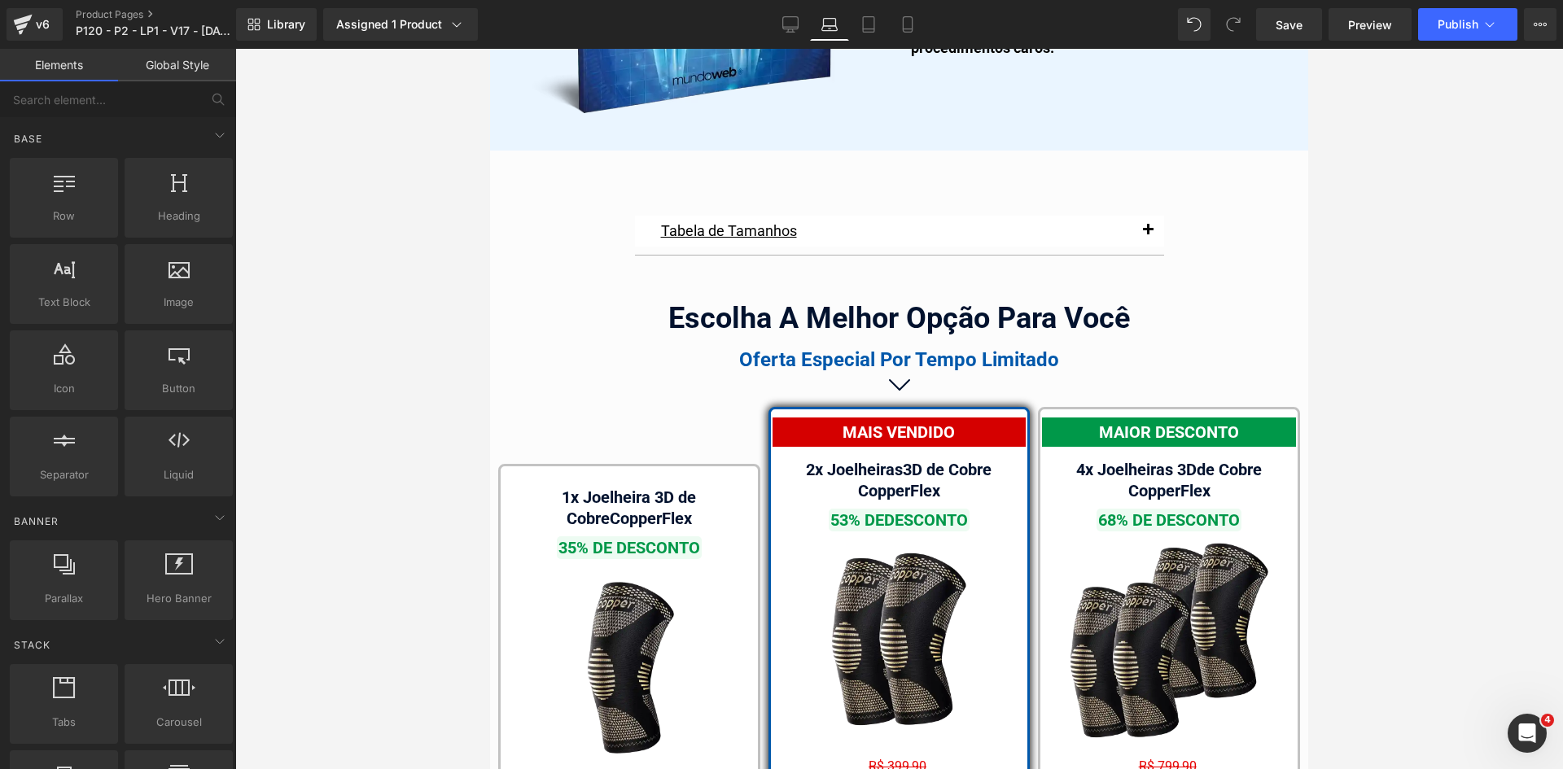
scroll to position [9679, 0]
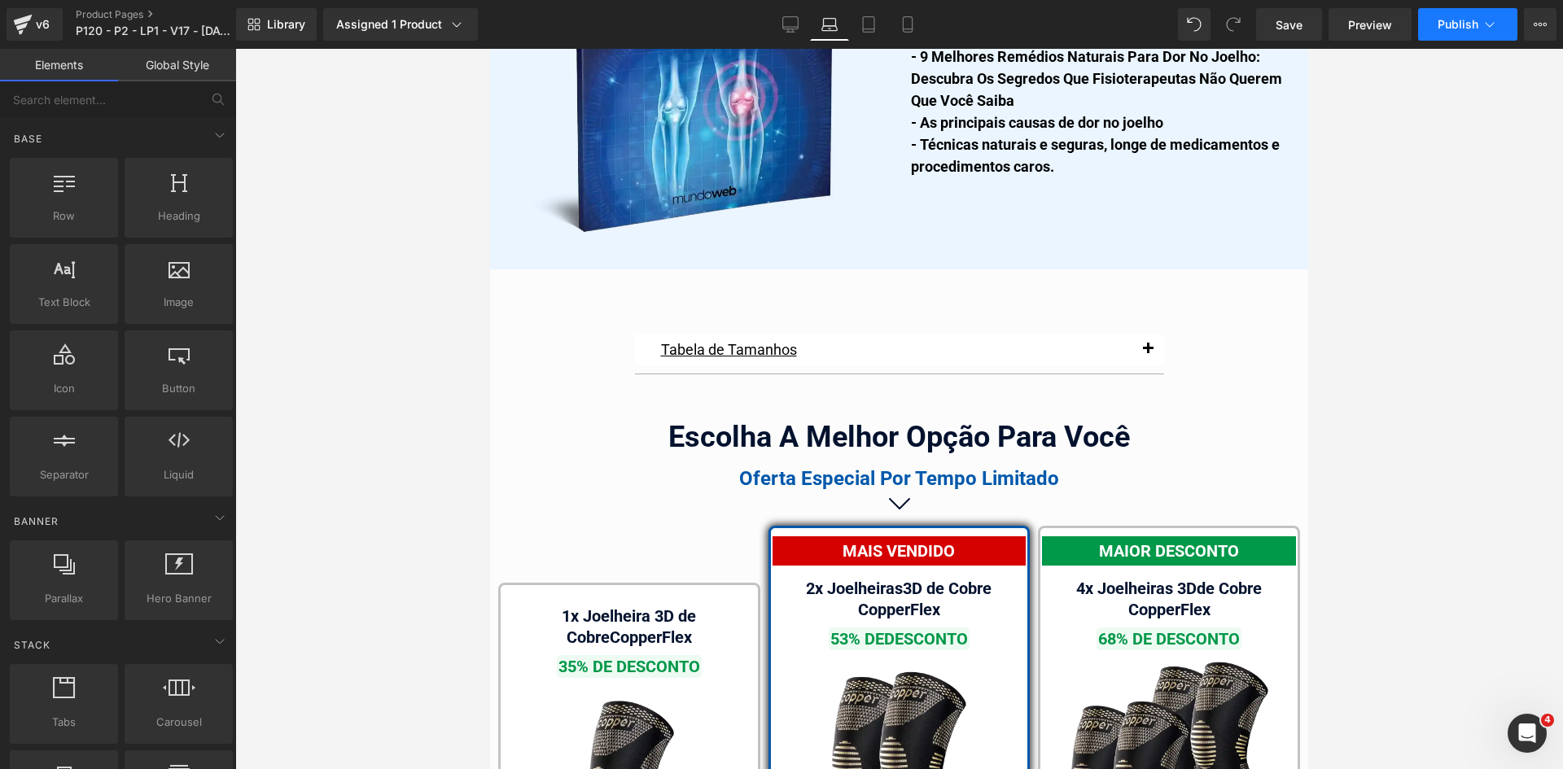
click at [1469, 28] on span "Publish" at bounding box center [1457, 24] width 41 height 13
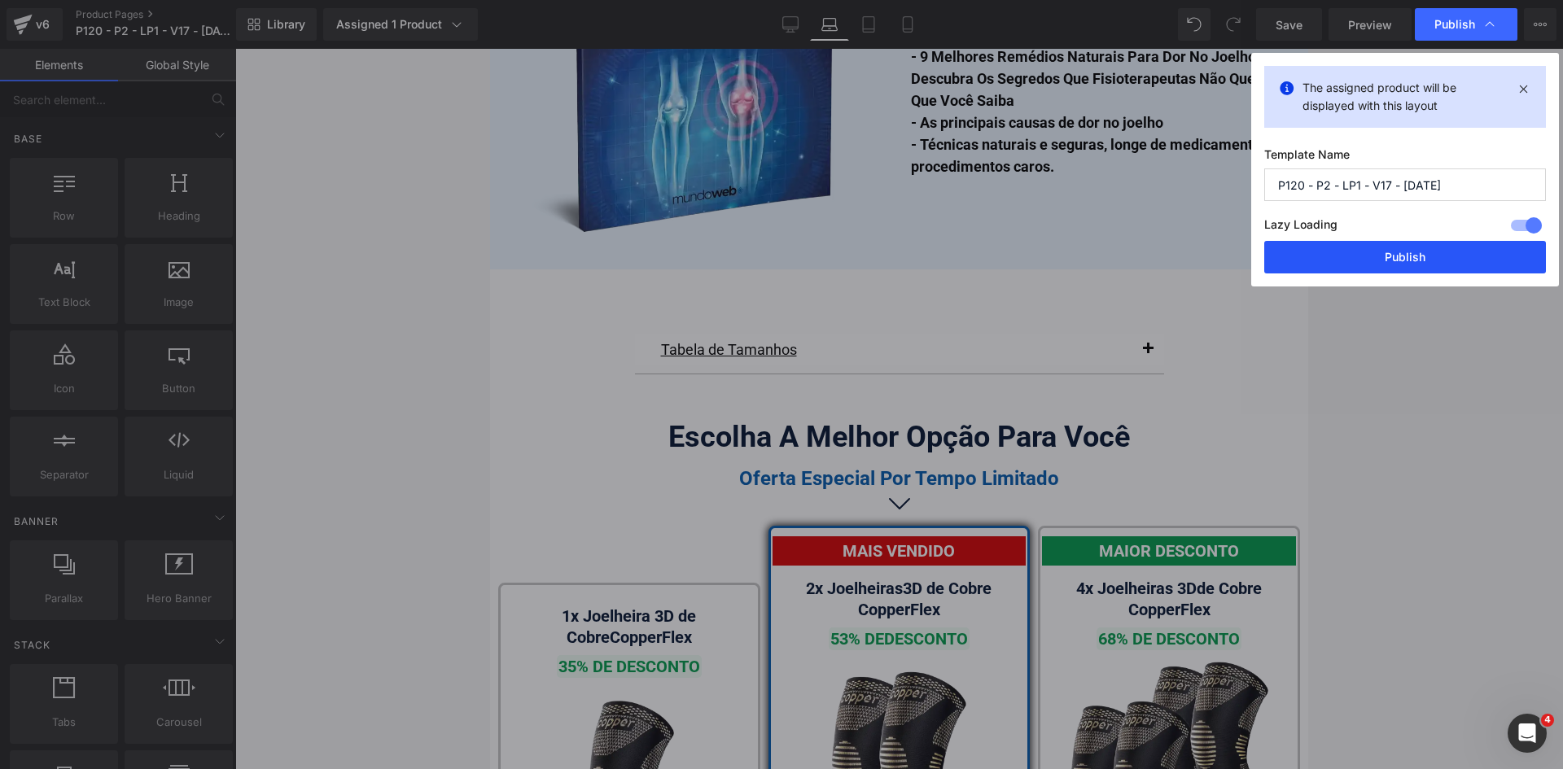
click at [1444, 263] on button "Publish" at bounding box center [1405, 257] width 282 height 33
